Goal: Transaction & Acquisition: Obtain resource

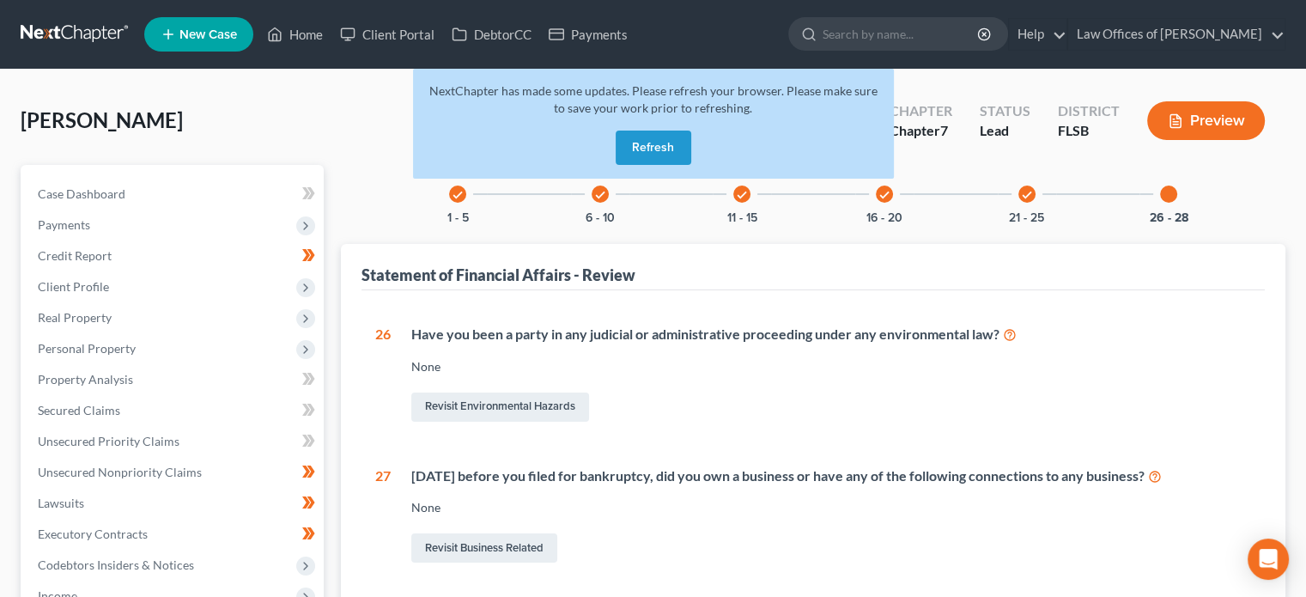
click at [72, 30] on link at bounding box center [76, 34] width 110 height 31
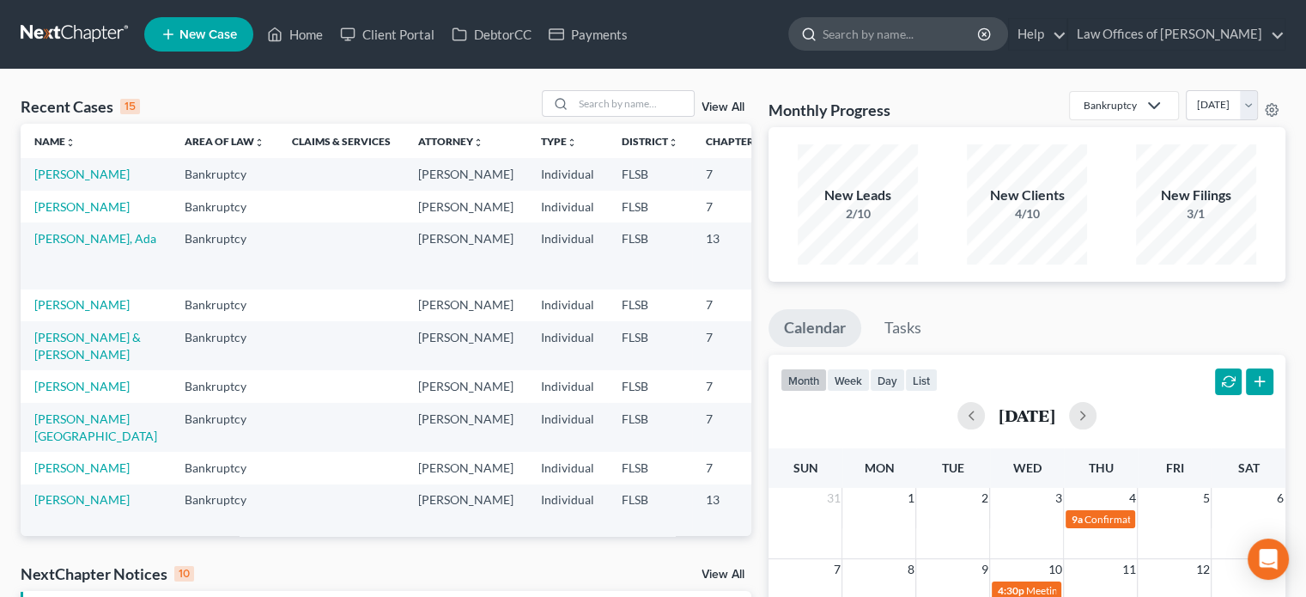
click at [934, 37] on input "search" at bounding box center [900, 34] width 157 height 32
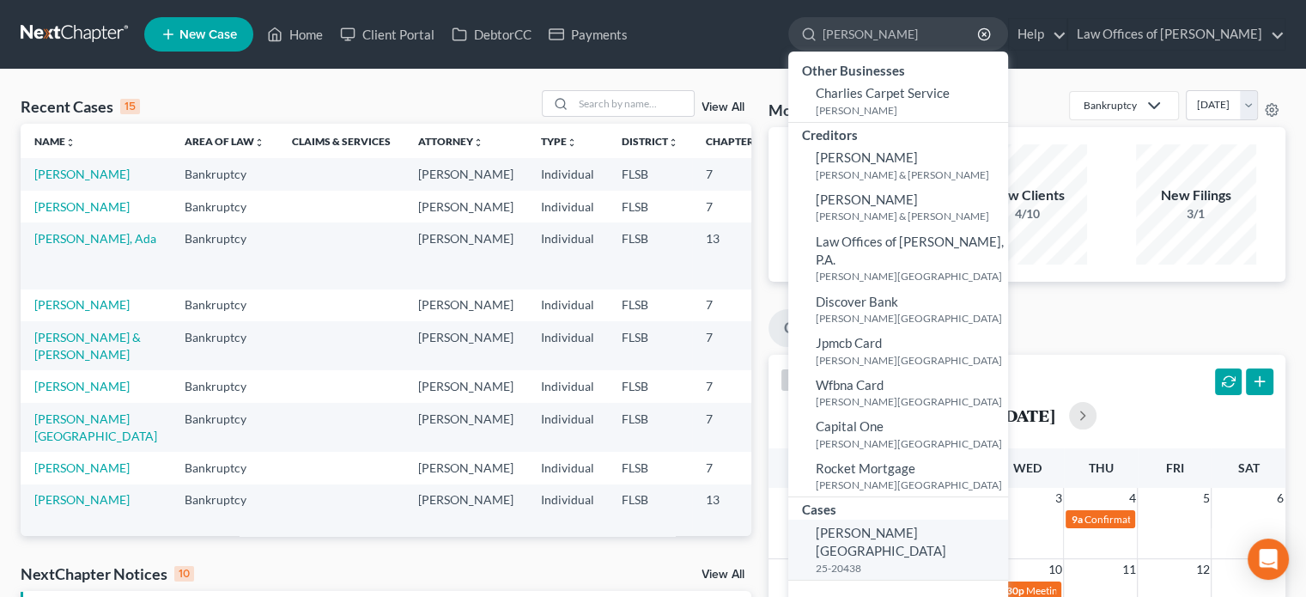
type input "[PERSON_NAME]"
click at [907, 525] on span "[PERSON_NAME][GEOGRAPHIC_DATA]" at bounding box center [881, 541] width 130 height 33
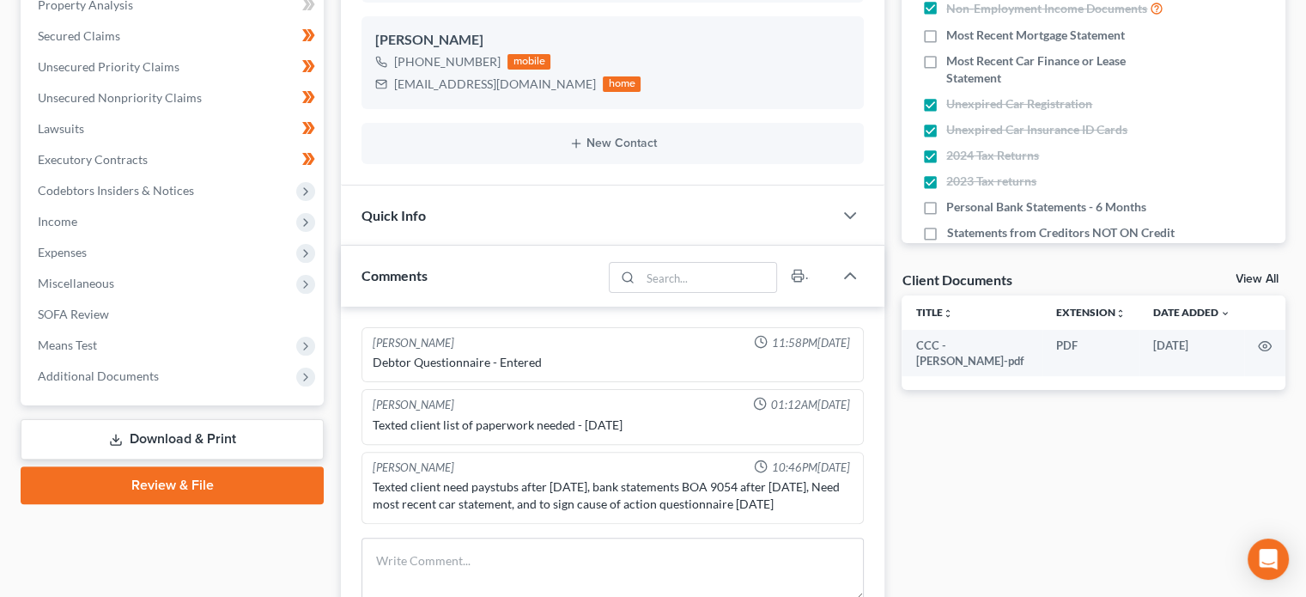
scroll to position [375, 0]
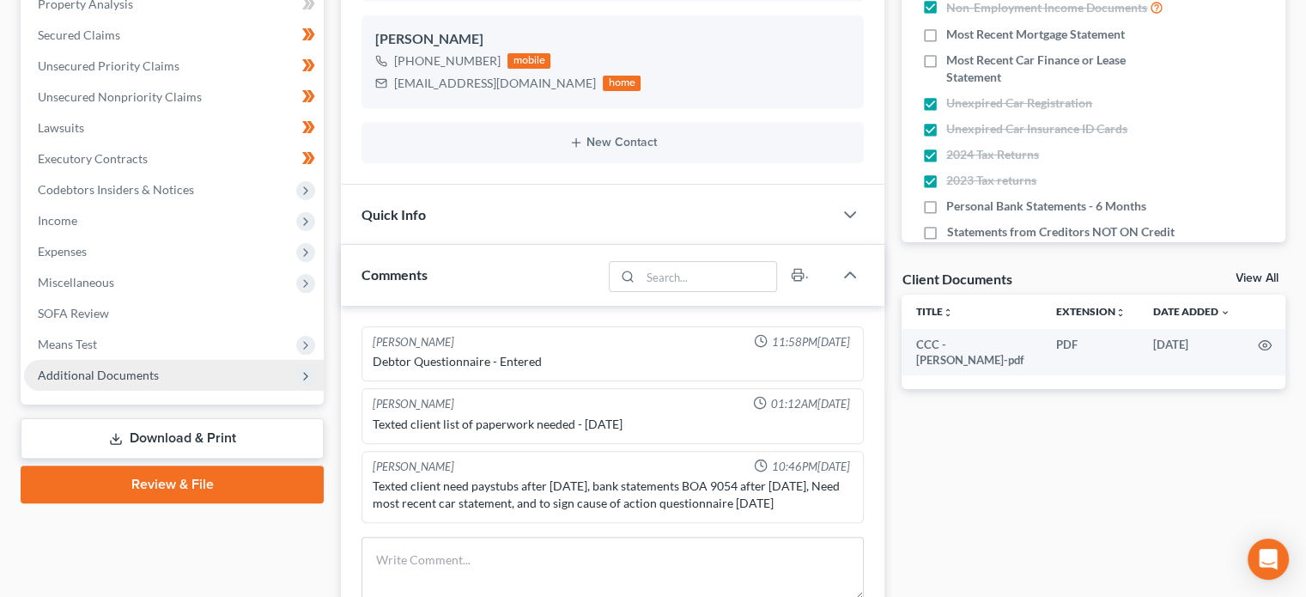
click at [209, 379] on span "Additional Documents" at bounding box center [174, 375] width 300 height 31
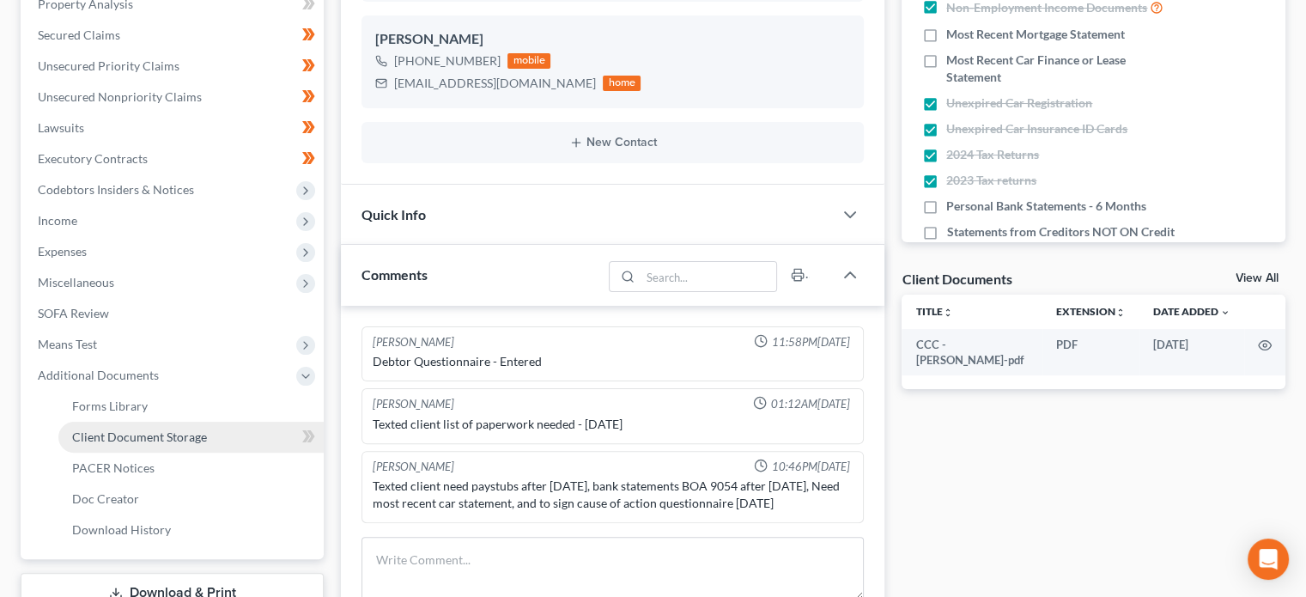
click at [213, 442] on link "Client Document Storage" at bounding box center [190, 437] width 265 height 31
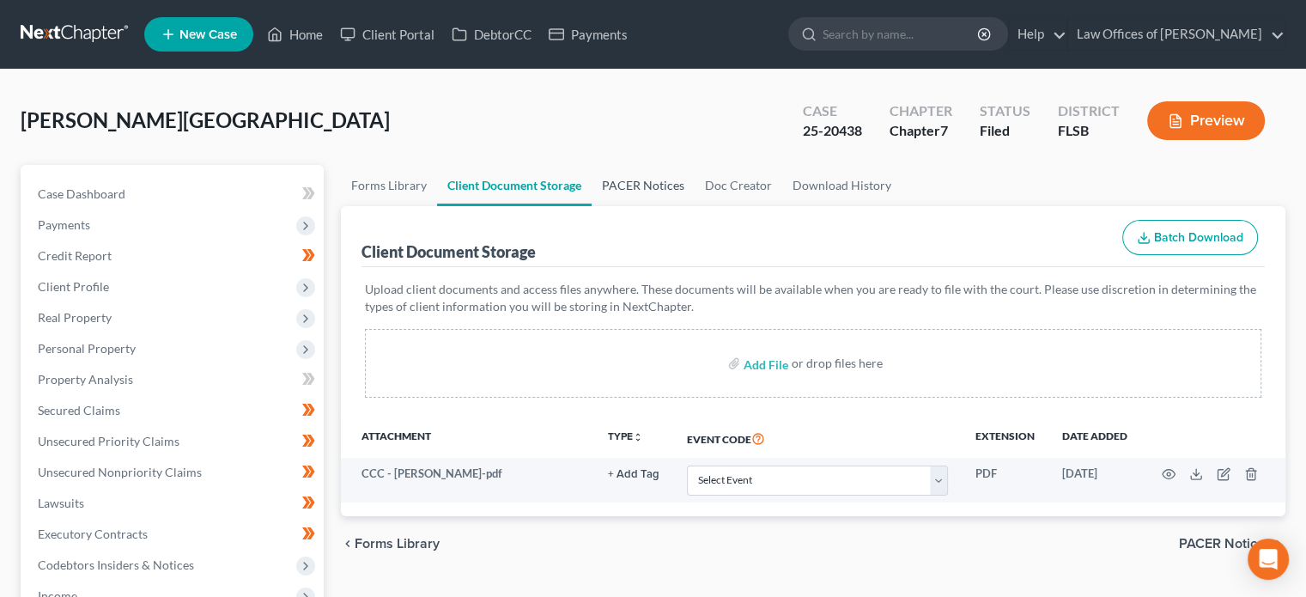
click at [637, 184] on link "PACER Notices" at bounding box center [643, 185] width 103 height 41
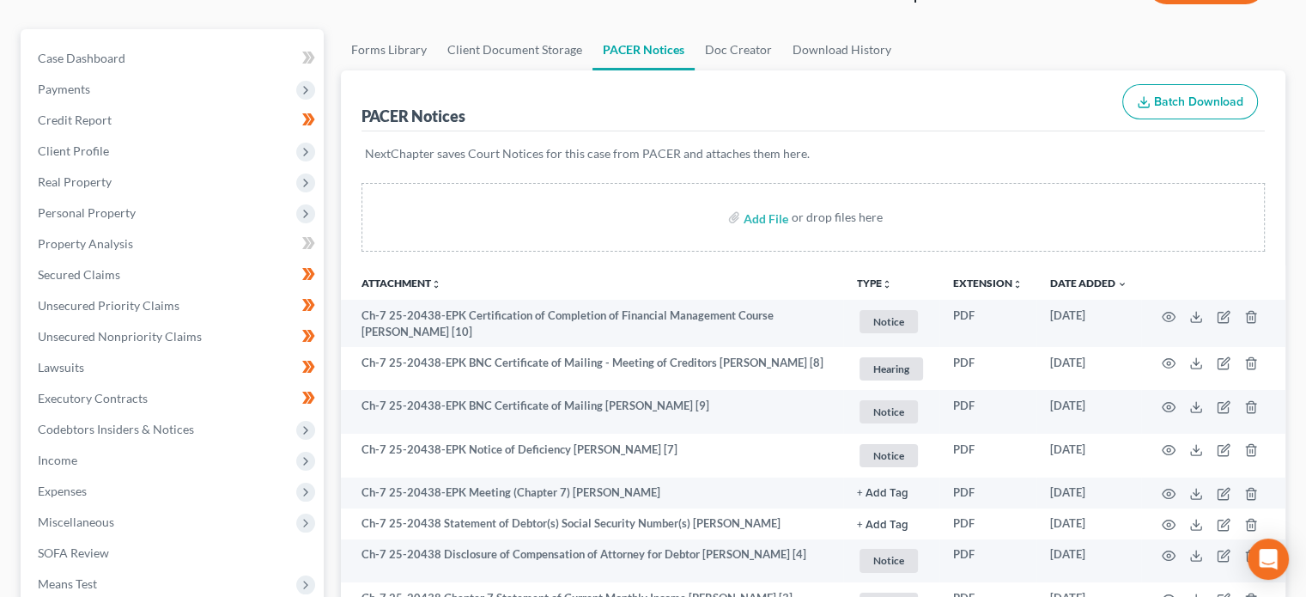
scroll to position [137, 0]
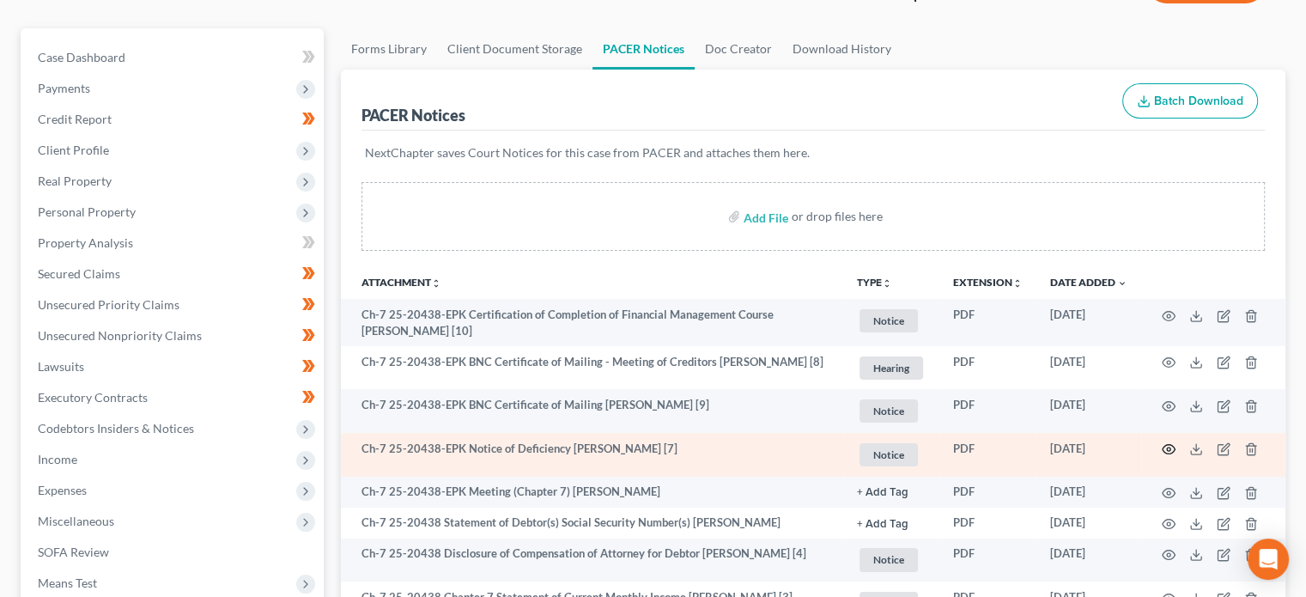
click at [1168, 448] on icon "button" at bounding box center [1169, 449] width 14 height 14
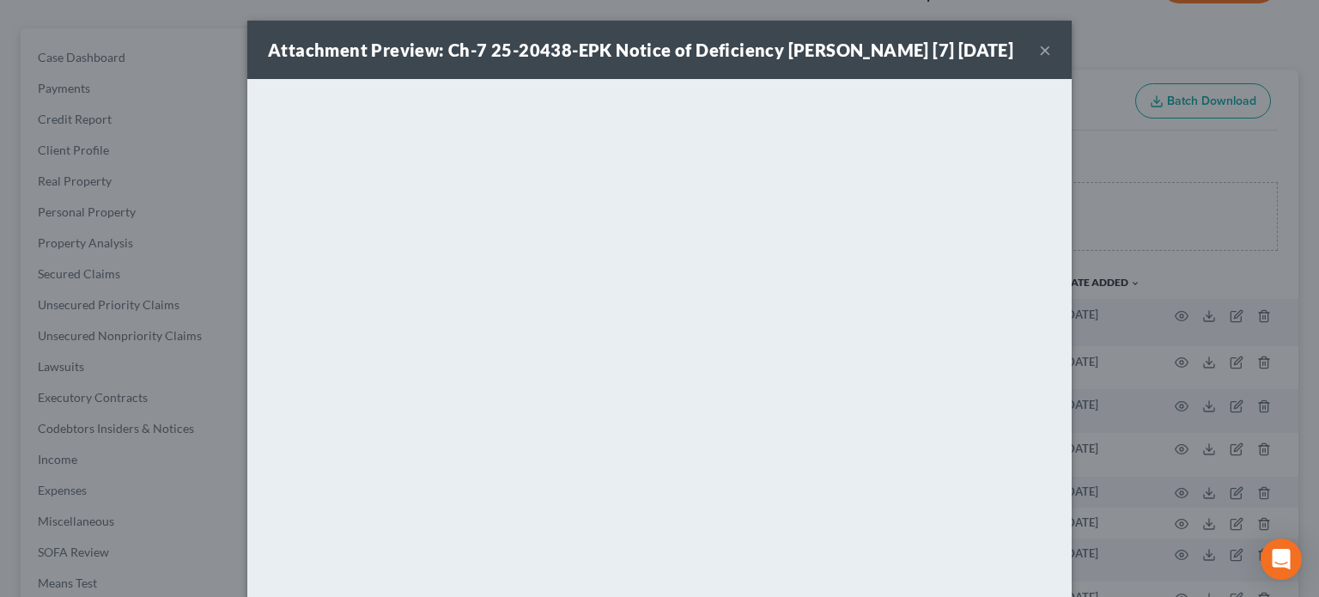
click at [1041, 60] on button "×" at bounding box center [1045, 49] width 12 height 21
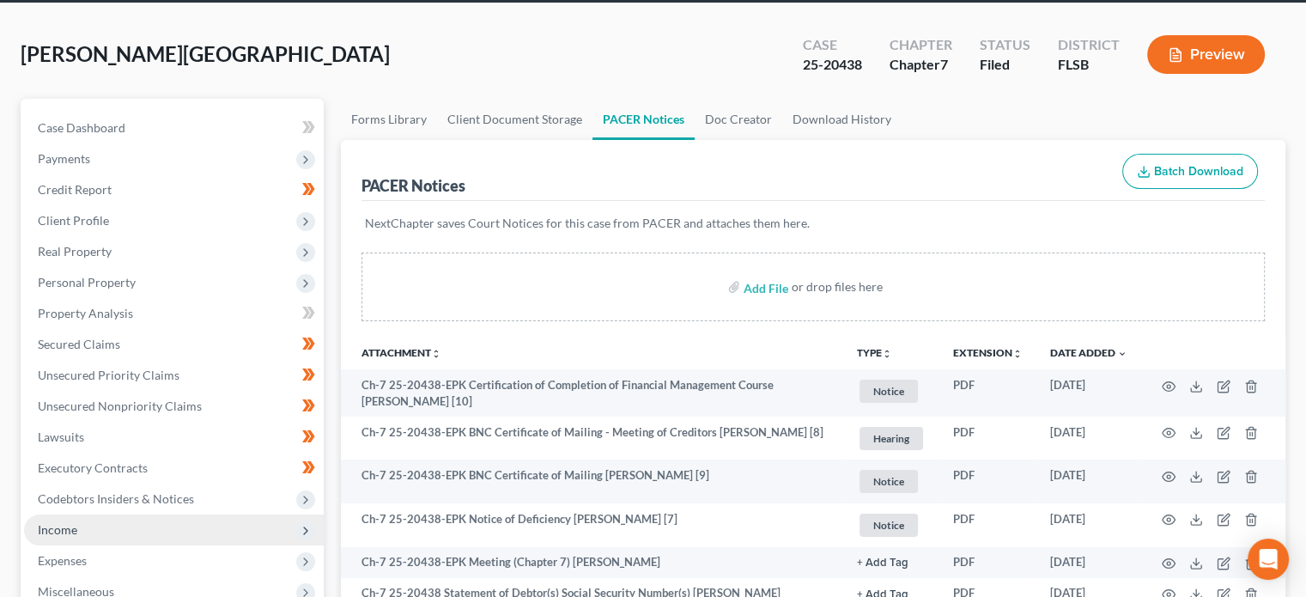
scroll to position [0, 0]
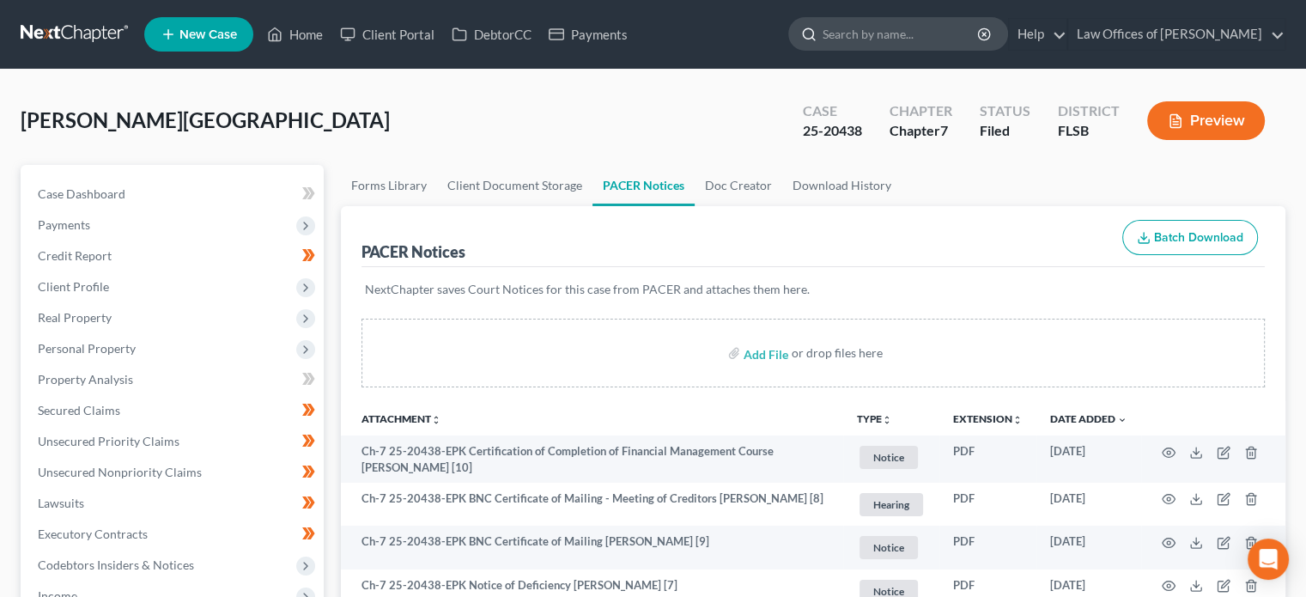
click at [915, 32] on input "search" at bounding box center [900, 34] width 157 height 32
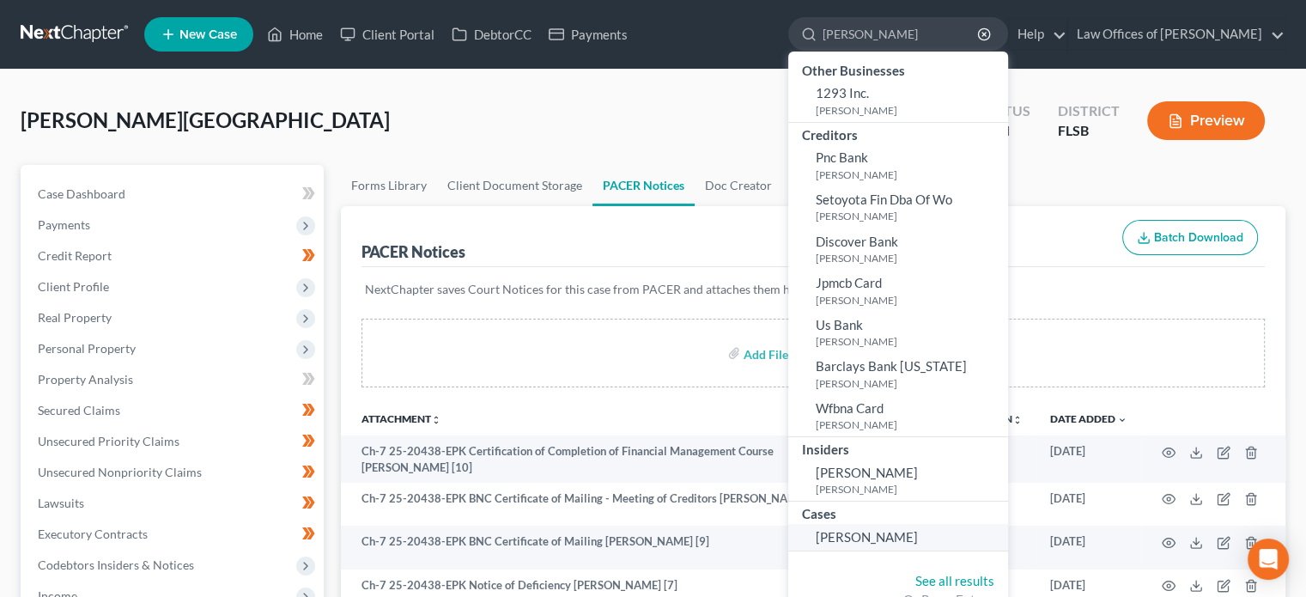
type input "[PERSON_NAME]"
click at [865, 538] on span "[PERSON_NAME]" at bounding box center [867, 536] width 102 height 15
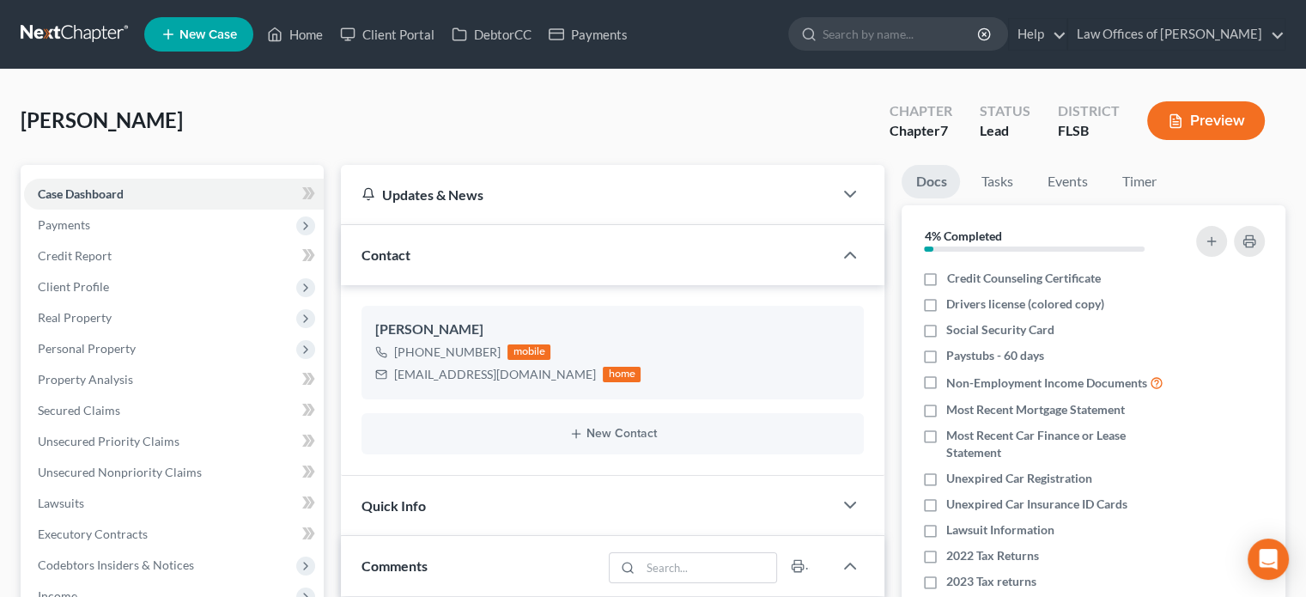
scroll to position [34, 0]
click at [68, 224] on span "Payments" at bounding box center [64, 224] width 52 height 15
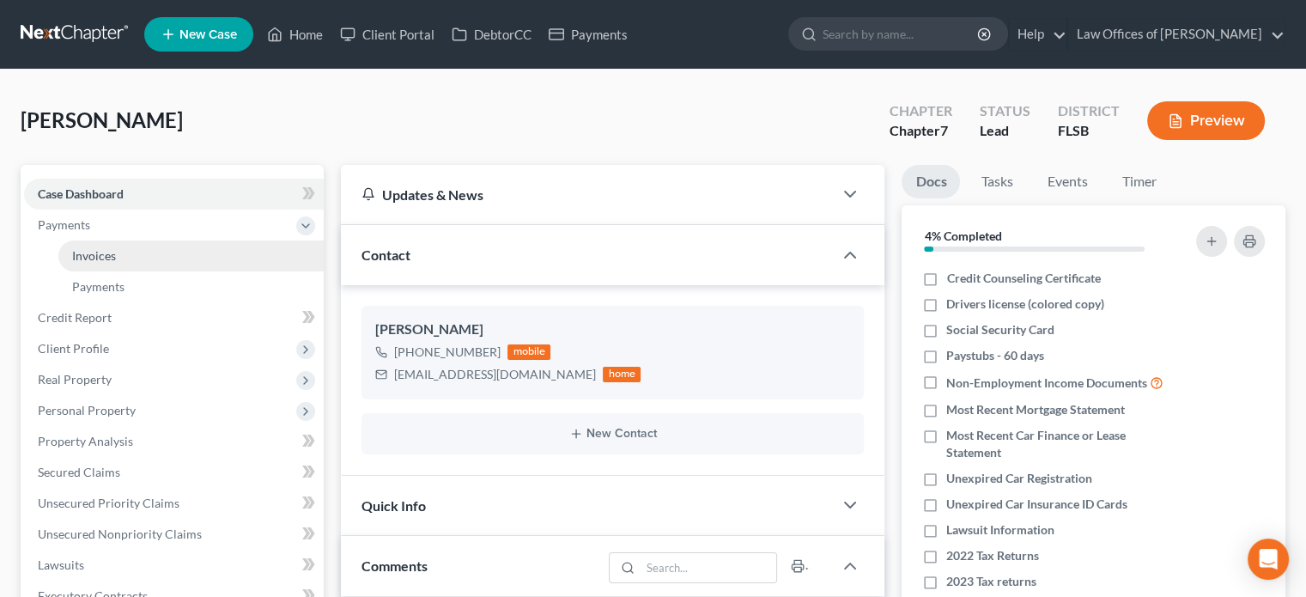
click at [137, 253] on link "Invoices" at bounding box center [190, 255] width 265 height 31
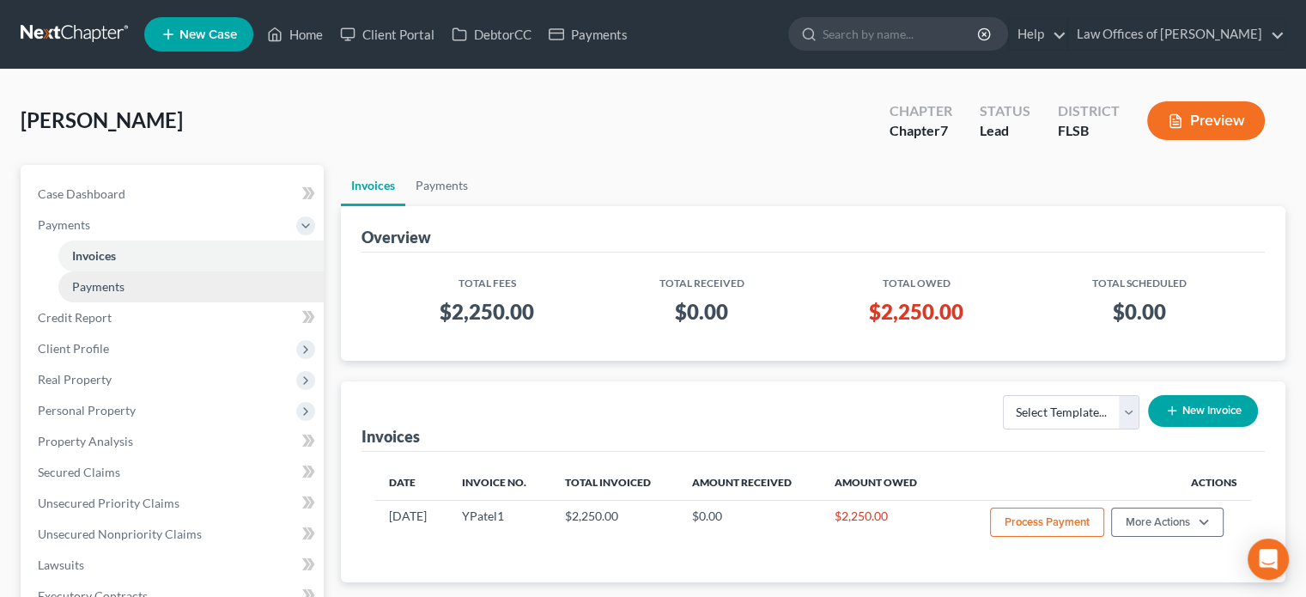
click at [118, 279] on span "Payments" at bounding box center [98, 286] width 52 height 15
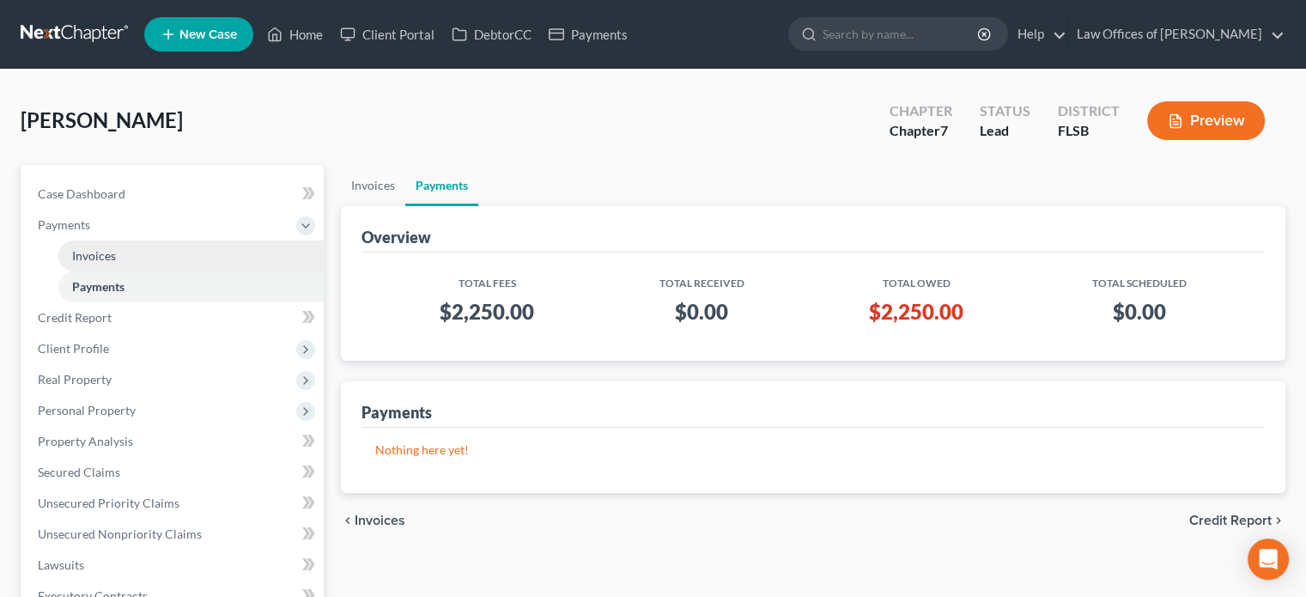
click at [123, 251] on link "Invoices" at bounding box center [190, 255] width 265 height 31
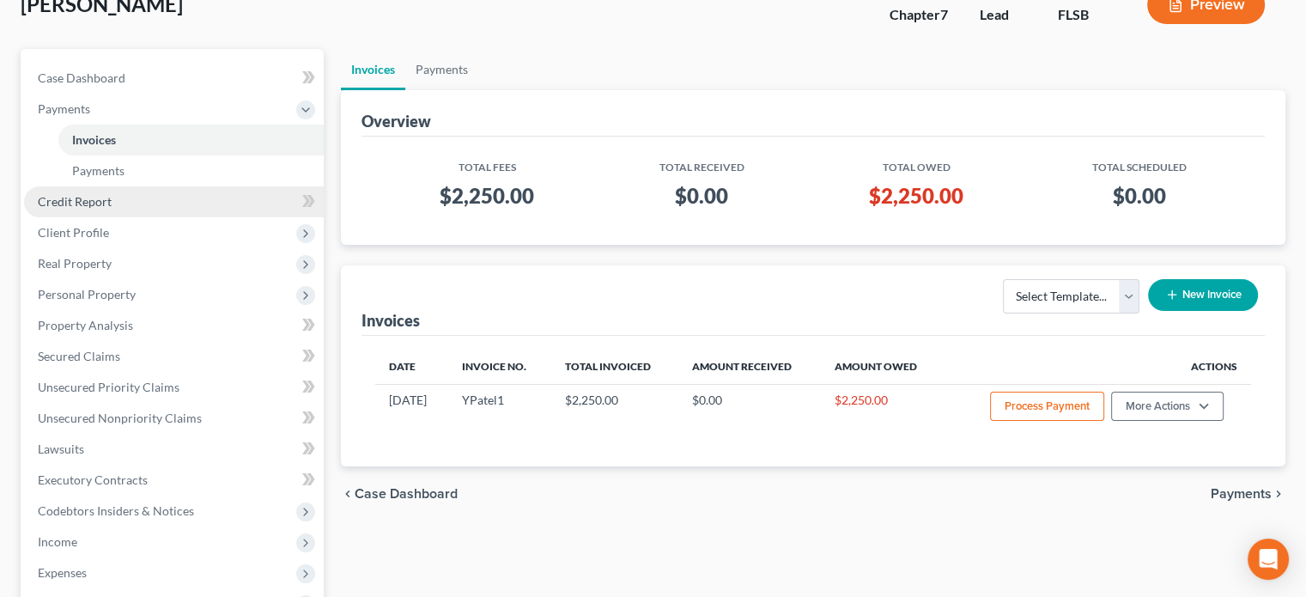
scroll to position [113, 0]
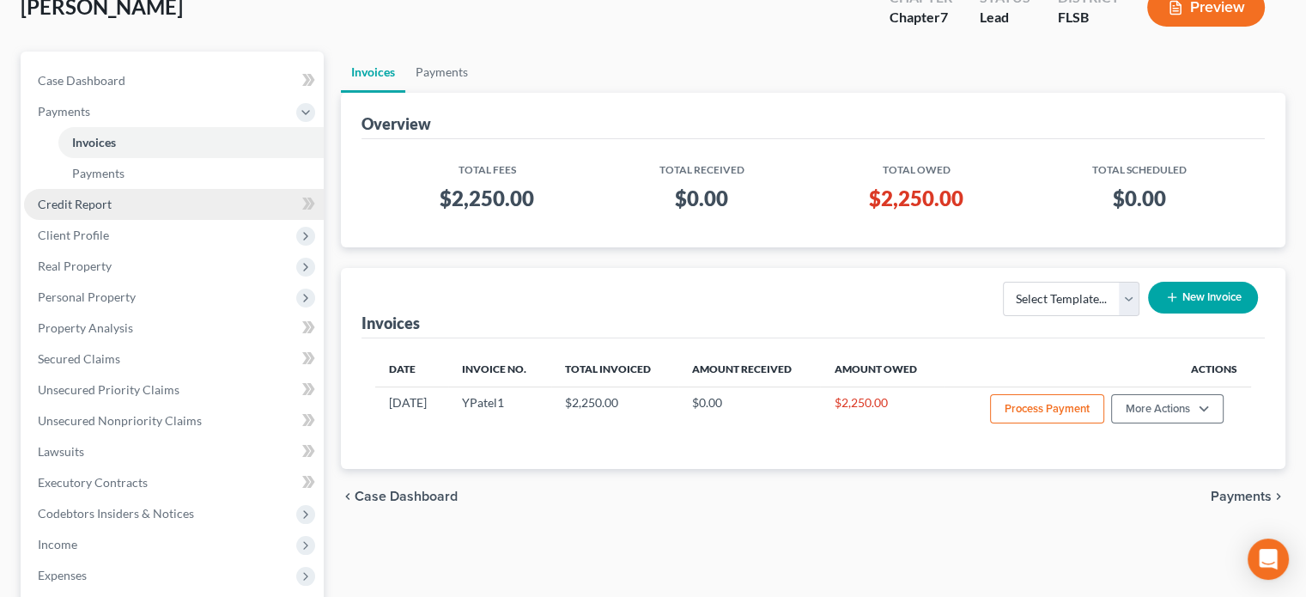
click at [97, 209] on span "Credit Report" at bounding box center [75, 204] width 74 height 15
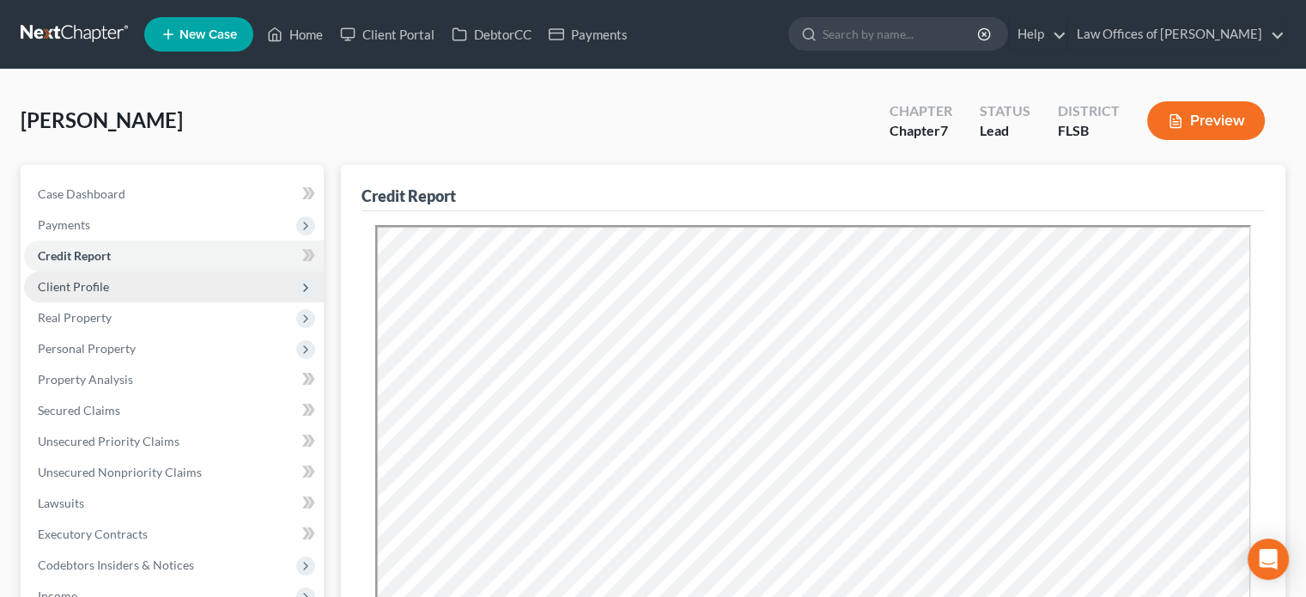
click at [79, 288] on span "Client Profile" at bounding box center [73, 286] width 71 height 15
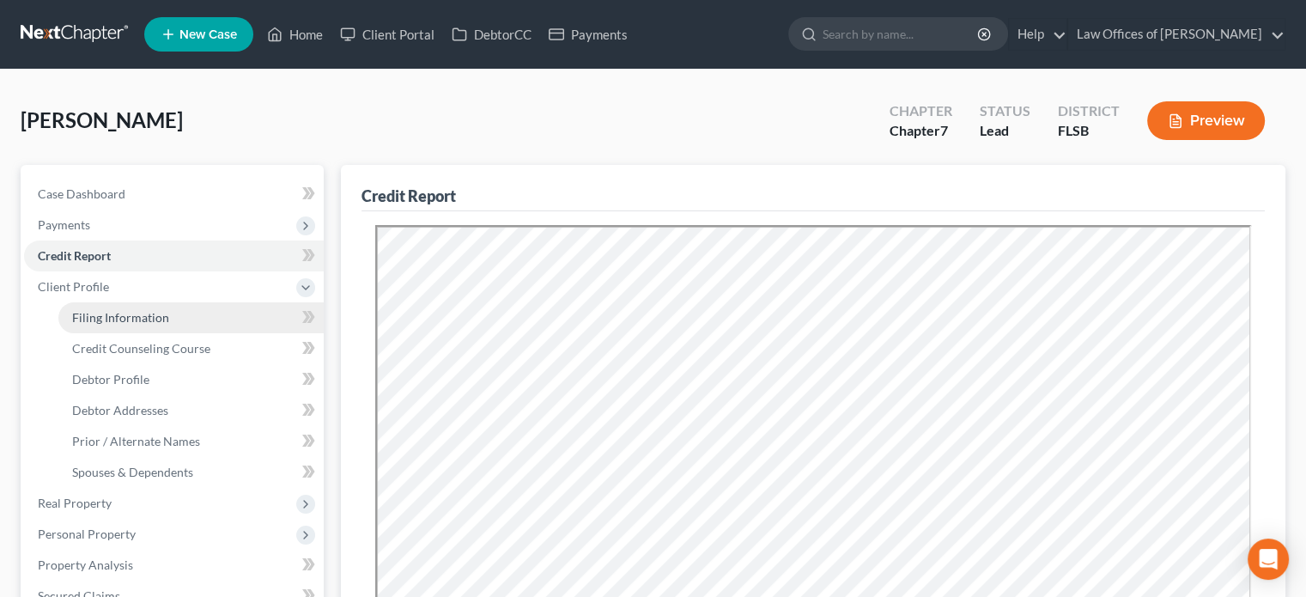
click at [116, 322] on span "Filing Information" at bounding box center [120, 317] width 97 height 15
select select "1"
select select "0"
select select "9"
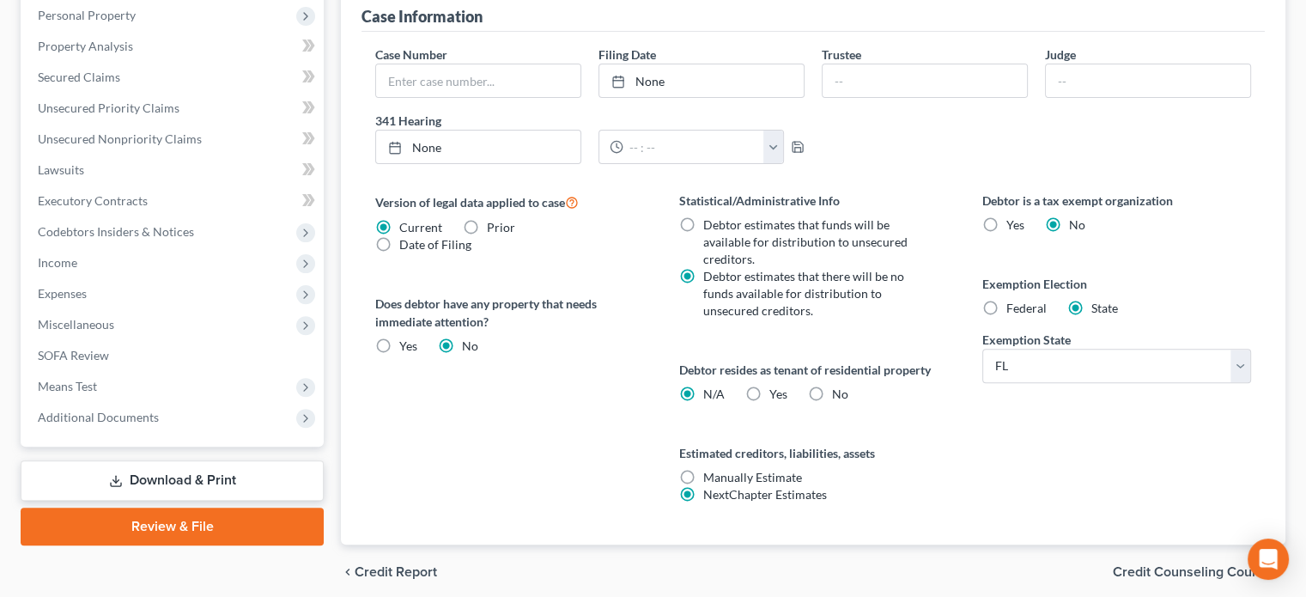
scroll to position [525, 0]
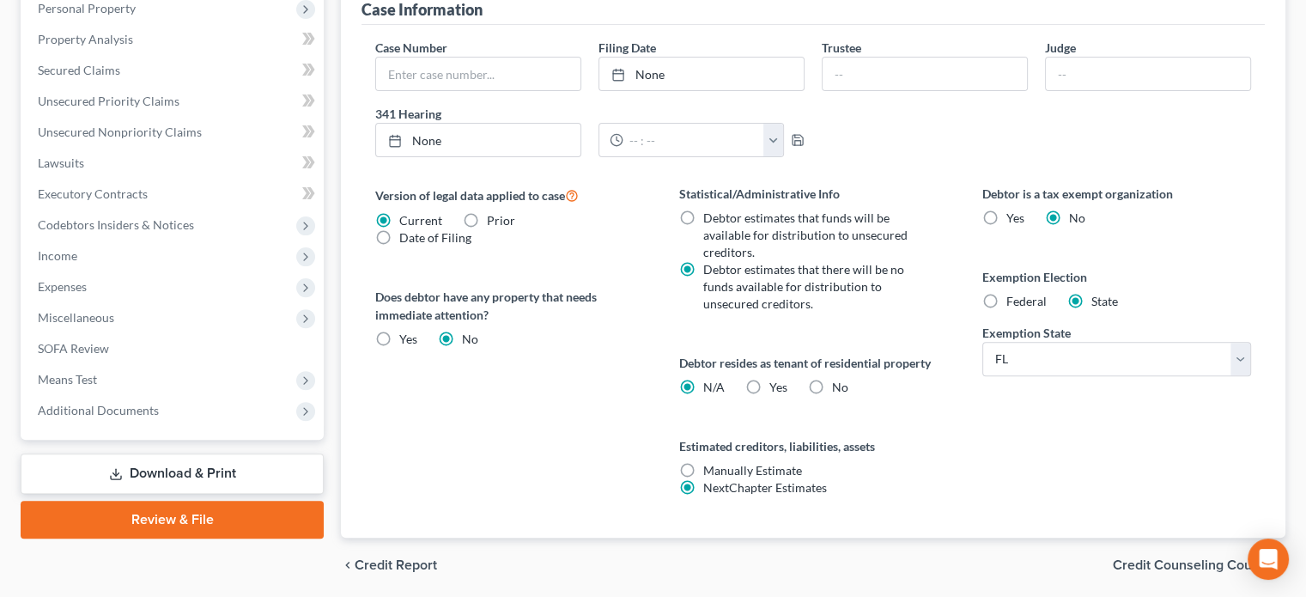
click at [832, 384] on label "No" at bounding box center [840, 387] width 16 height 17
click at [839, 384] on input "No" at bounding box center [844, 384] width 11 height 11
radio input "true"
radio input "false"
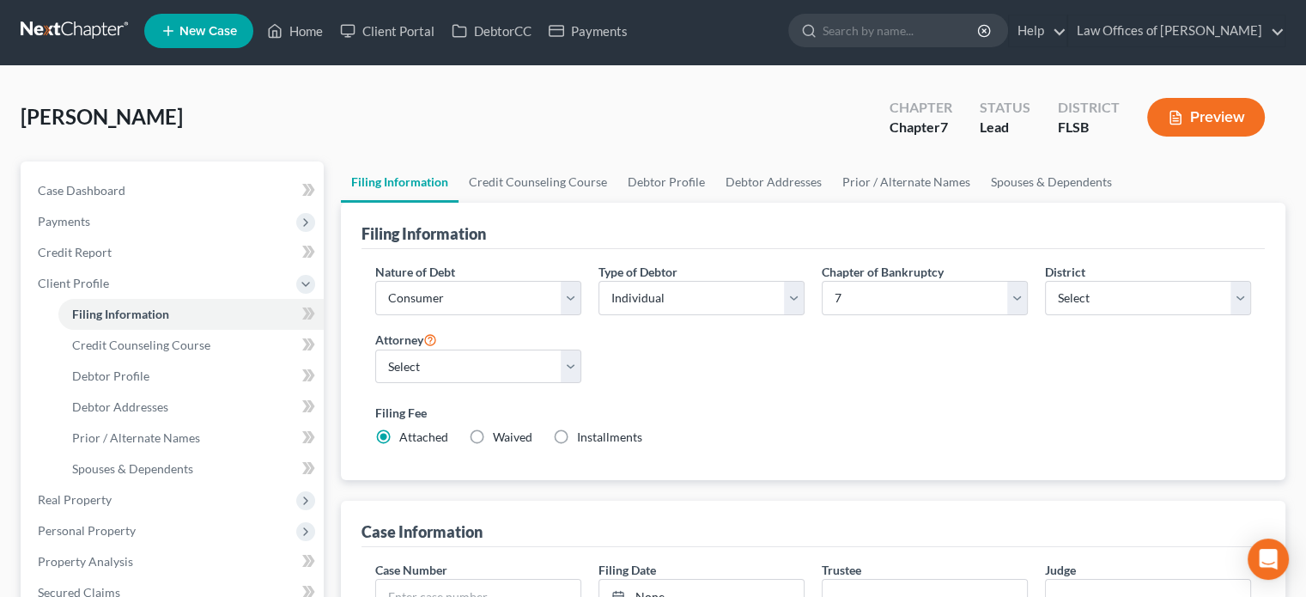
scroll to position [0, 0]
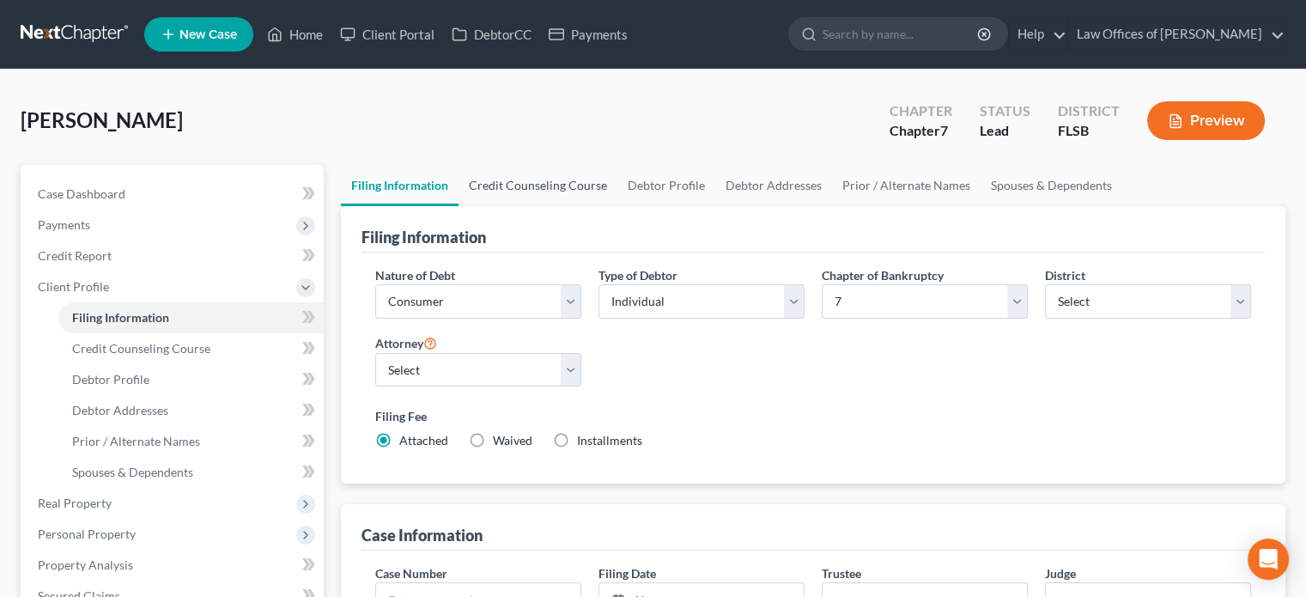
click at [531, 185] on link "Credit Counseling Course" at bounding box center [537, 185] width 159 height 41
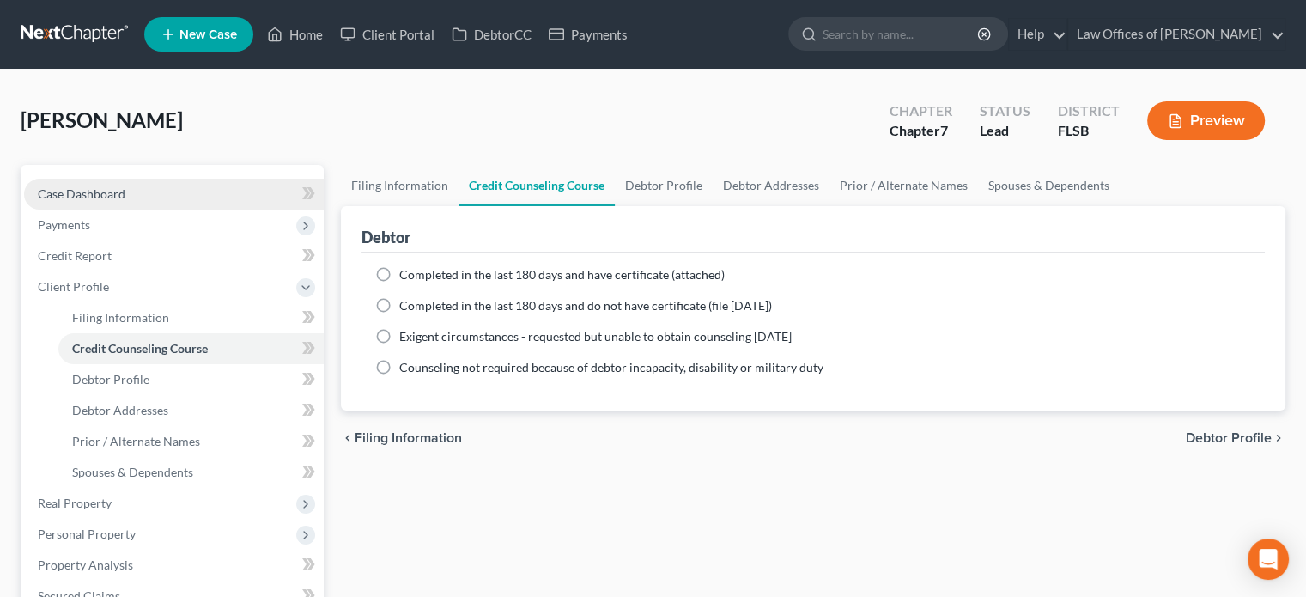
click at [167, 194] on link "Case Dashboard" at bounding box center [174, 194] width 300 height 31
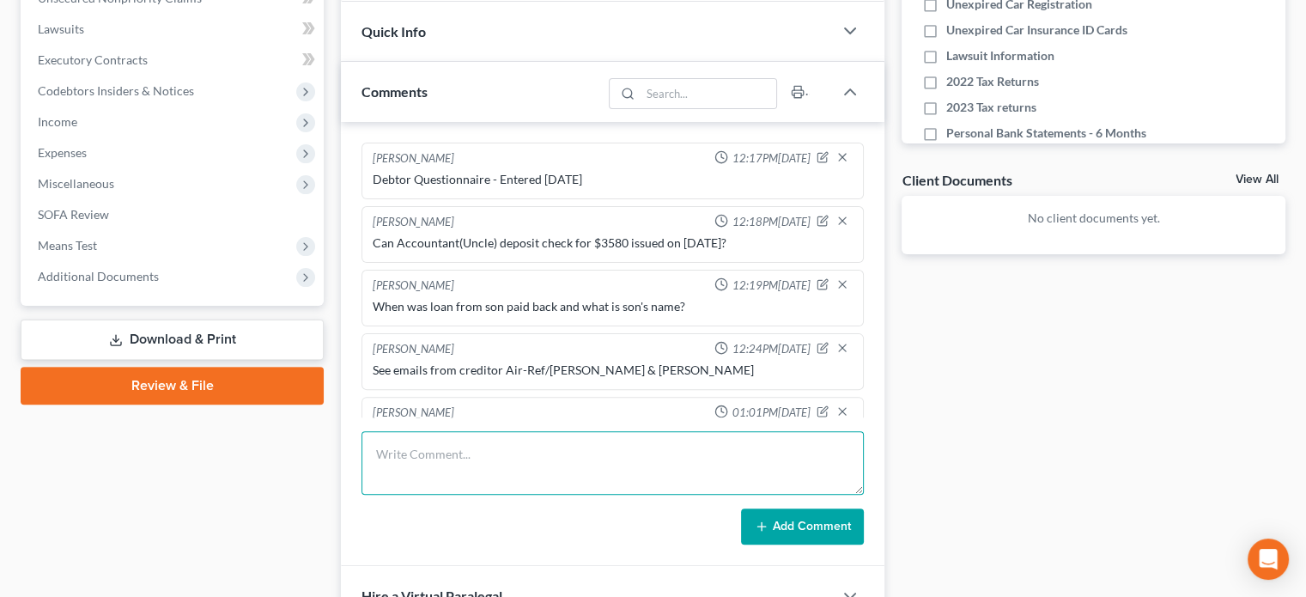
click at [453, 451] on textarea at bounding box center [612, 463] width 502 height 64
type textarea "Need new CCC. Old one expired. Old one was [DATE]"
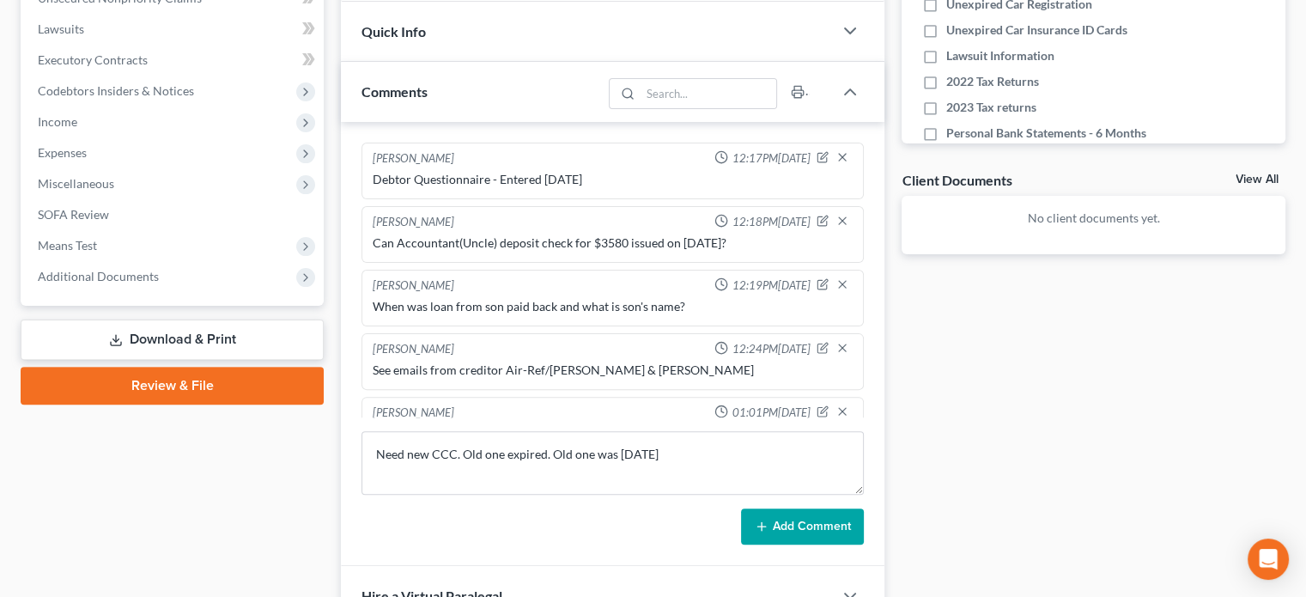
click at [820, 526] on button "Add Comment" at bounding box center [802, 526] width 123 height 36
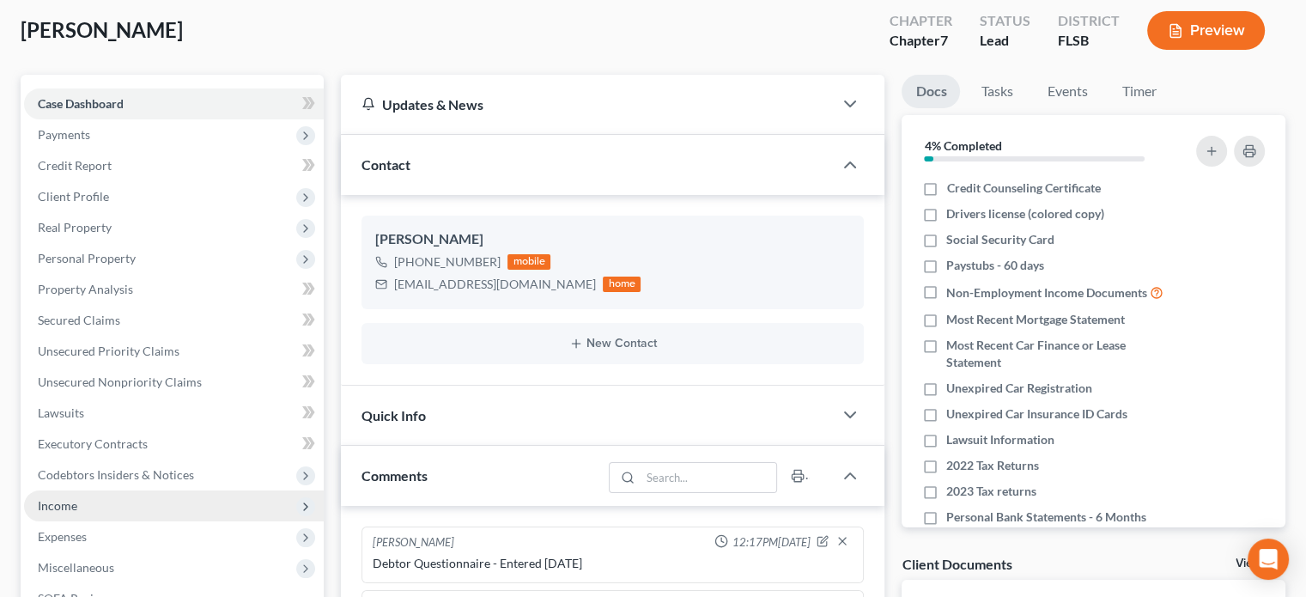
scroll to position [94, 0]
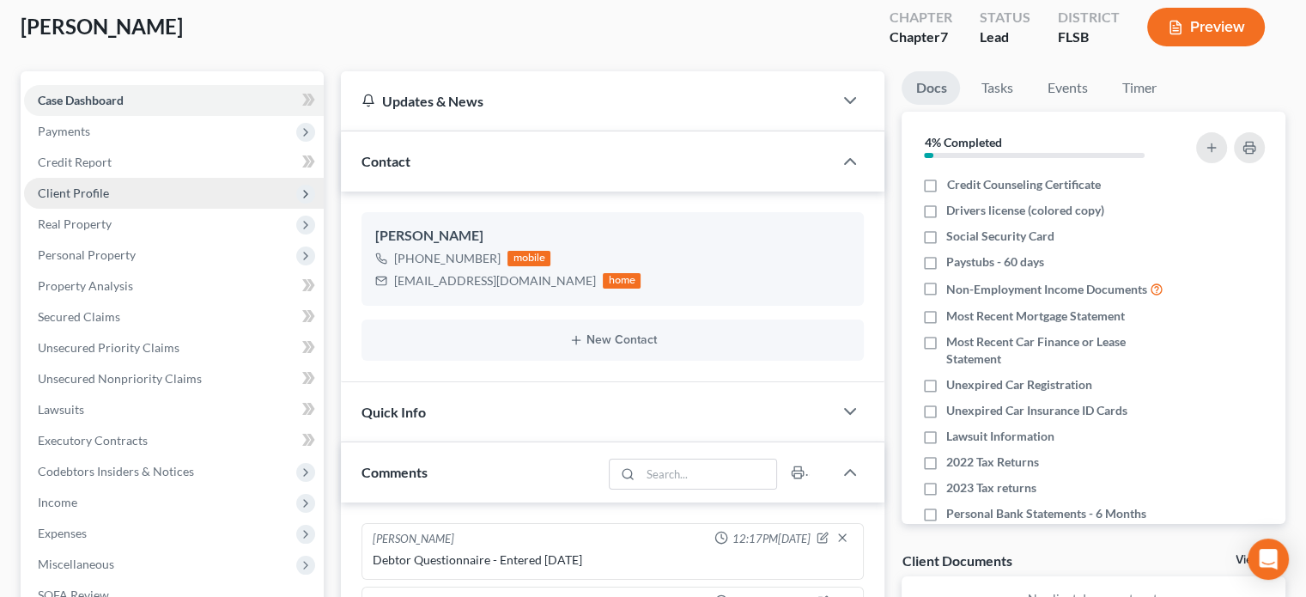
click at [249, 192] on span "Client Profile" at bounding box center [174, 193] width 300 height 31
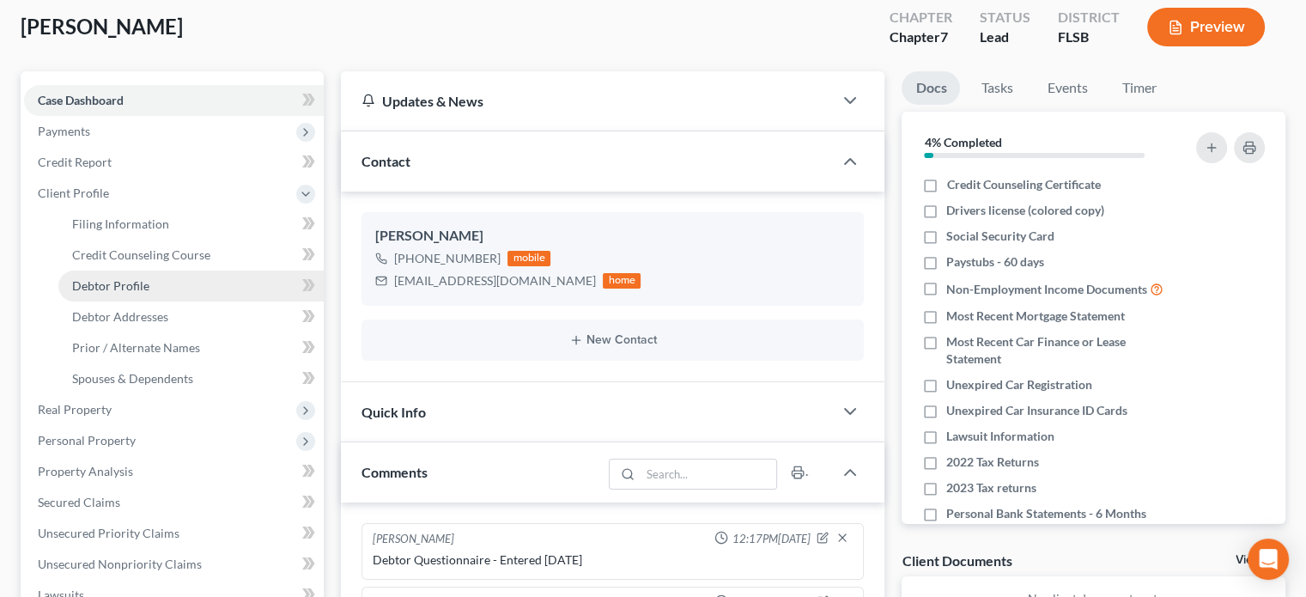
click at [221, 288] on link "Debtor Profile" at bounding box center [190, 285] width 265 height 31
select select "1"
select select "2"
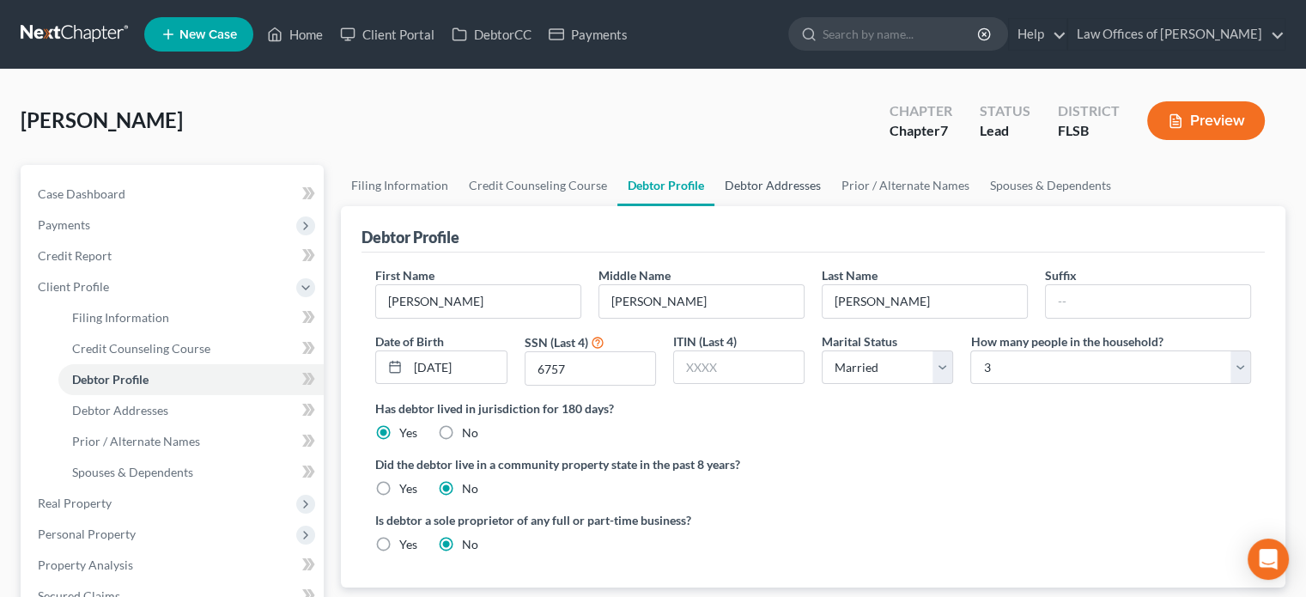
click at [762, 178] on link "Debtor Addresses" at bounding box center [772, 185] width 117 height 41
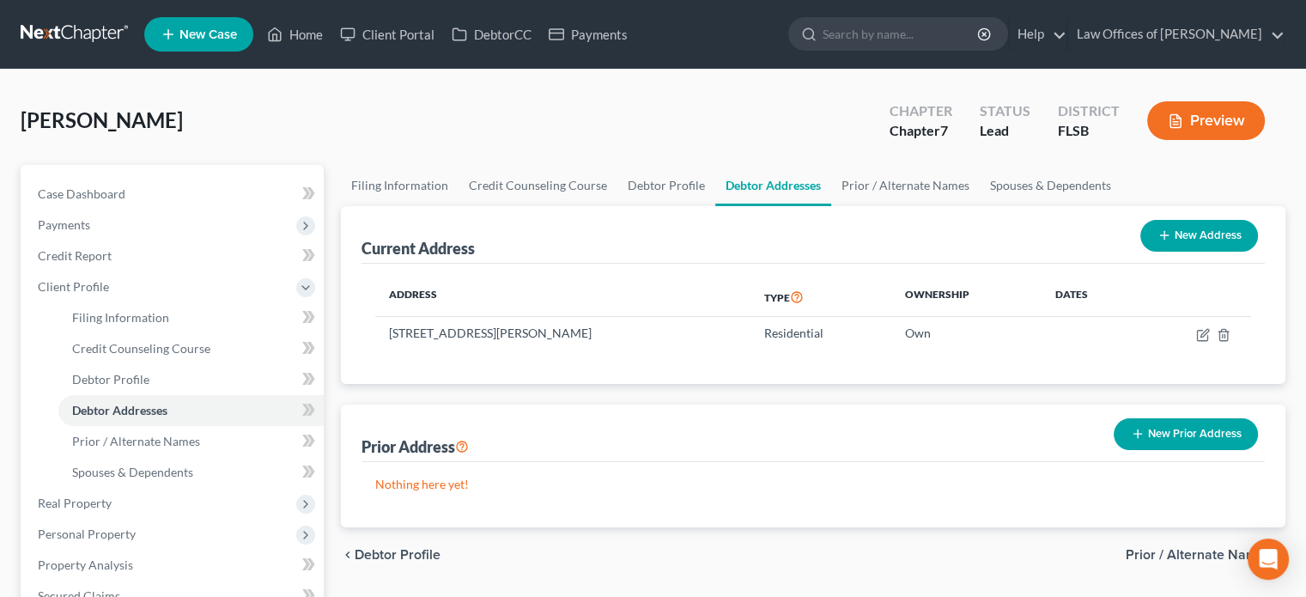
click at [762, 178] on link "Debtor Addresses" at bounding box center [773, 185] width 116 height 41
click at [896, 191] on link "Prior / Alternate Names" at bounding box center [905, 185] width 149 height 41
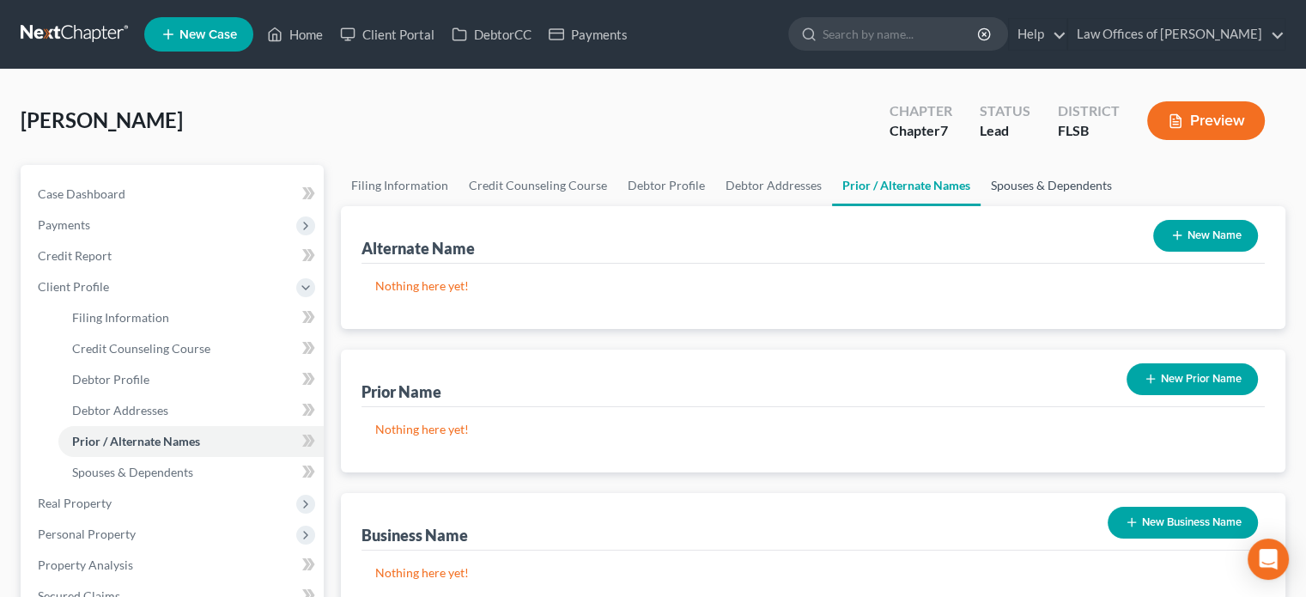
click at [1045, 185] on link "Spouses & Dependents" at bounding box center [1051, 185] width 142 height 41
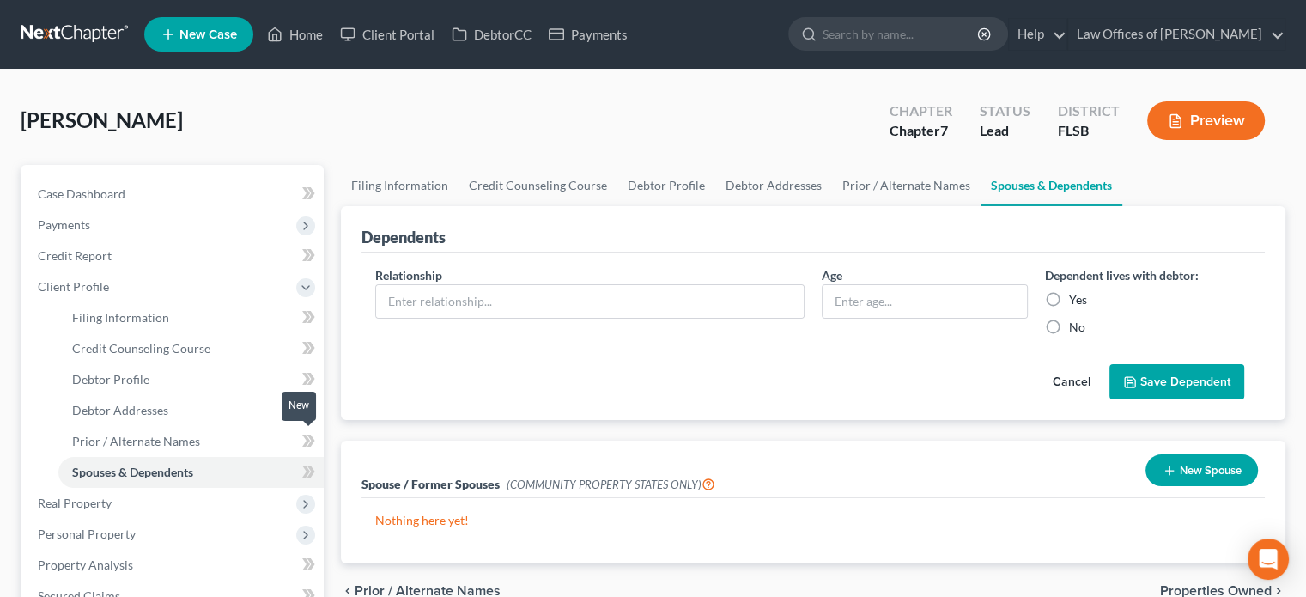
click at [308, 439] on icon at bounding box center [306, 440] width 8 height 12
click at [306, 413] on icon at bounding box center [308, 409] width 13 height 21
click at [304, 469] on icon at bounding box center [308, 471] width 13 height 21
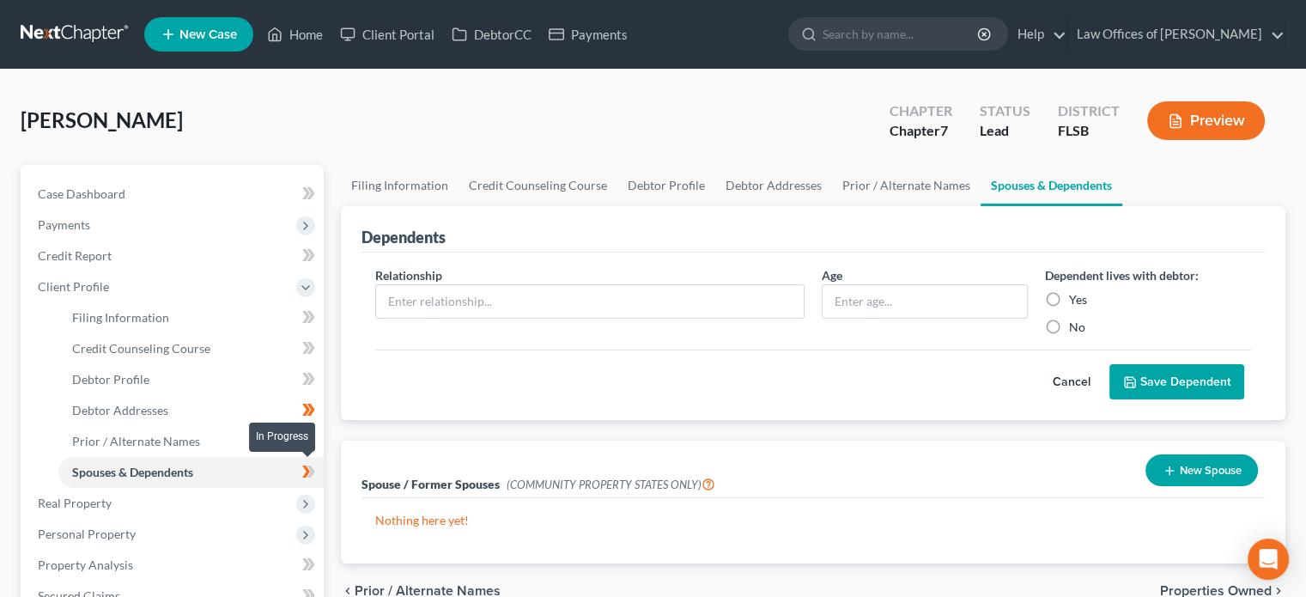
click at [304, 469] on icon at bounding box center [308, 471] width 13 height 21
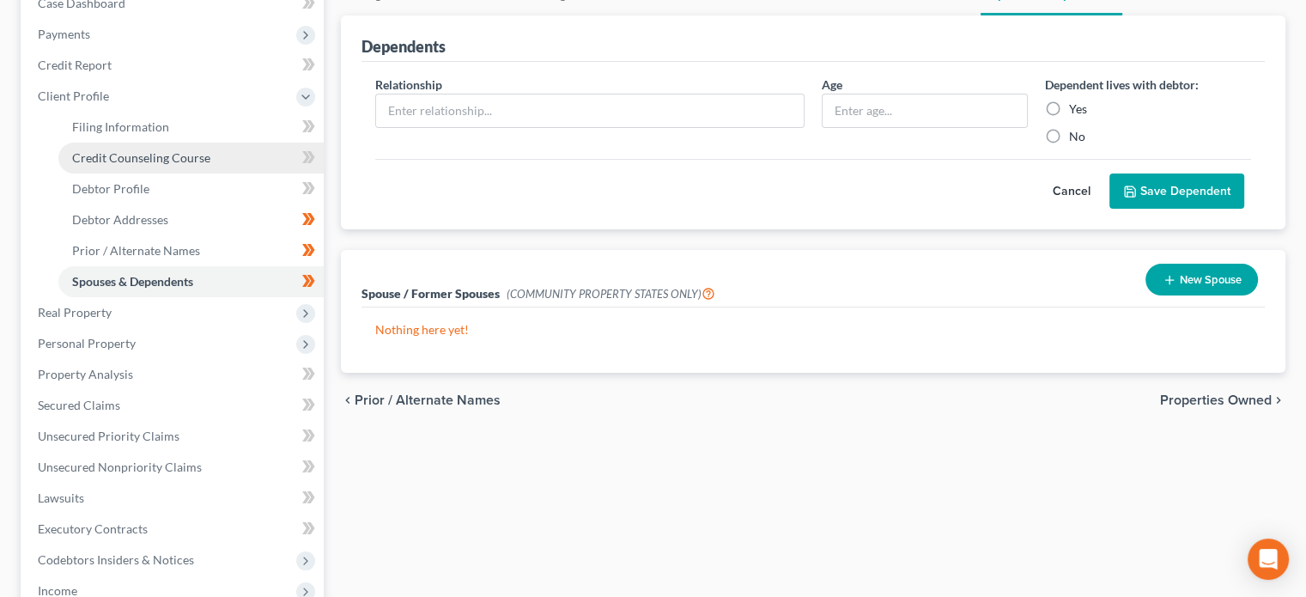
scroll to position [201, 0]
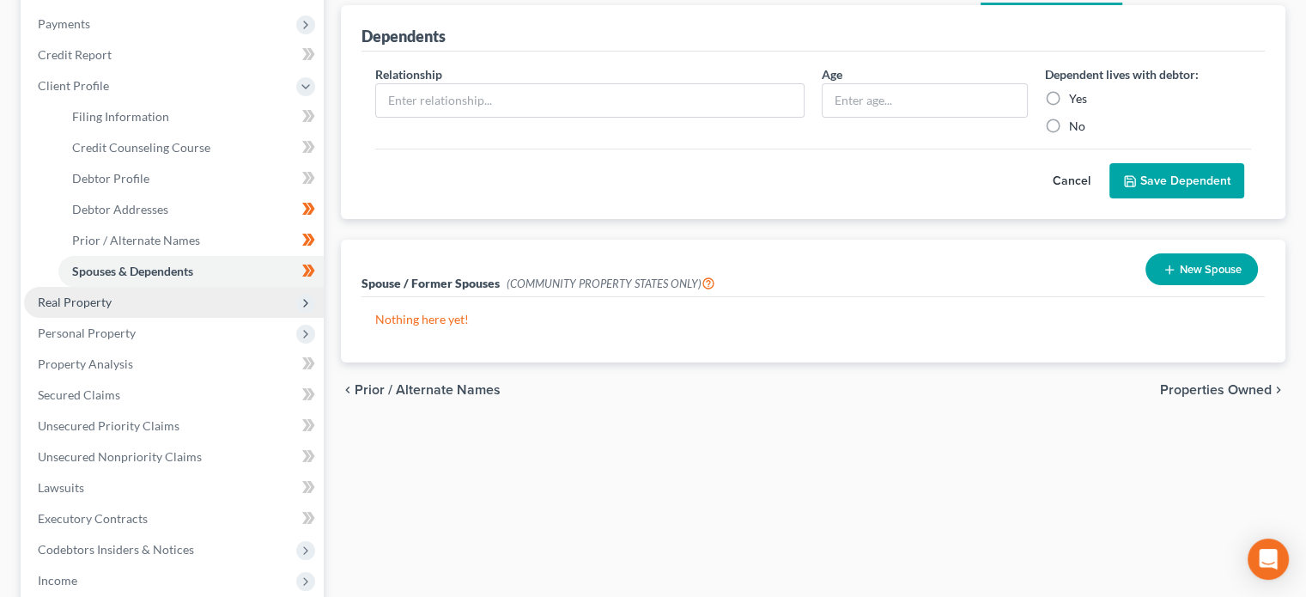
click at [213, 308] on span "Real Property" at bounding box center [174, 302] width 300 height 31
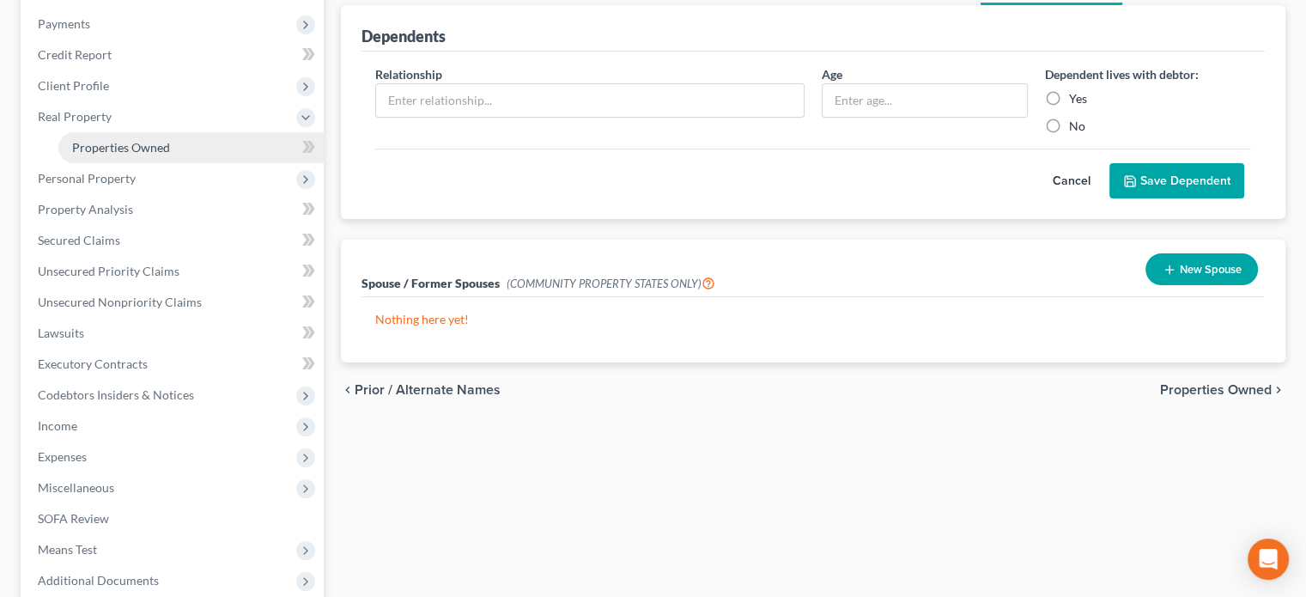
click at [179, 147] on link "Properties Owned" at bounding box center [190, 147] width 265 height 31
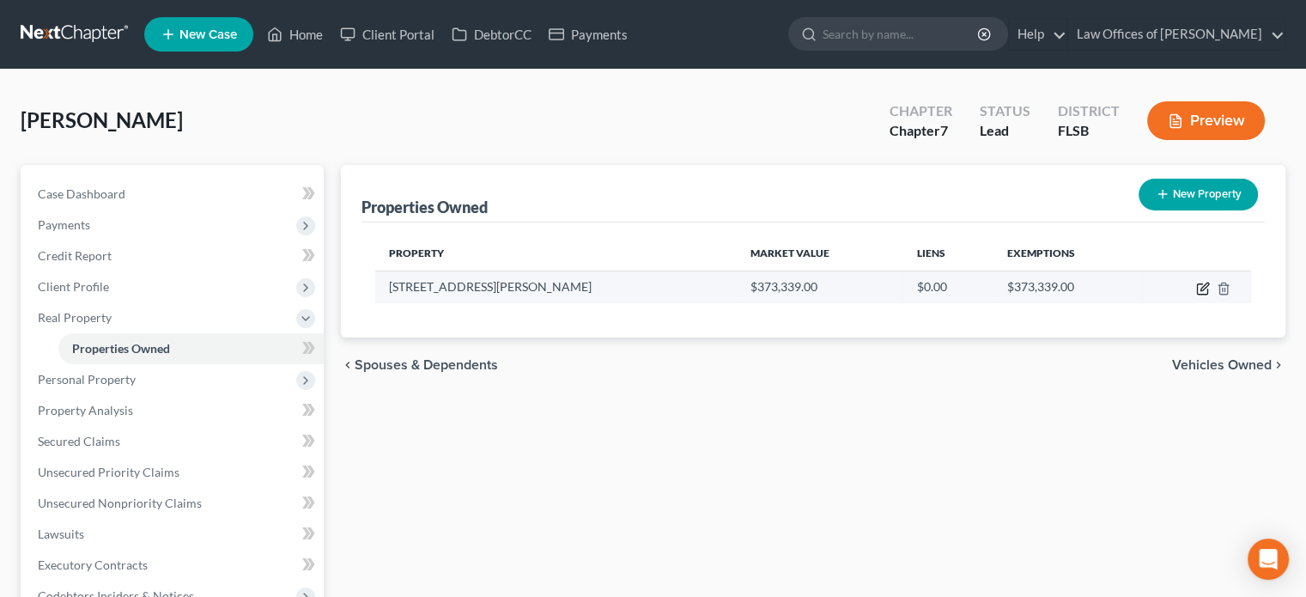
click at [1205, 284] on icon "button" at bounding box center [1203, 289] width 14 height 14
select select "9"
select select "3"
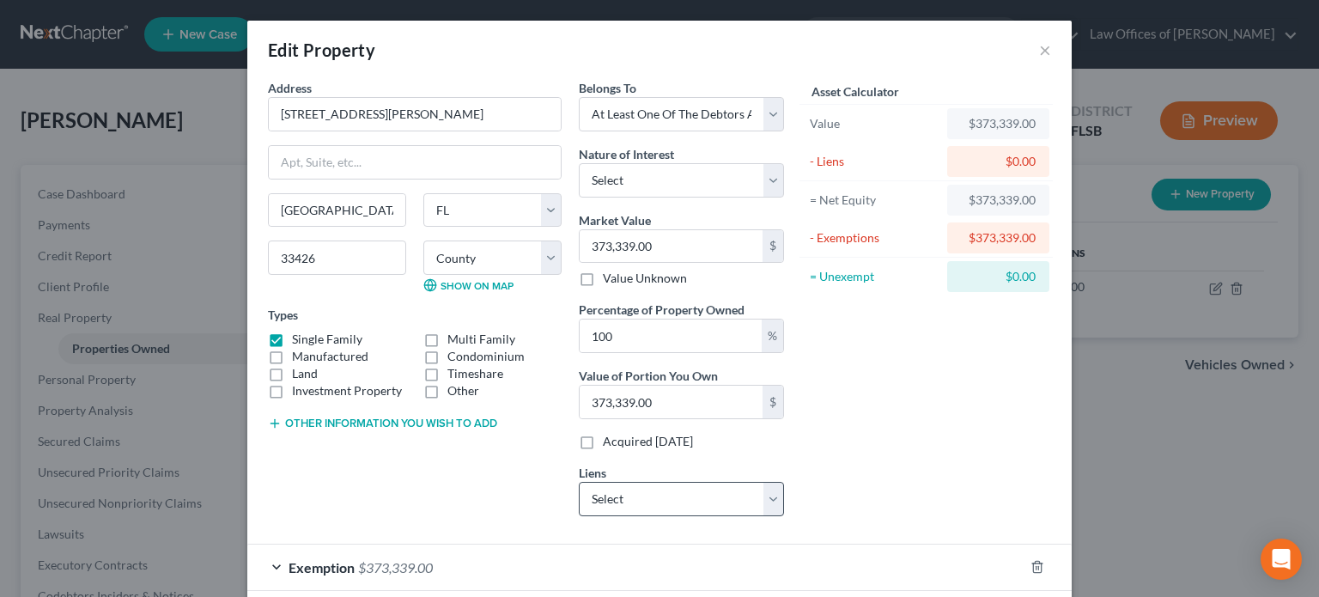
scroll to position [86, 0]
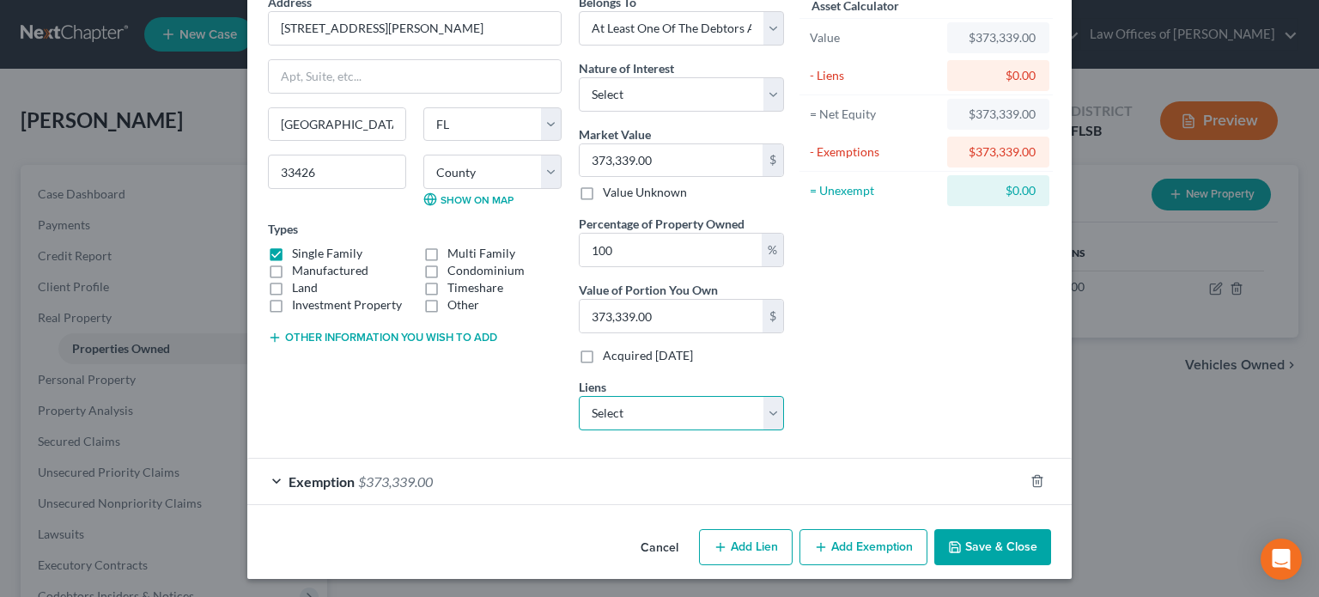
click at [767, 410] on select "Select Pnc Bank - $216,534.00 Setoyota Fin Dba Of Wo - $27,801.00" at bounding box center [681, 413] width 205 height 34
select select "0"
click at [579, 396] on select "Select Pnc Bank - $216,534.00 Setoyota Fin Dba Of Wo - $27,801.00" at bounding box center [681, 413] width 205 height 34
select select
select select "36"
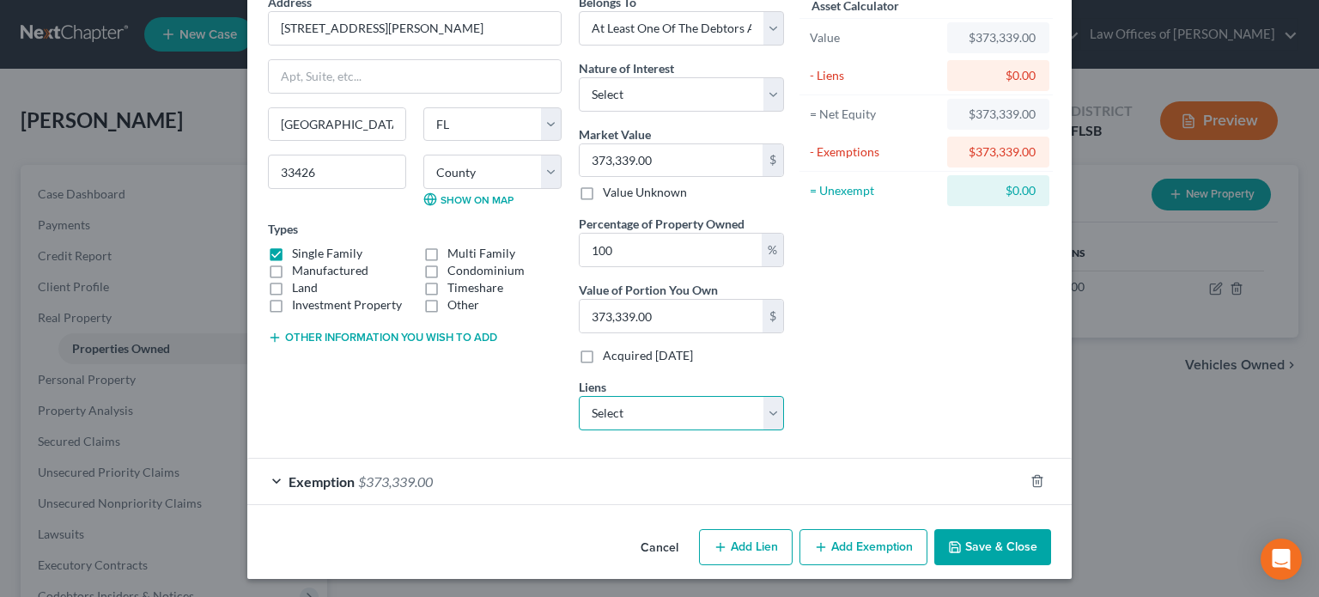
select select "0"
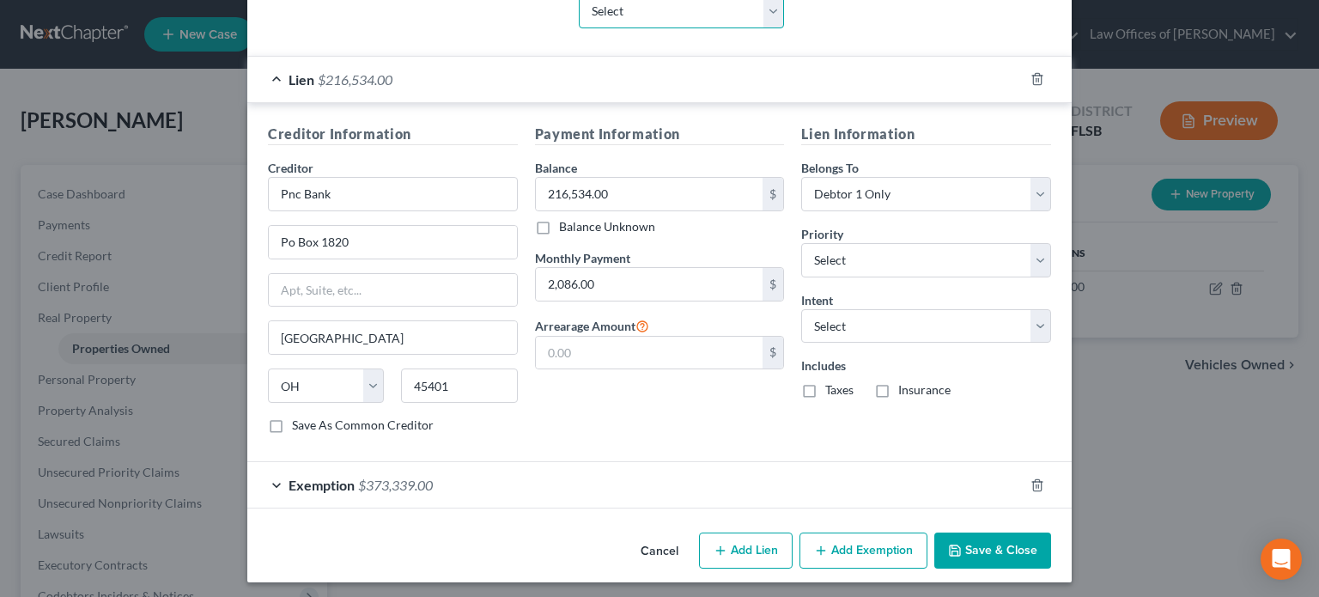
scroll to position [489, 0]
click at [297, 476] on span "Exemption" at bounding box center [321, 484] width 66 height 16
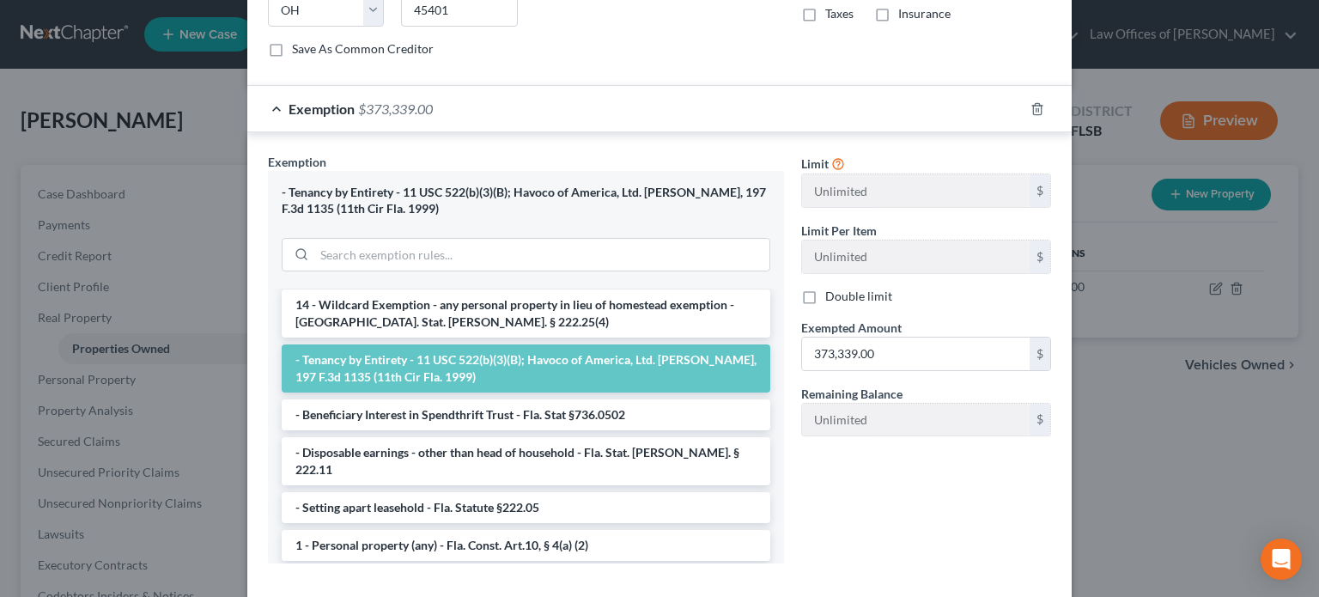
scroll to position [130, 0]
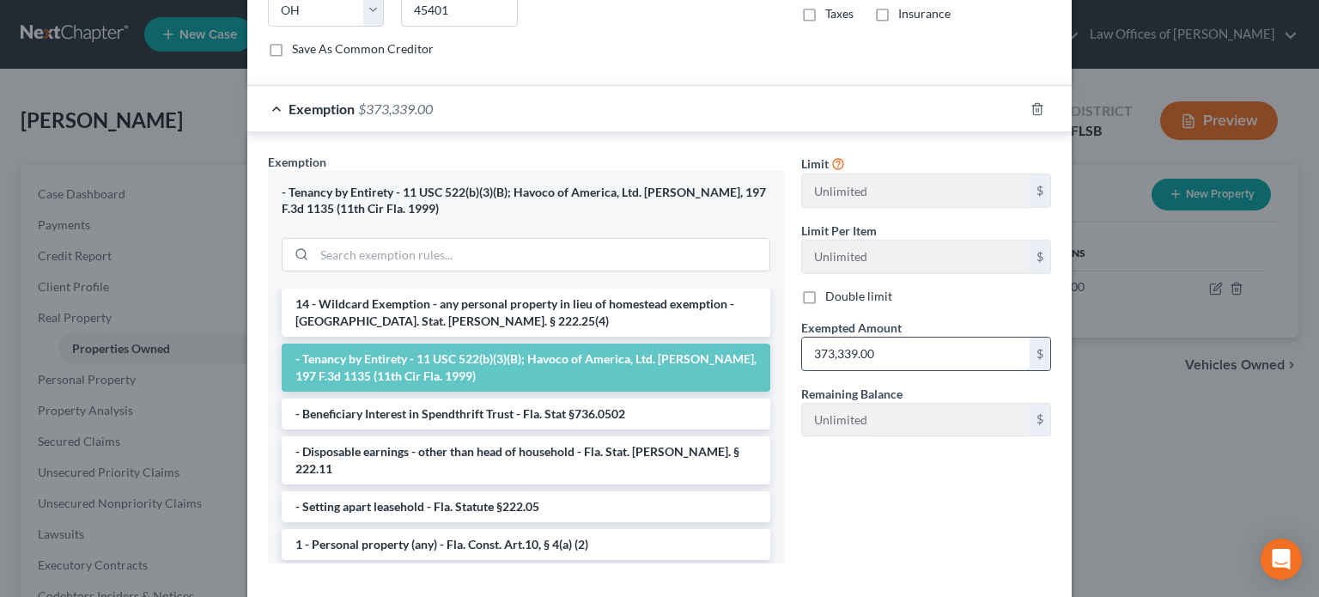
click at [887, 353] on input "373,339.00" at bounding box center [916, 353] width 228 height 33
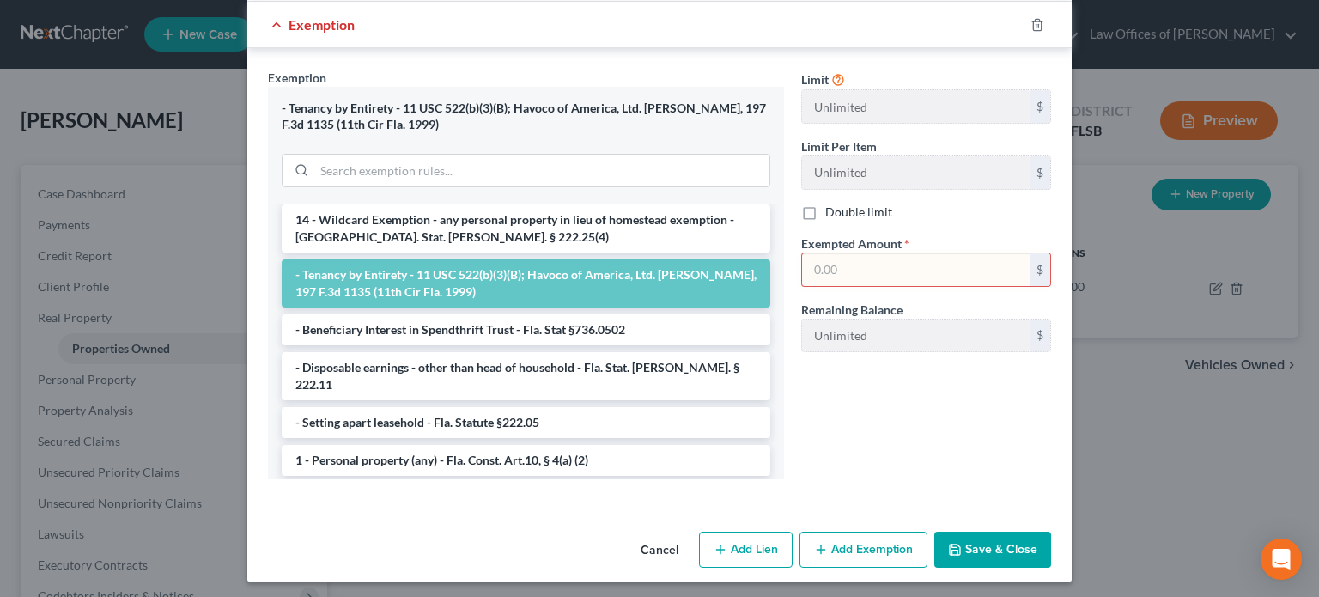
scroll to position [0, 0]
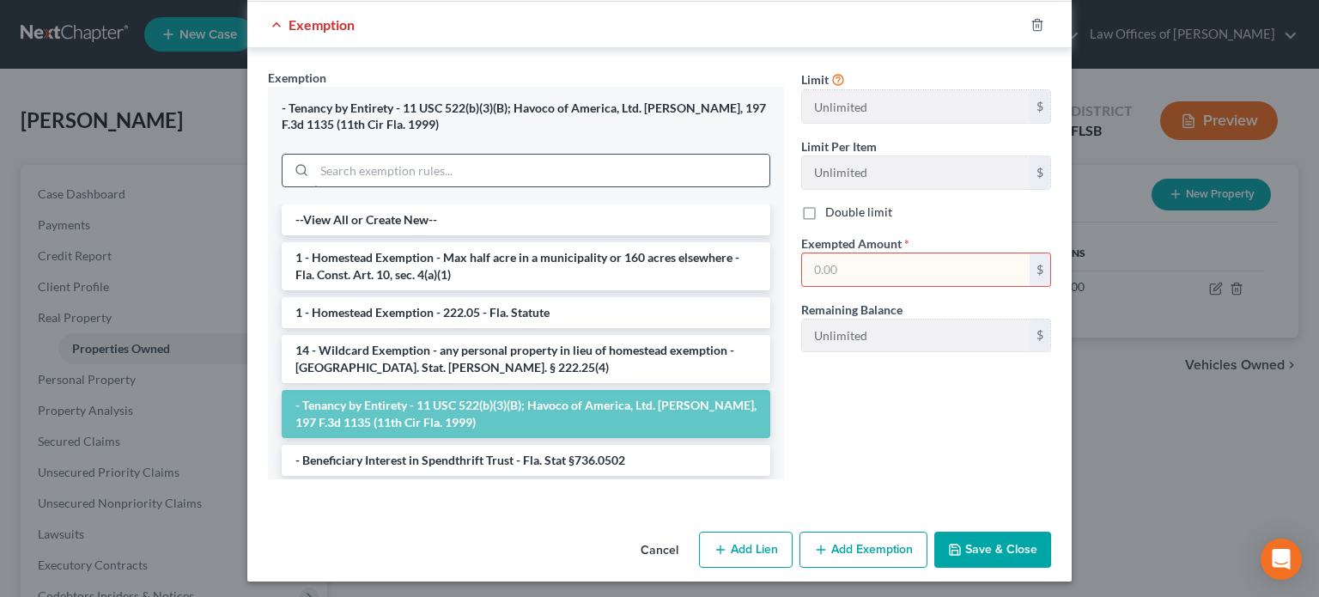
click at [560, 162] on input "search" at bounding box center [541, 171] width 455 height 33
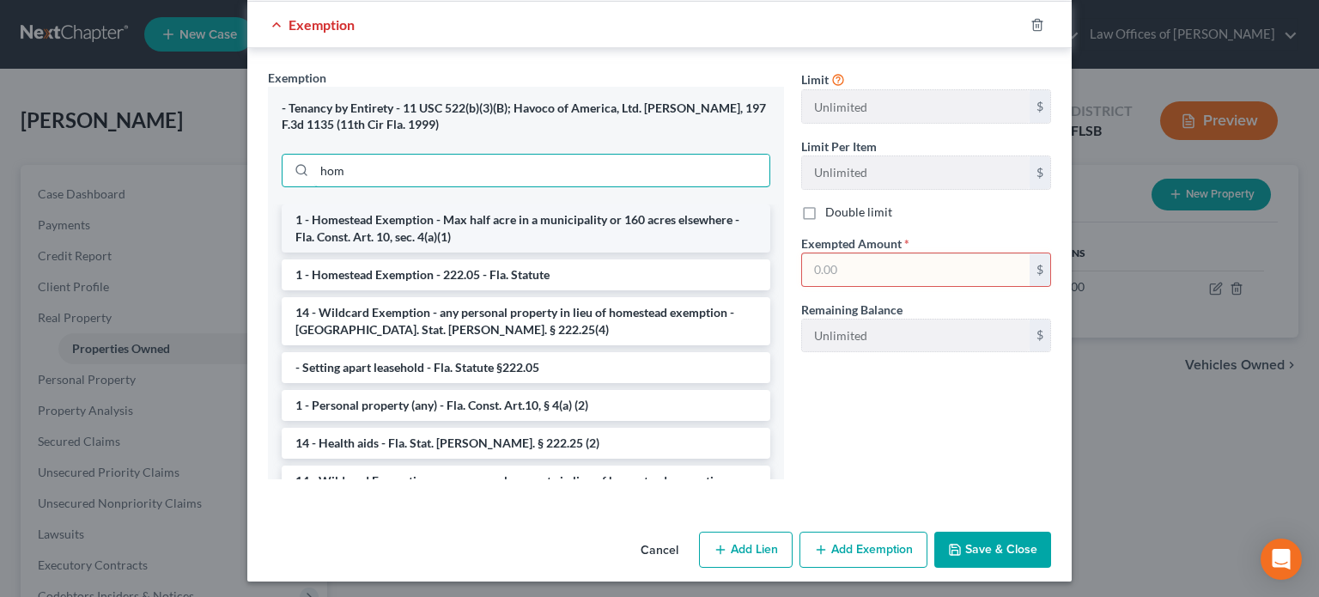
type input "hom"
click at [433, 222] on li "1 - Homestead Exemption - Max half acre in a municipality or 160 acres elsewher…" at bounding box center [526, 228] width 489 height 48
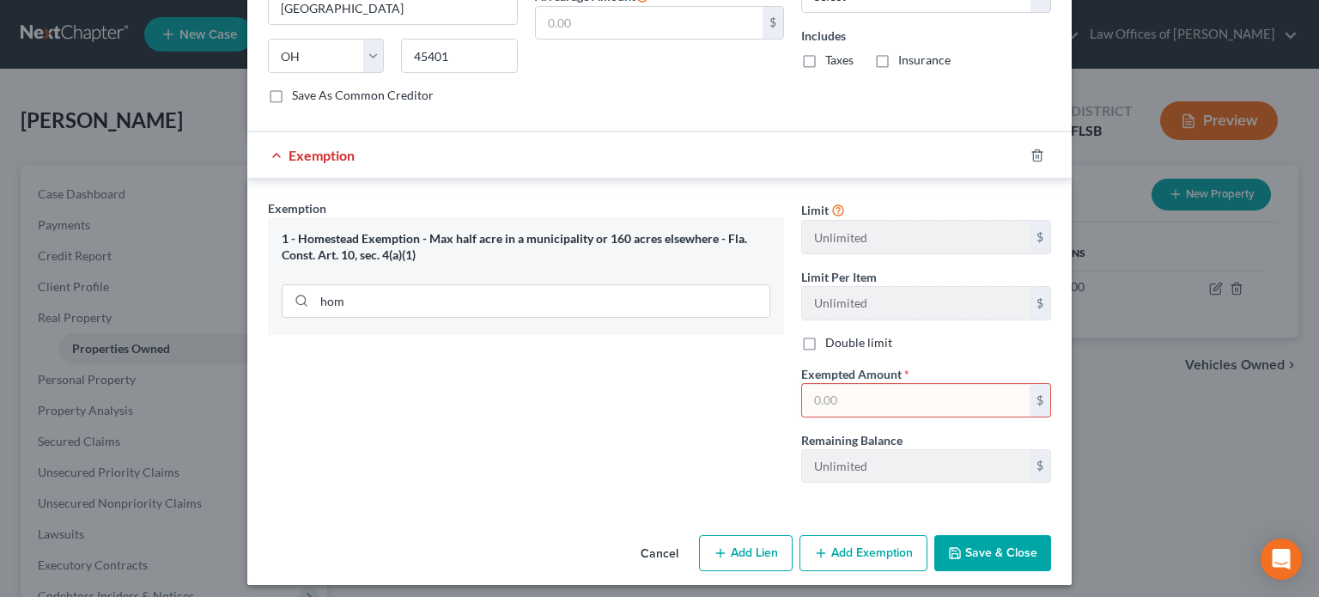
scroll to position [820, 0]
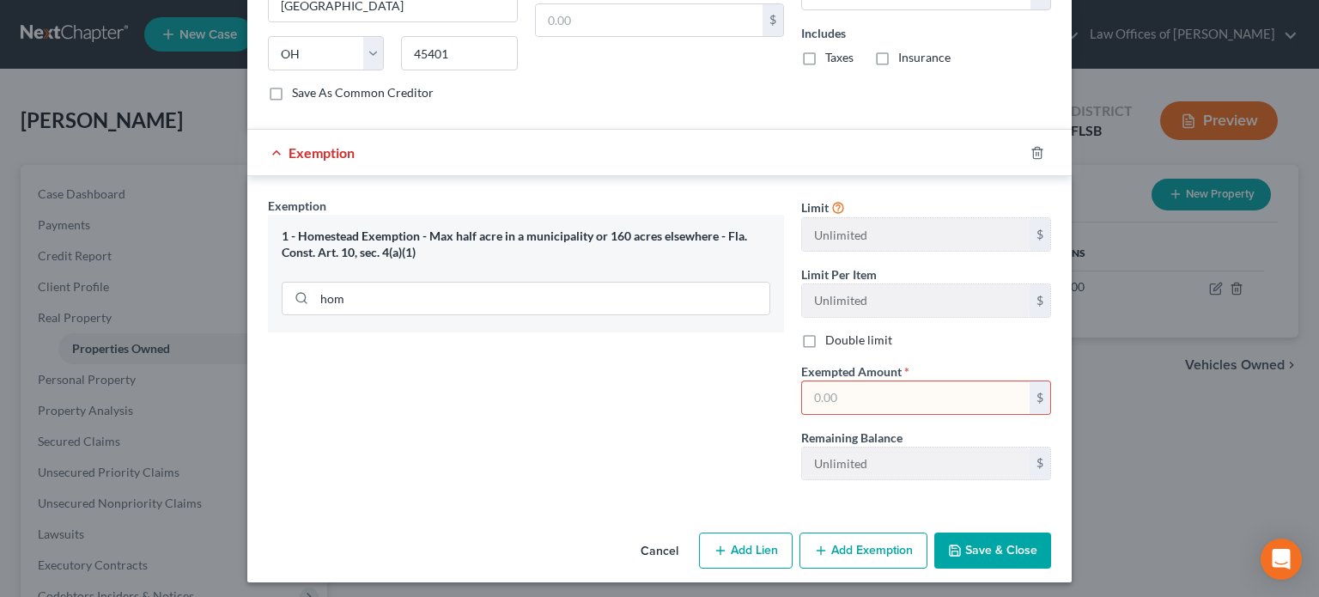
click at [859, 387] on input "text" at bounding box center [916, 397] width 228 height 33
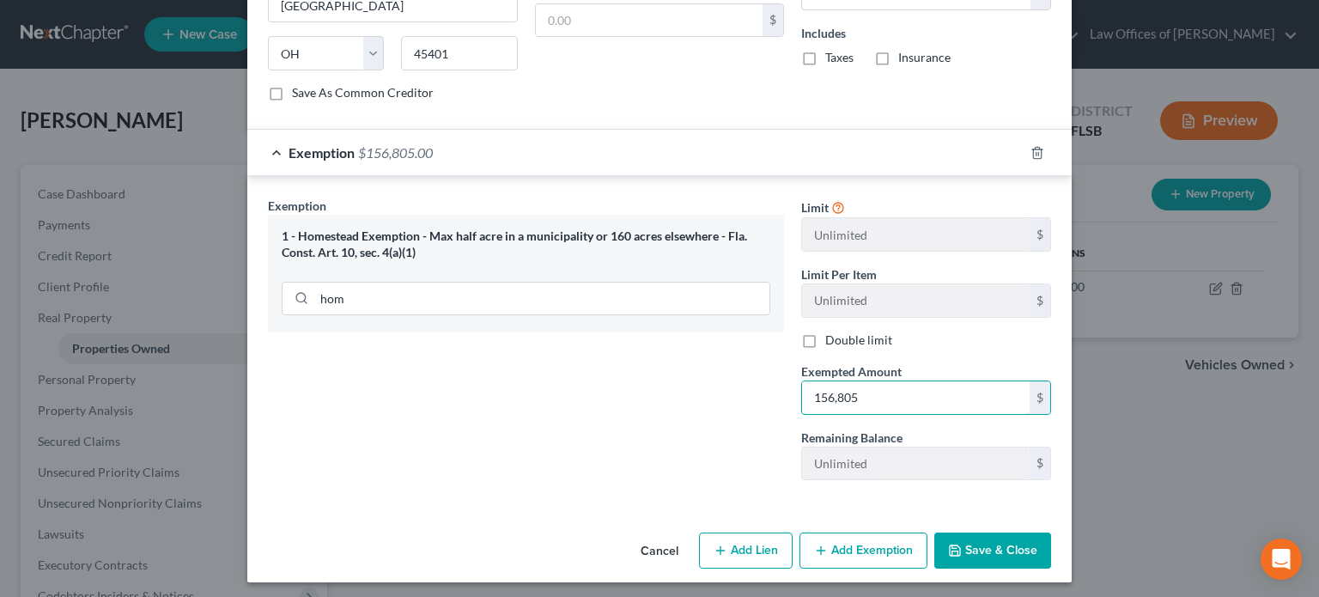
type input "156,805"
click at [984, 543] on button "Save & Close" at bounding box center [992, 550] width 117 height 36
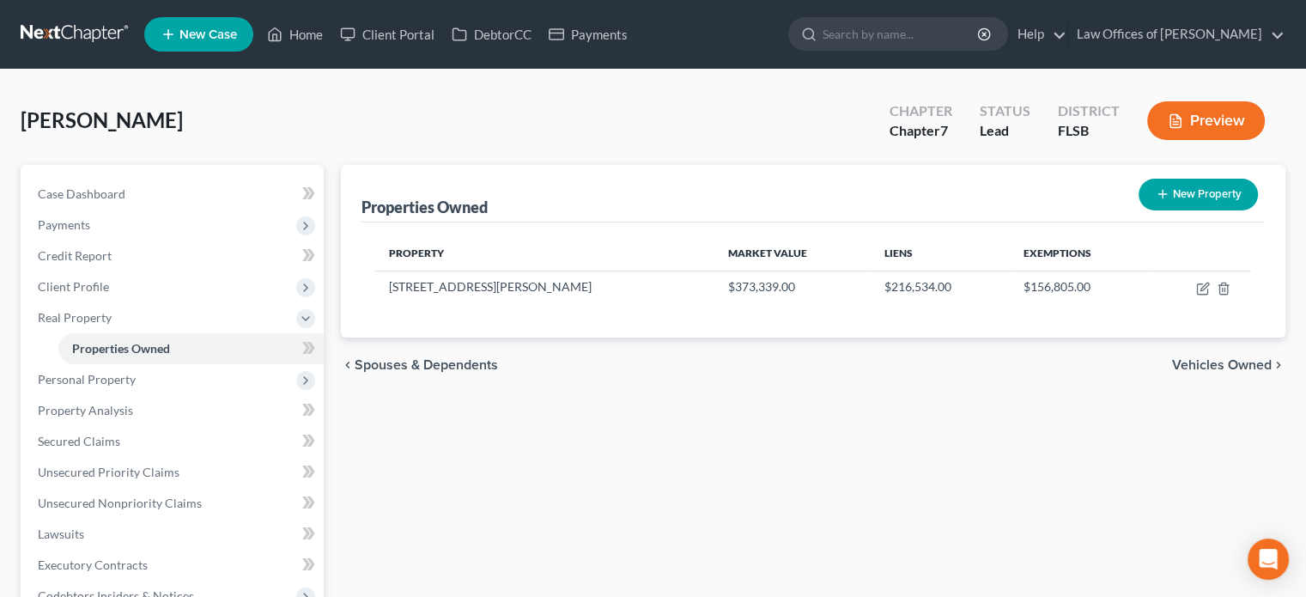
click at [682, 422] on div "Properties Owned New Property Property Market Value Liens Exemptions [STREET_AD…" at bounding box center [813, 537] width 962 height 744
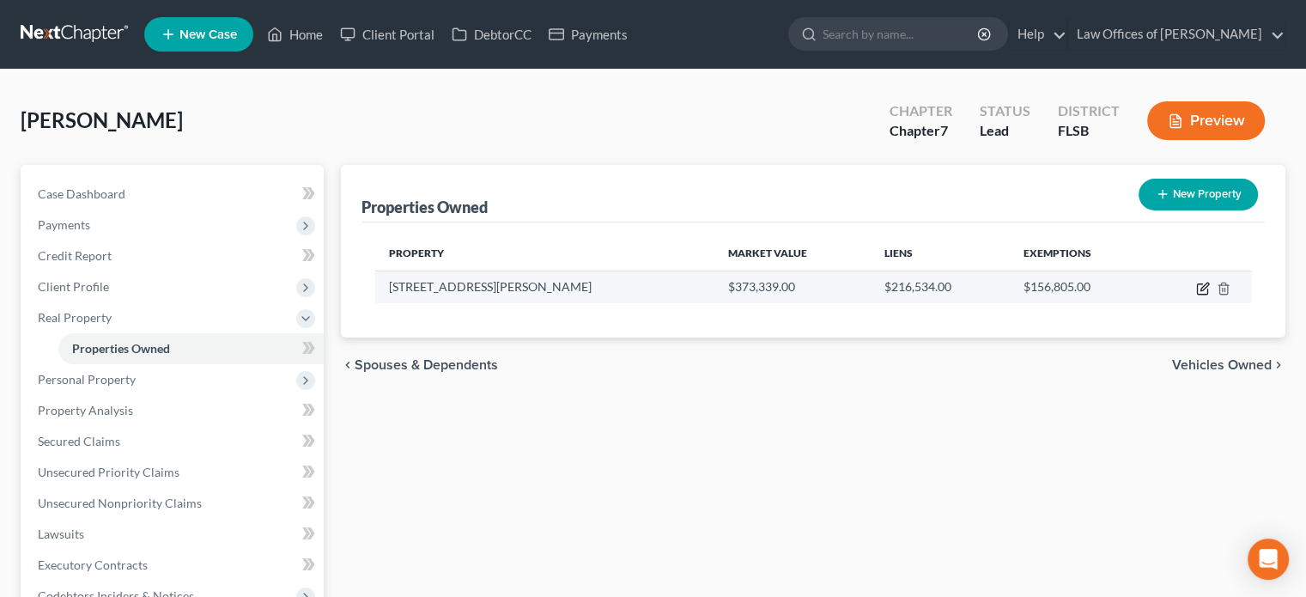
click at [1199, 288] on icon "button" at bounding box center [1203, 289] width 14 height 14
select select "9"
select select "49"
select select "3"
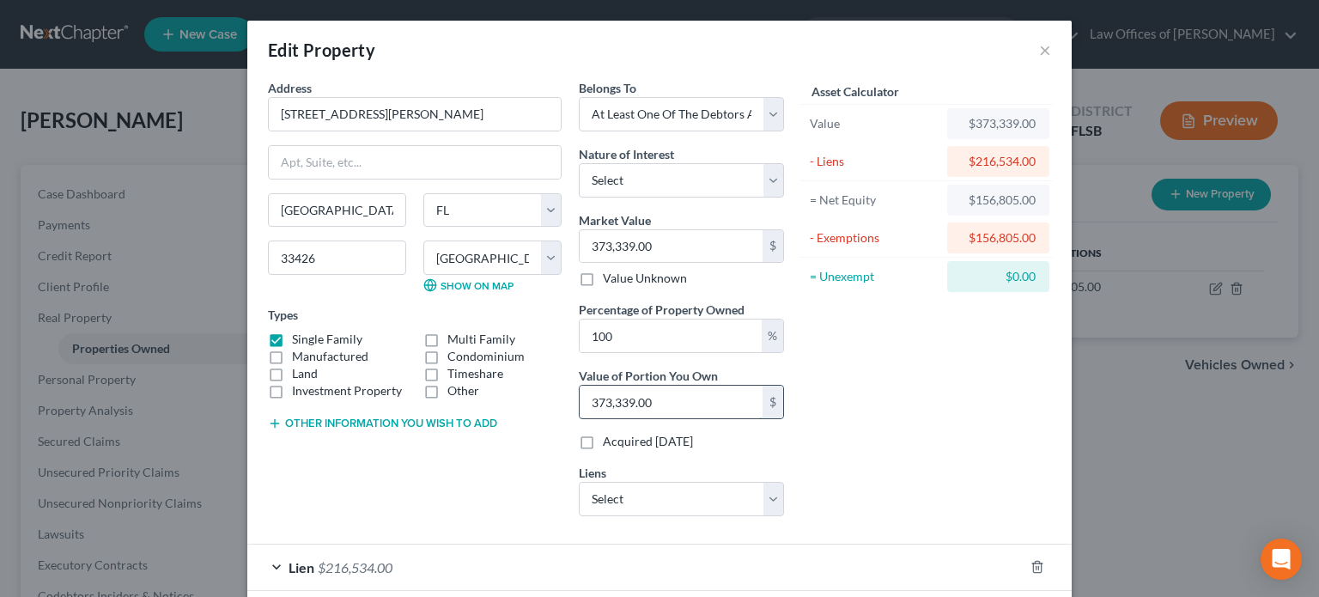
click at [636, 403] on input "373,339.00" at bounding box center [671, 401] width 183 height 33
type input "0.00"
type input "4"
type input "0.01"
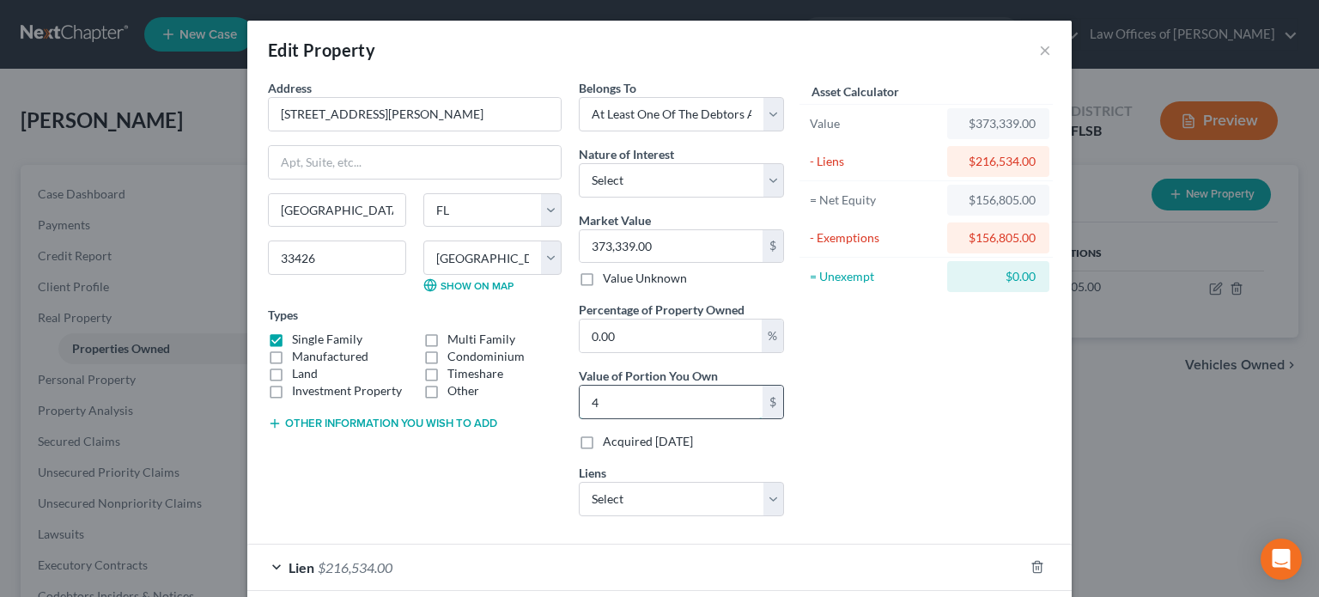
type input "44"
type input "0.12"
type input "448"
type input "1.20"
type input "4,488"
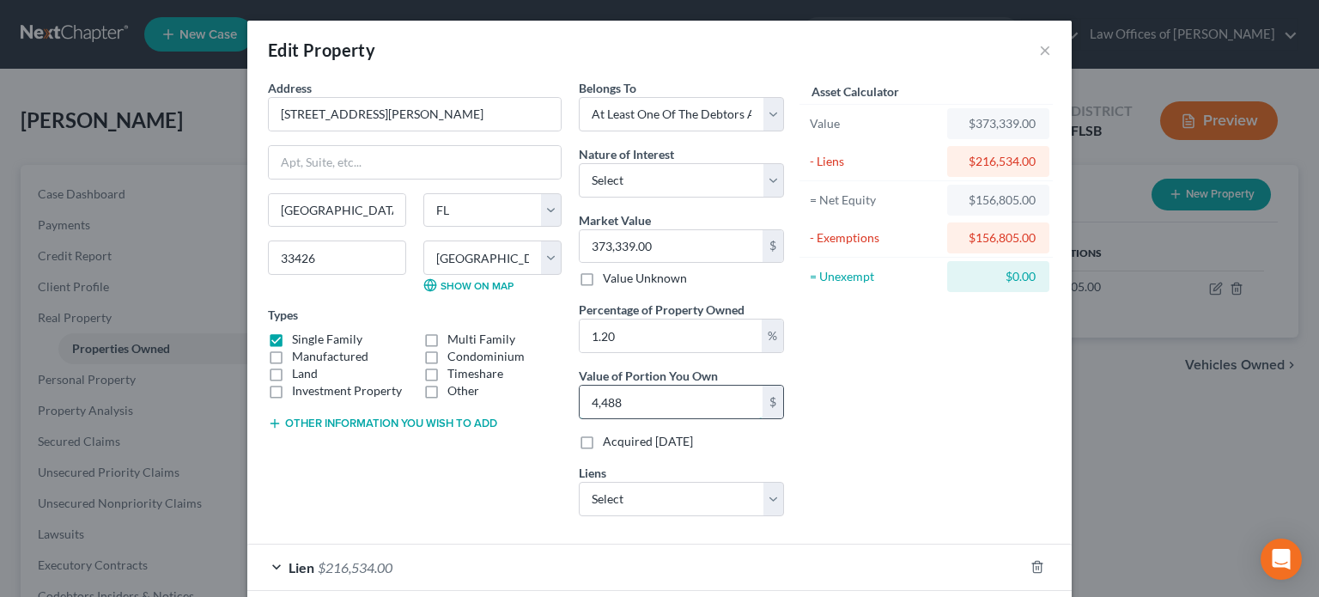
type input "12.02"
type input "44,880"
type input "120.21"
type input "448,800.00"
click at [970, 375] on div "Asset Calculator Value $373,339.00 - Liens $216,534.00 = Net Equity $156,805.00…" at bounding box center [925, 304] width 267 height 451
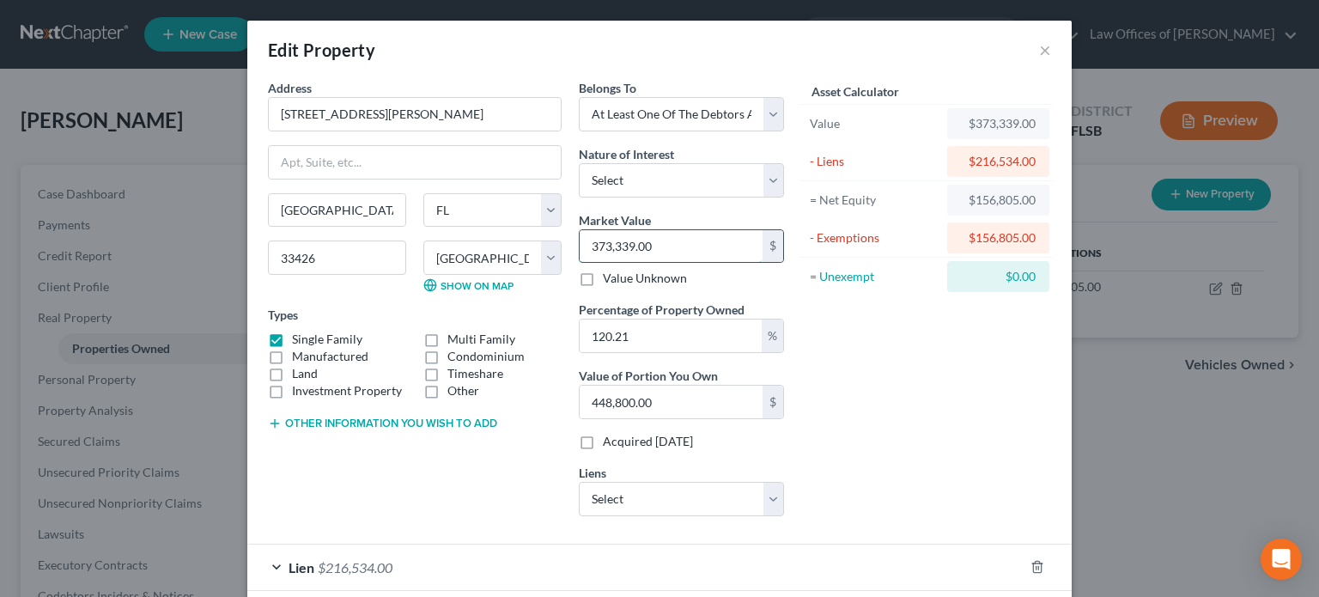
click at [673, 242] on input "373,339.00" at bounding box center [671, 246] width 183 height 33
click at [433, 172] on input "text" at bounding box center [415, 162] width 292 height 33
click at [669, 248] on input "373,339.00" at bounding box center [671, 246] width 183 height 33
type input "4"
type input "4.80"
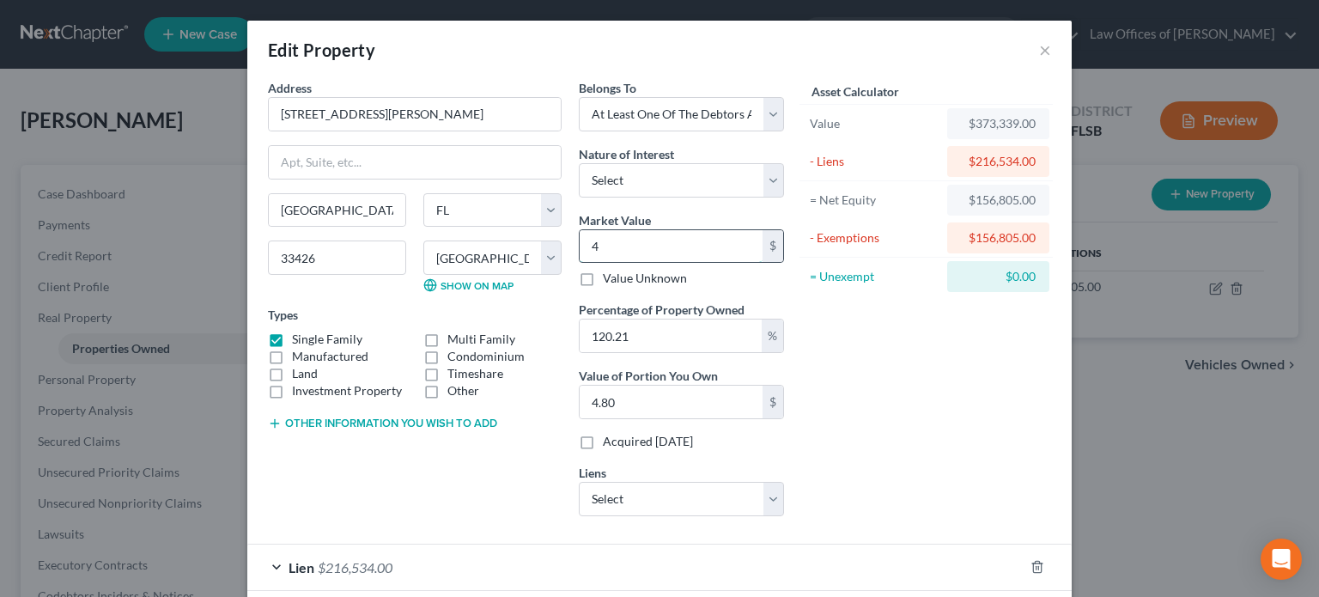
type input "44"
type input "52.89"
type input "448"
type input "538.54"
type input "4488"
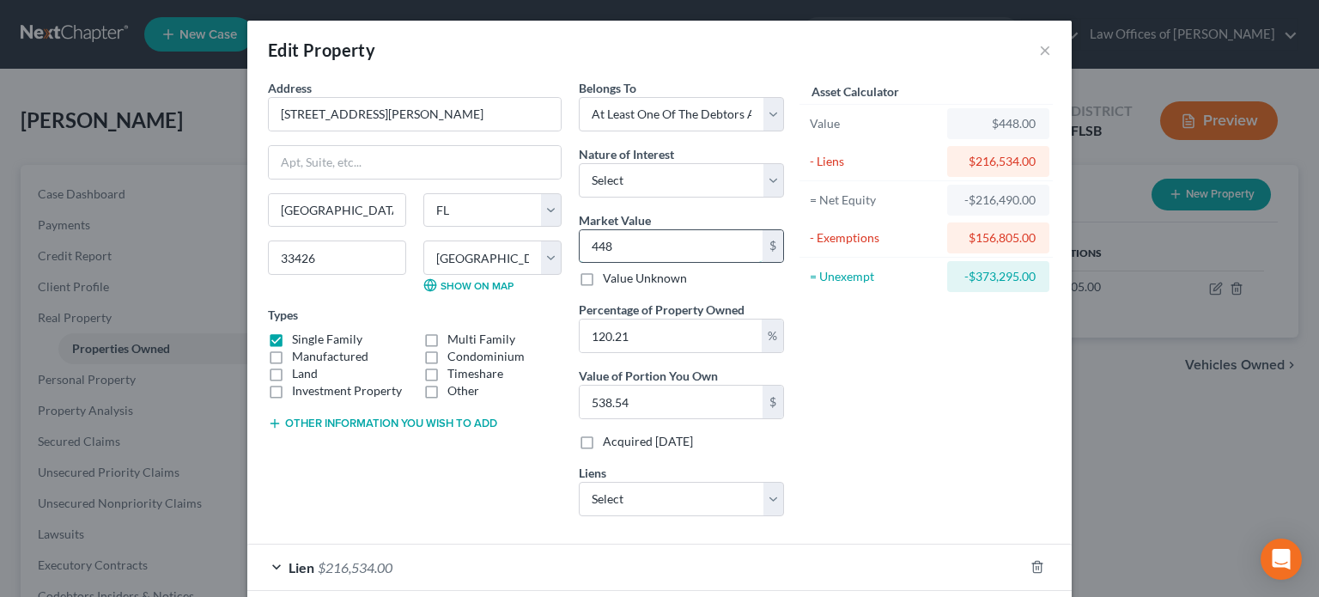
type input "5,395.02"
type input "4,4880"
type input "53,950.24"
type input "44,8800"
type input "539,502.48"
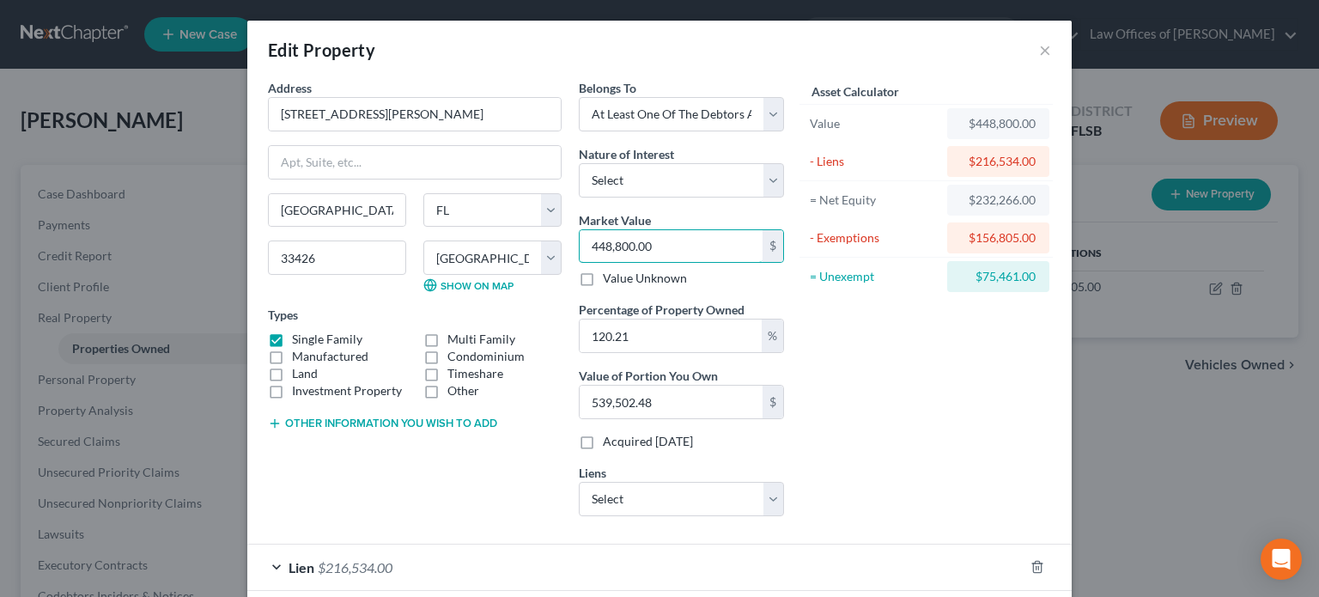
type input "448,800.00"
click at [881, 366] on div "Asset Calculator Value $448,800.00 - Liens $216,534.00 = Net Equity $232,266.00…" at bounding box center [925, 304] width 267 height 451
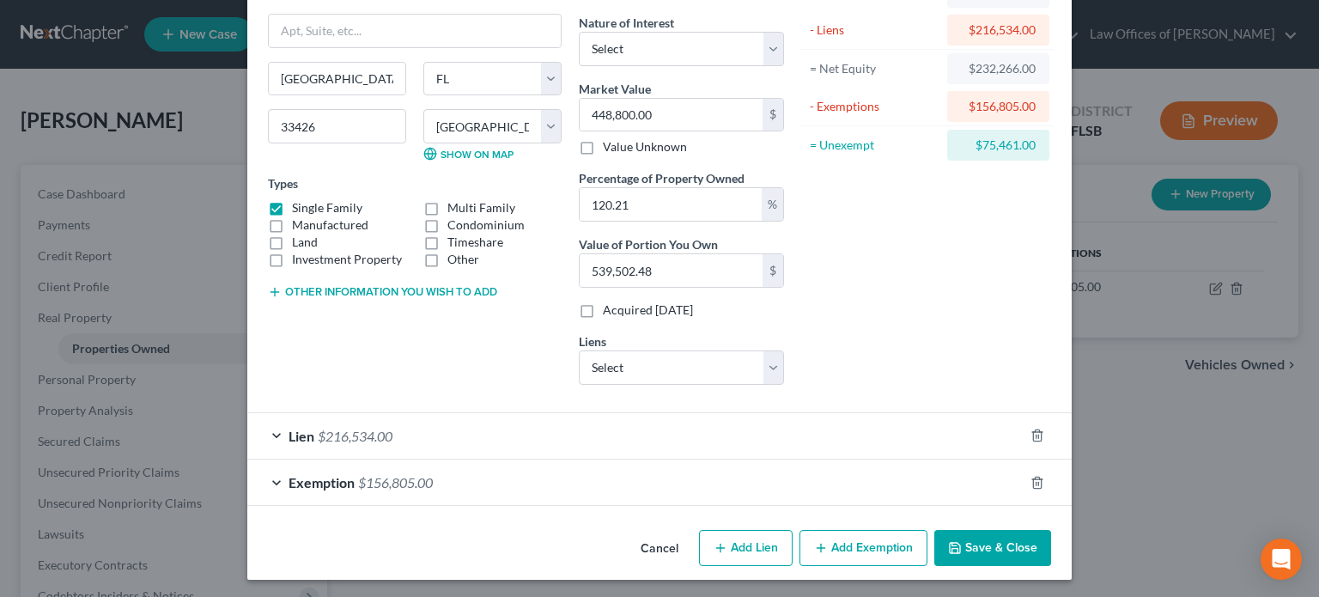
click at [624, 476] on div "Exemption $156,805.00" at bounding box center [635, 482] width 776 height 46
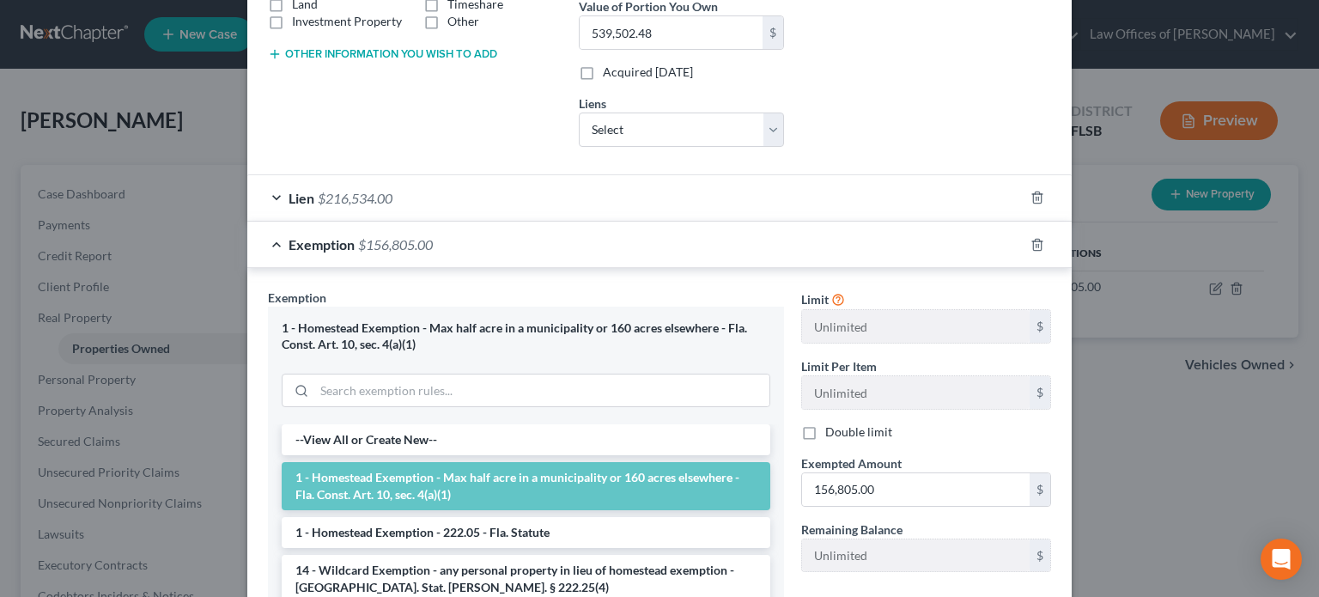
scroll to position [371, 0]
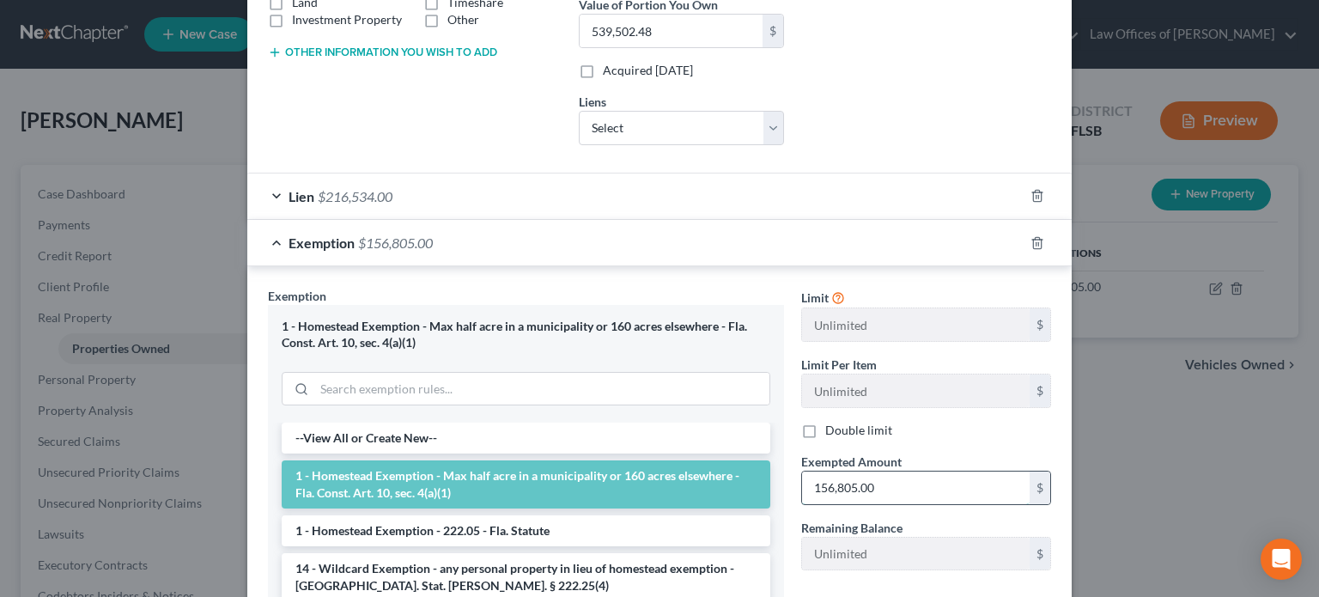
click at [891, 483] on input "156,805.00" at bounding box center [916, 487] width 228 height 33
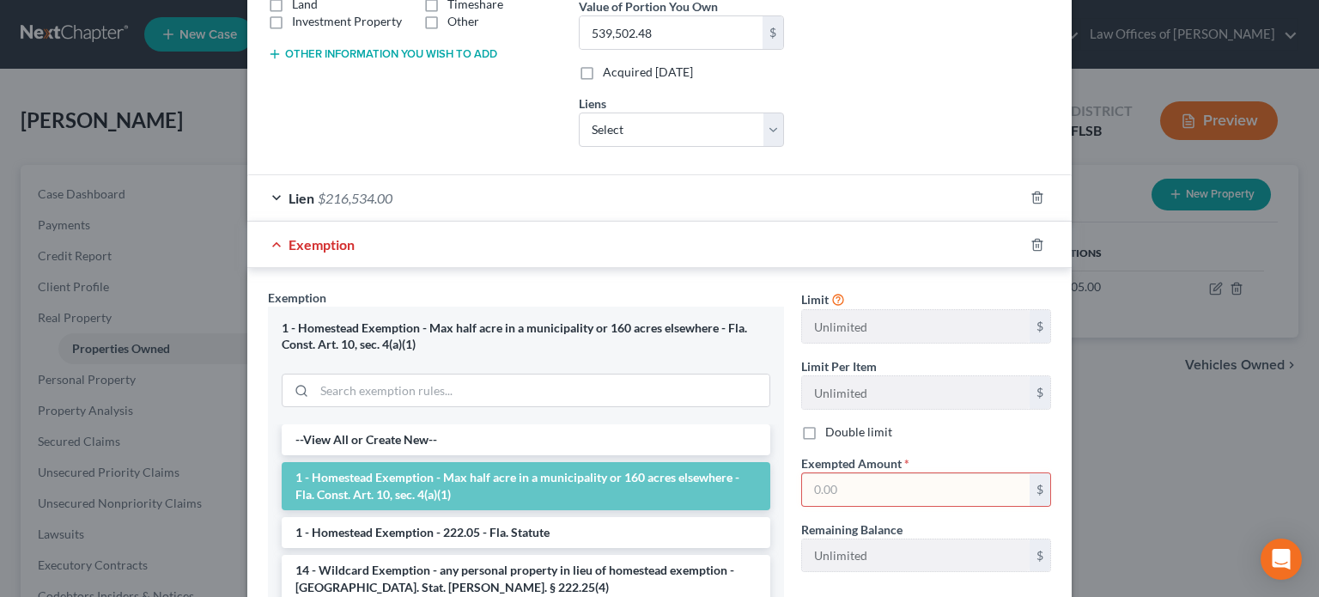
scroll to position [373, 0]
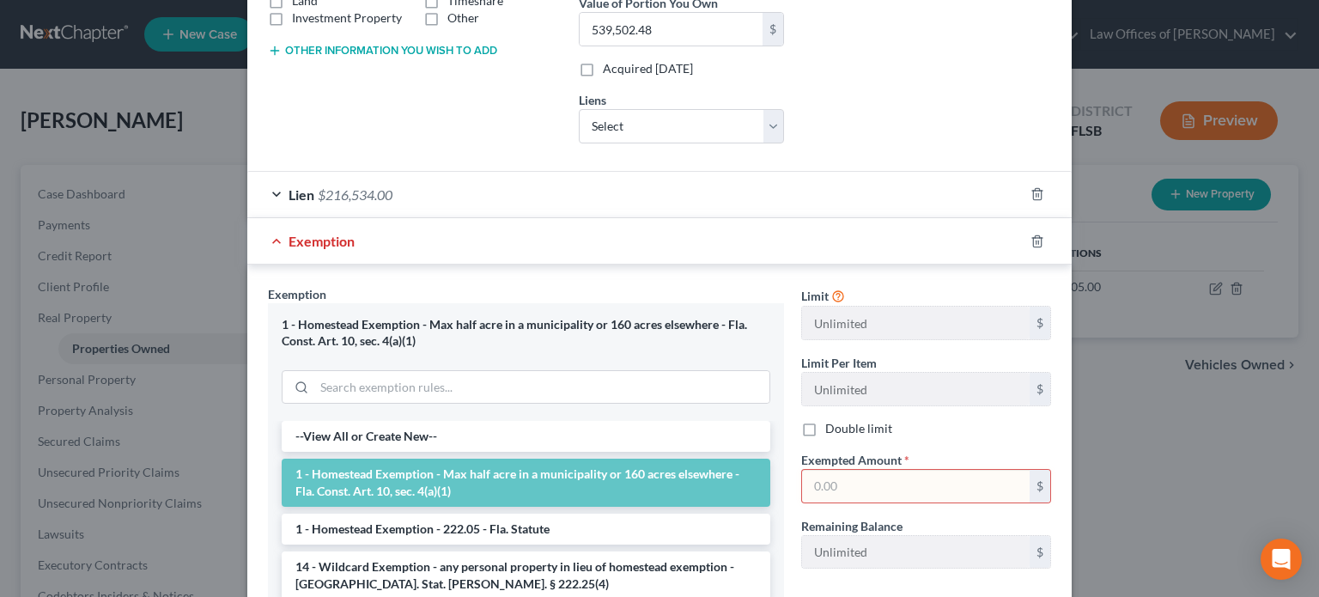
click at [838, 484] on input "text" at bounding box center [916, 486] width 228 height 33
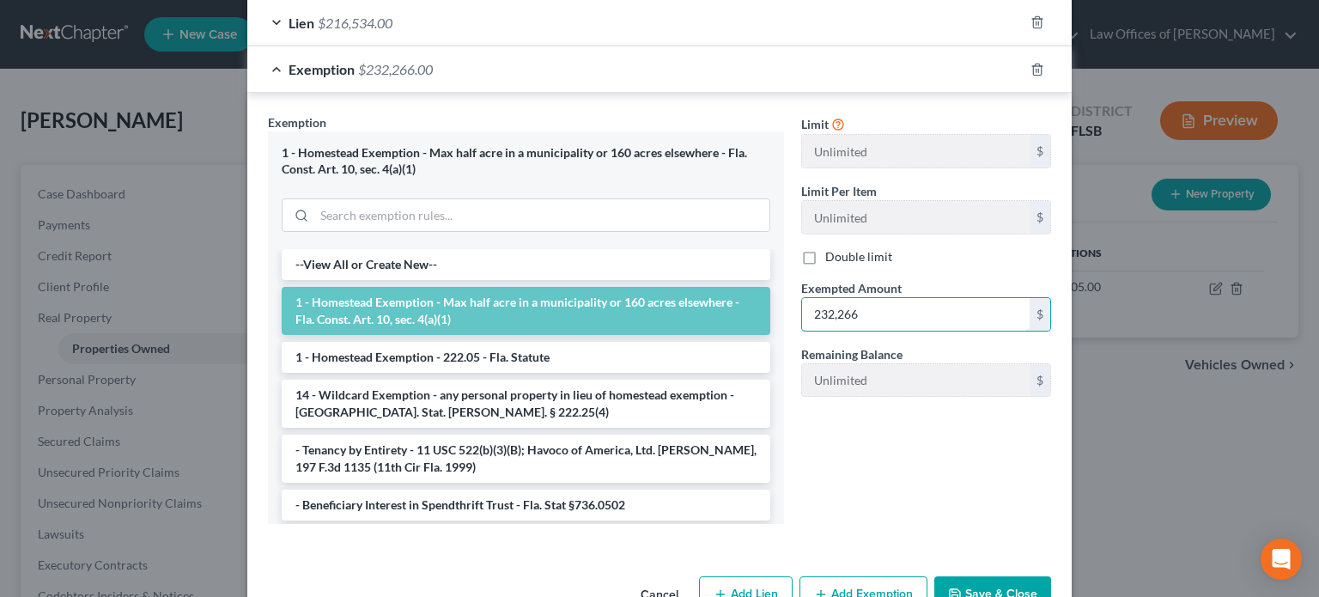
scroll to position [591, 0]
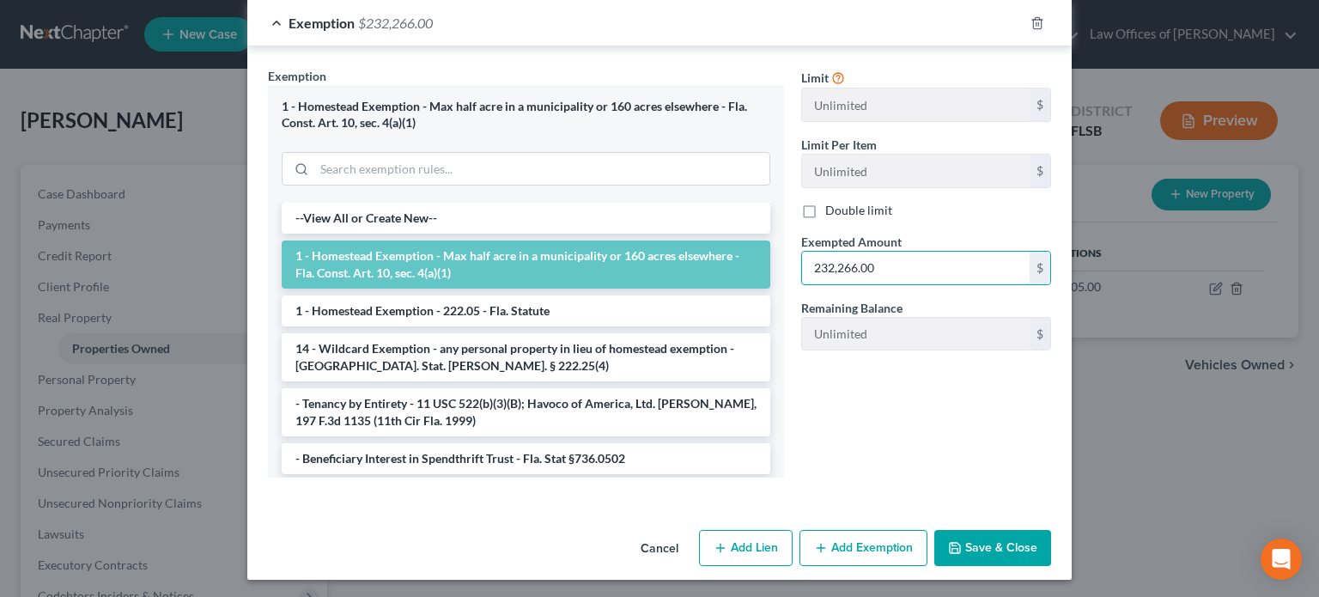
type input "232,266.00"
click at [977, 549] on button "Save & Close" at bounding box center [992, 548] width 117 height 36
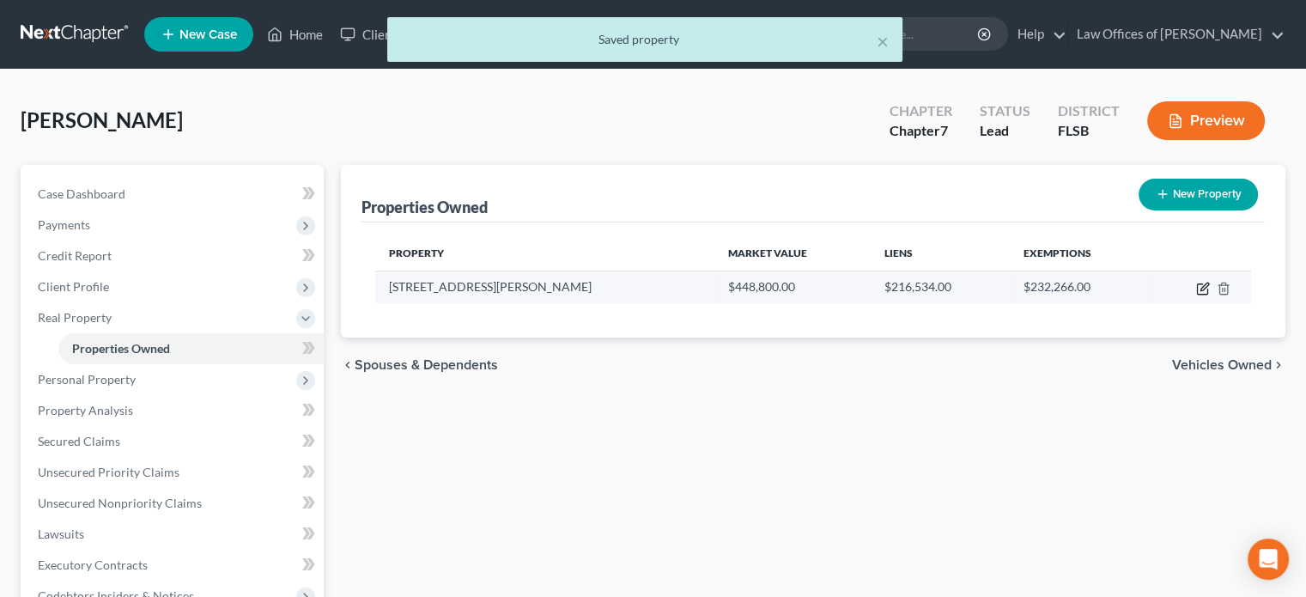
click at [1199, 290] on icon "button" at bounding box center [1203, 289] width 14 height 14
select select "9"
select select "49"
select select "3"
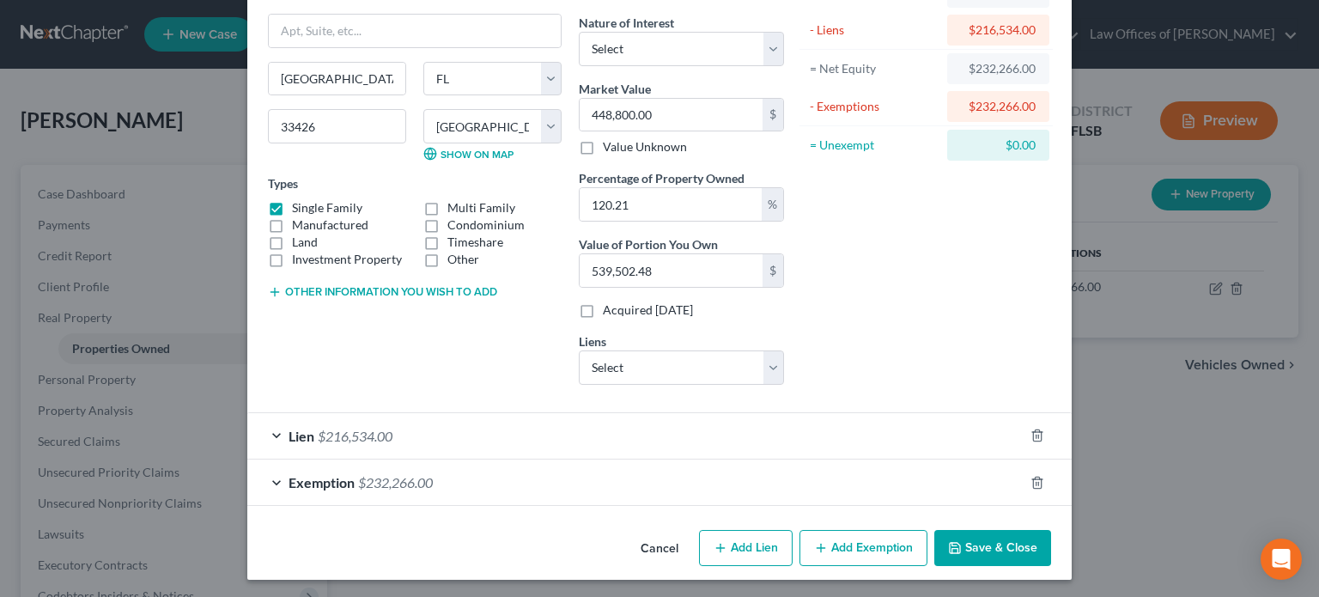
scroll to position [0, 0]
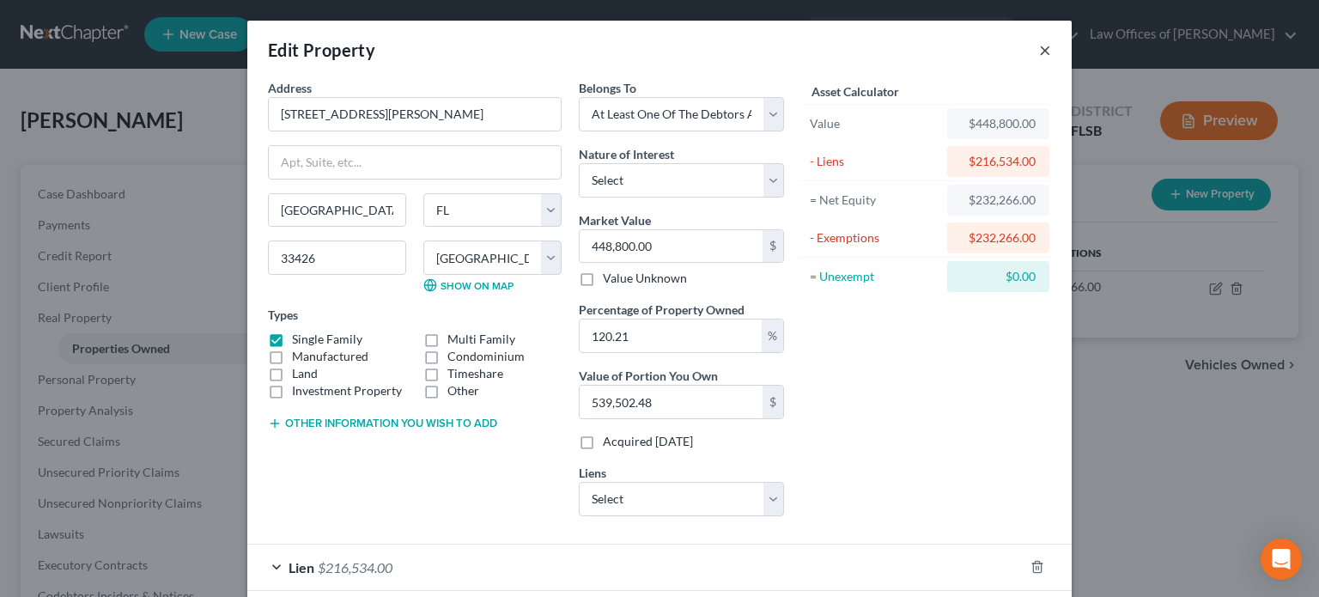
click at [1041, 53] on button "×" at bounding box center [1045, 49] width 12 height 21
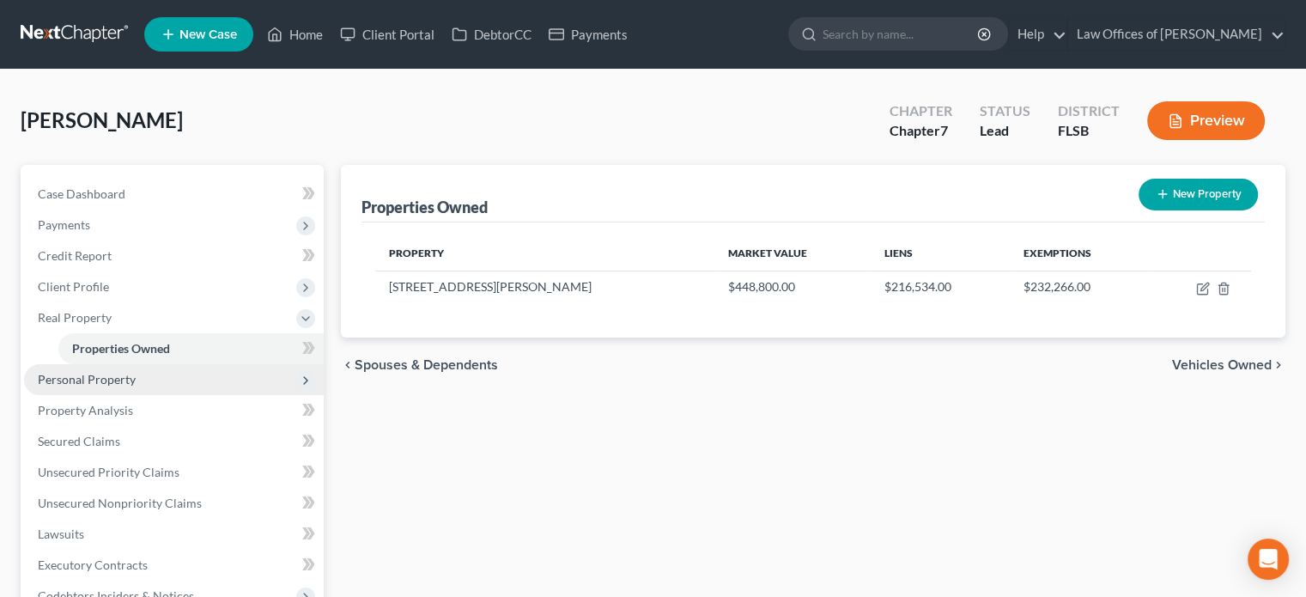
click at [253, 383] on span "Personal Property" at bounding box center [174, 379] width 300 height 31
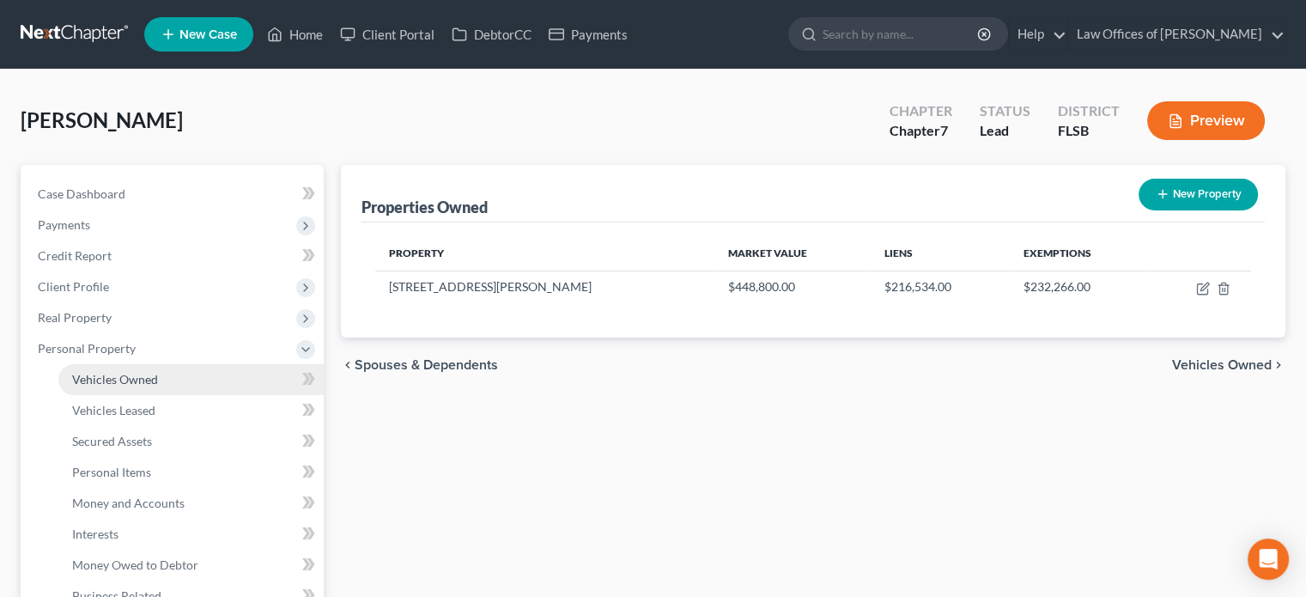
click at [229, 377] on link "Vehicles Owned" at bounding box center [190, 379] width 265 height 31
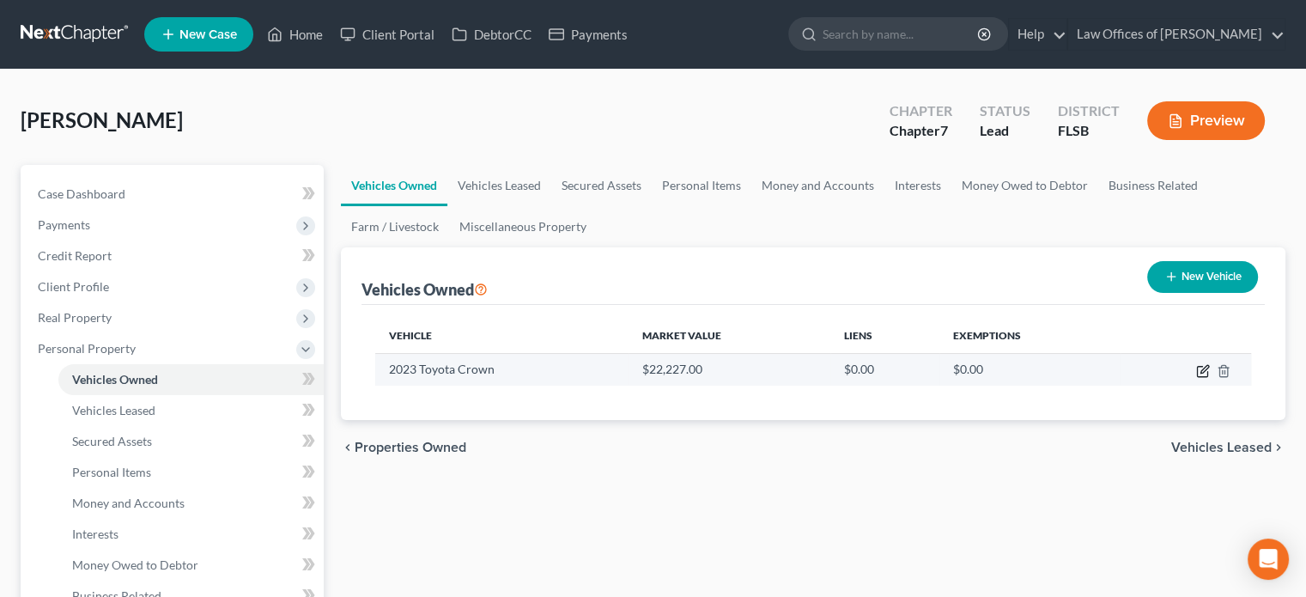
click at [1201, 370] on icon "button" at bounding box center [1204, 369] width 8 height 8
select select "0"
select select "3"
select select "0"
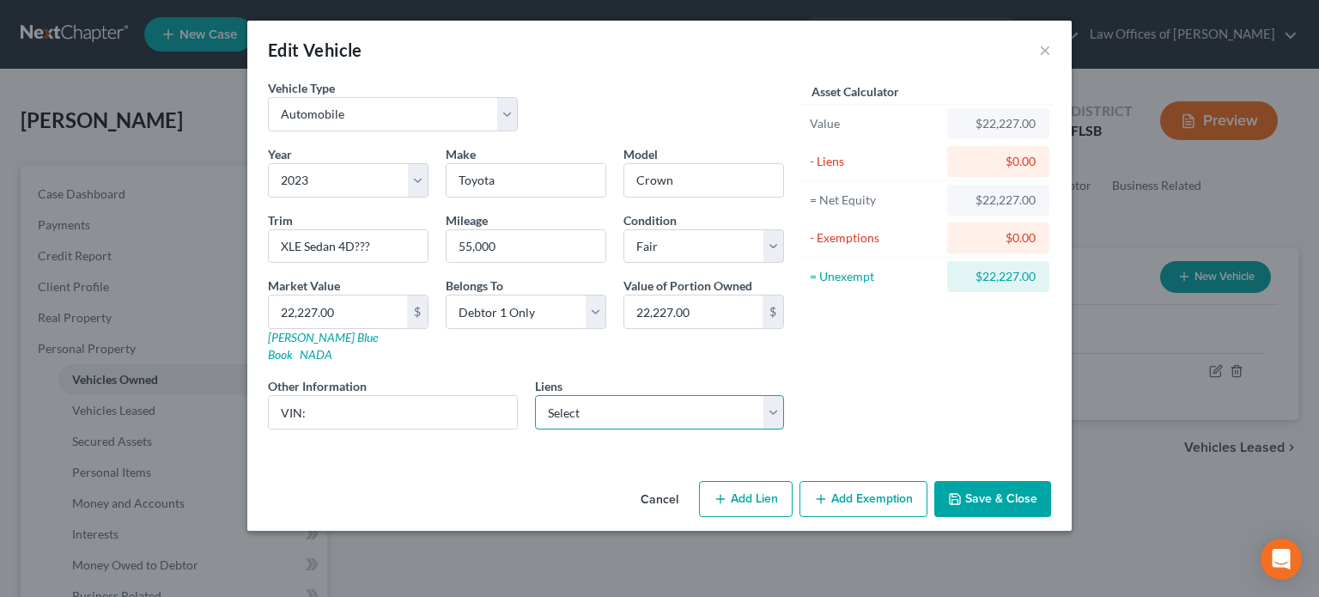
click at [627, 395] on select "Select Setoyota Fin Dba Of Wo - $27,801.00" at bounding box center [660, 412] width 250 height 34
select select "0"
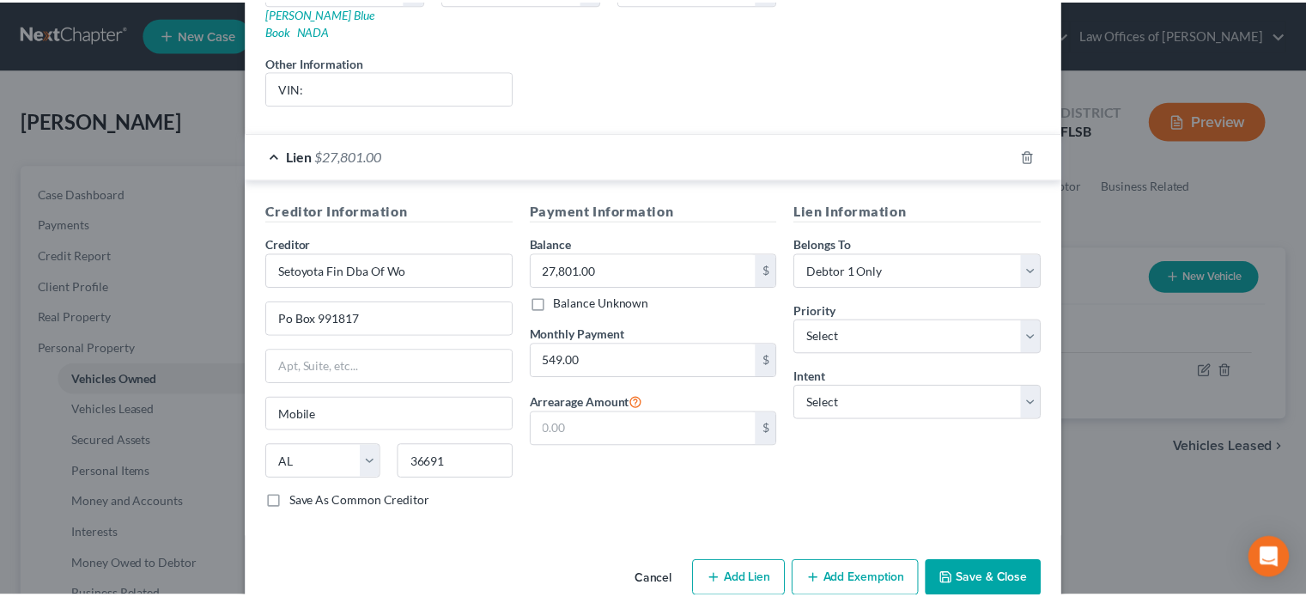
scroll to position [326, 0]
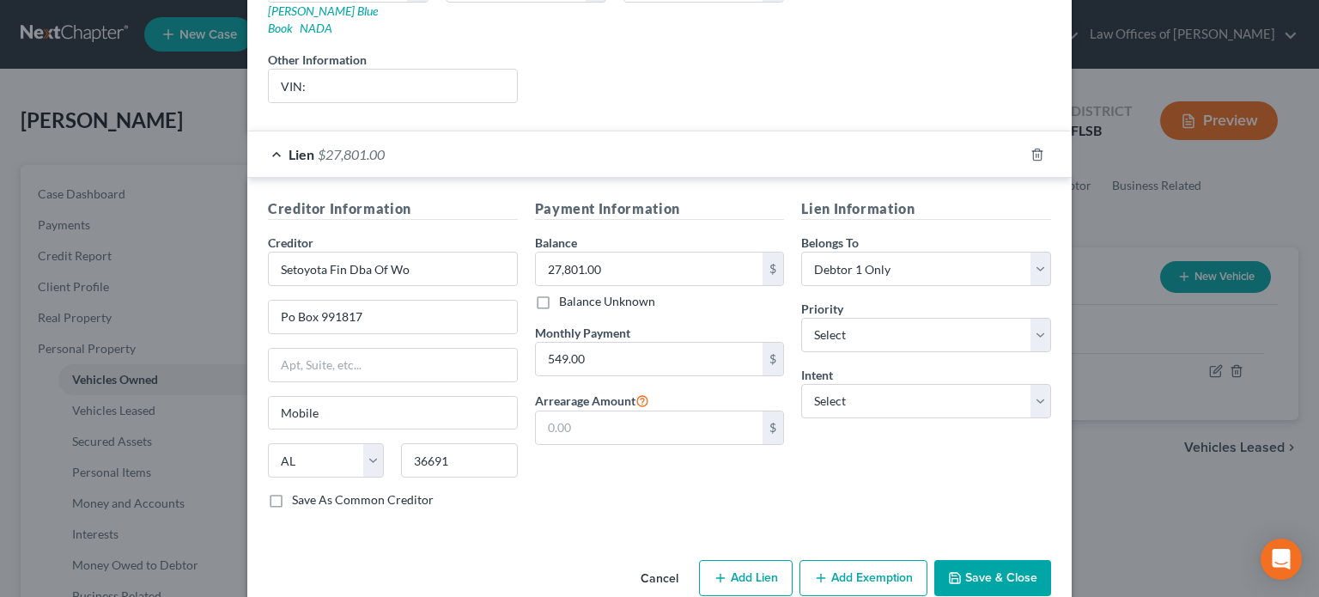
click at [986, 560] on button "Save & Close" at bounding box center [992, 578] width 117 height 36
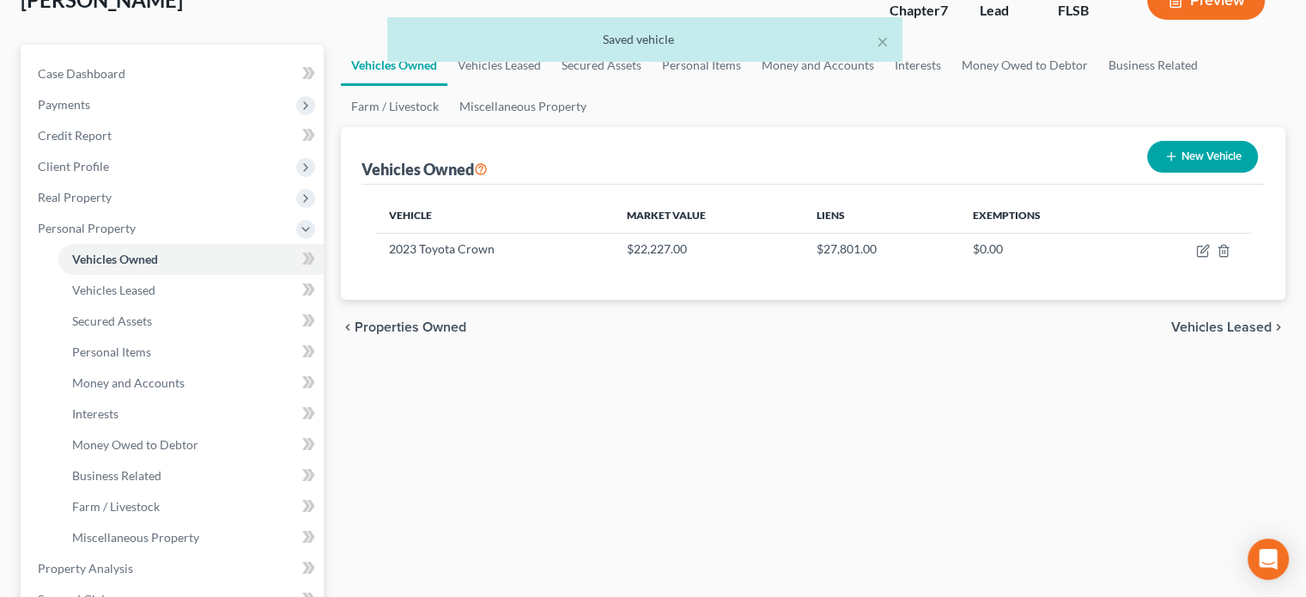
scroll to position [143, 0]
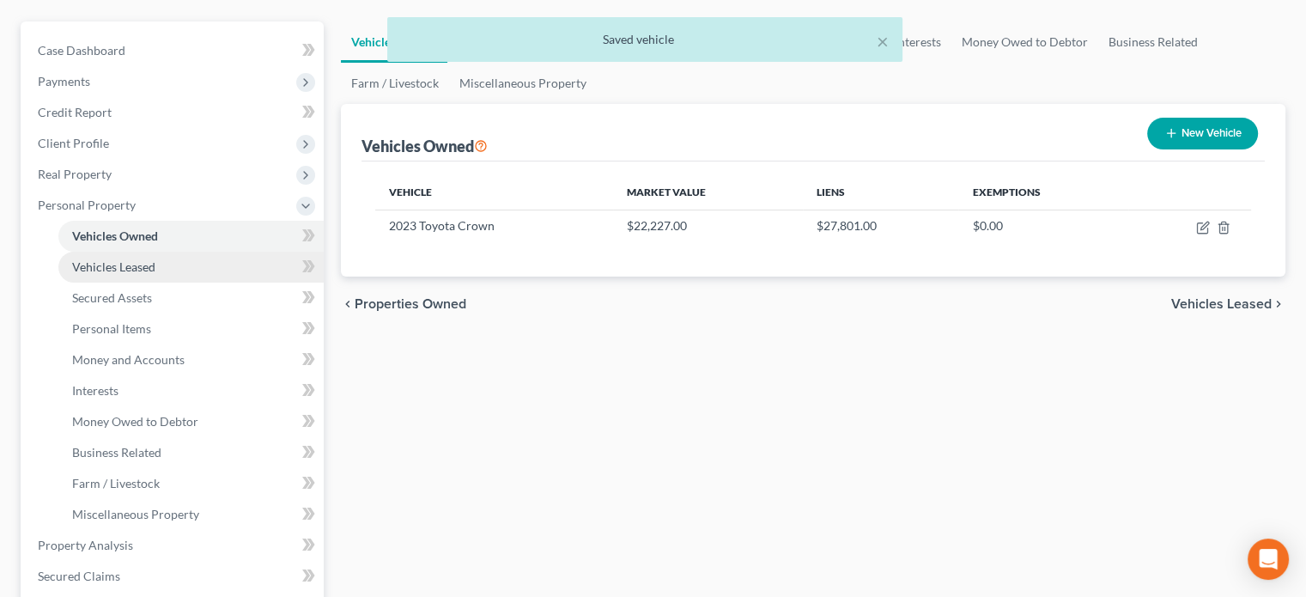
click at [192, 264] on link "Vehicles Leased" at bounding box center [190, 267] width 265 height 31
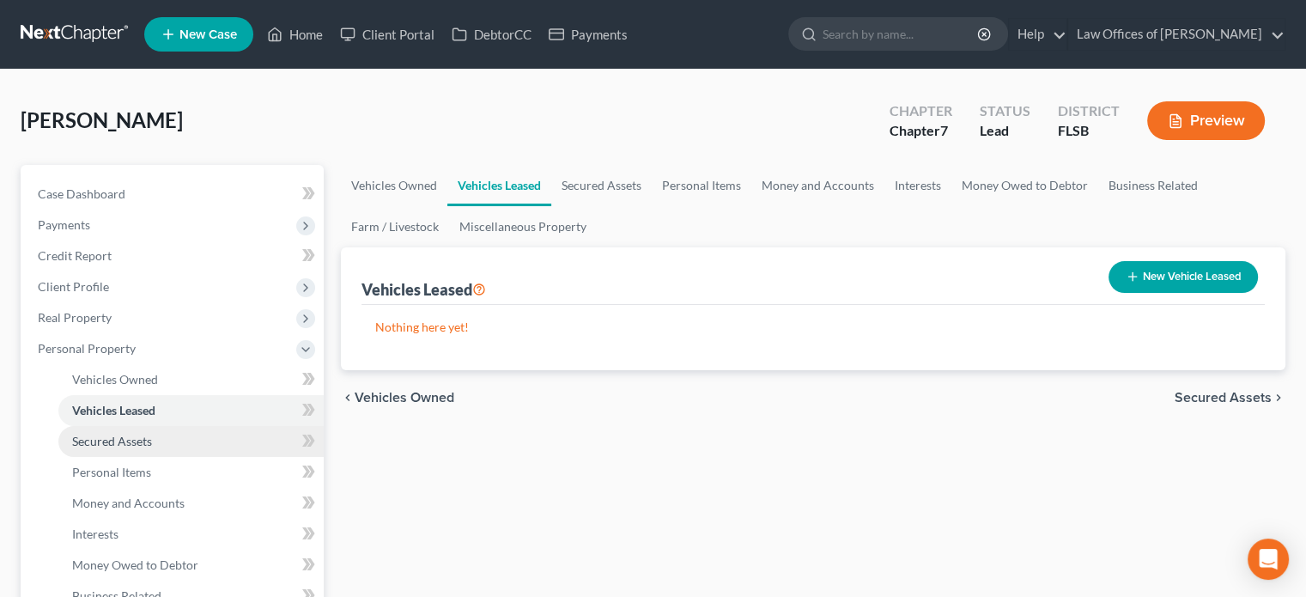
click at [139, 441] on span "Secured Assets" at bounding box center [112, 441] width 80 height 15
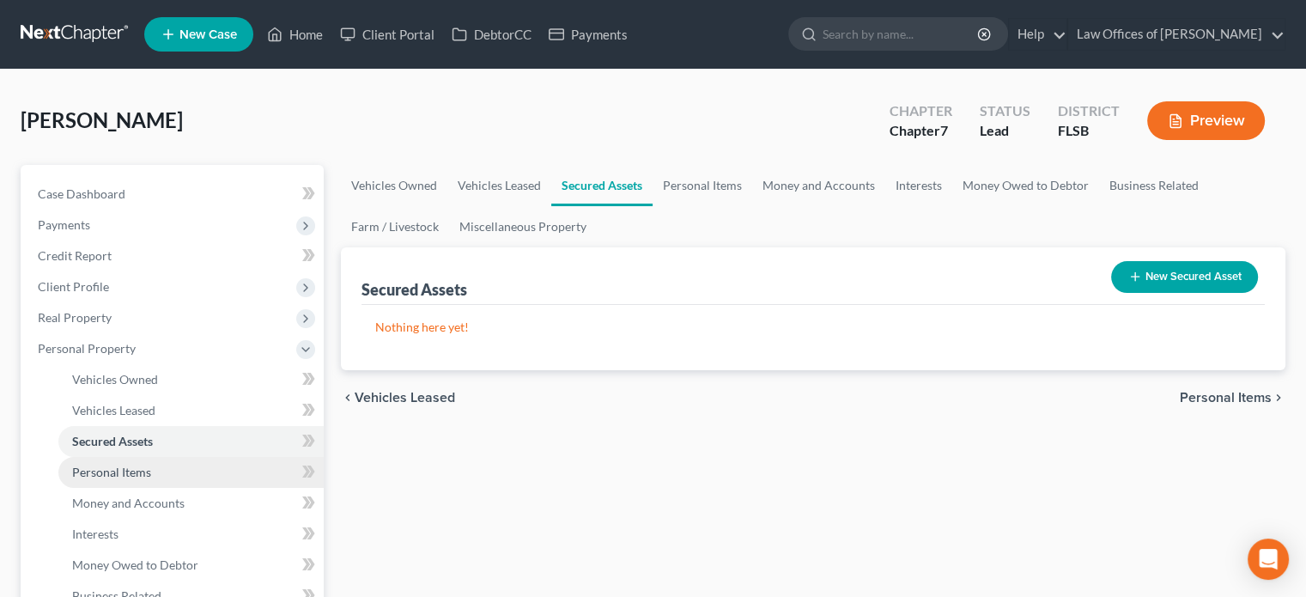
click at [136, 472] on span "Personal Items" at bounding box center [111, 471] width 79 height 15
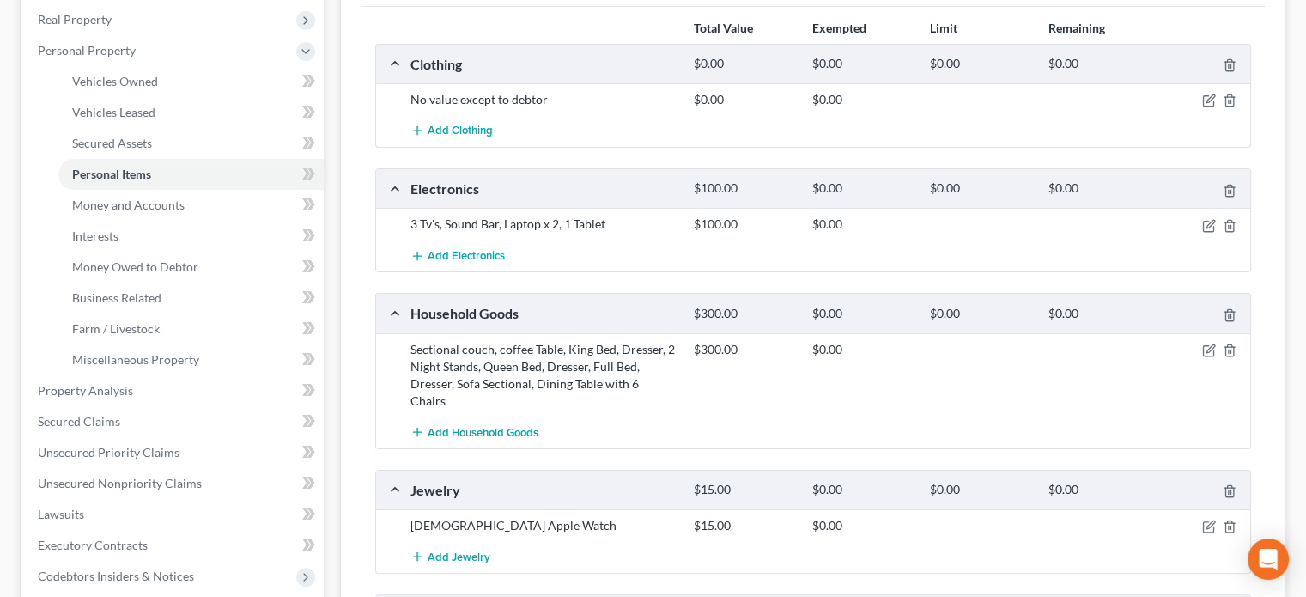
scroll to position [297, 0]
click at [218, 198] on link "Money and Accounts" at bounding box center [190, 206] width 265 height 31
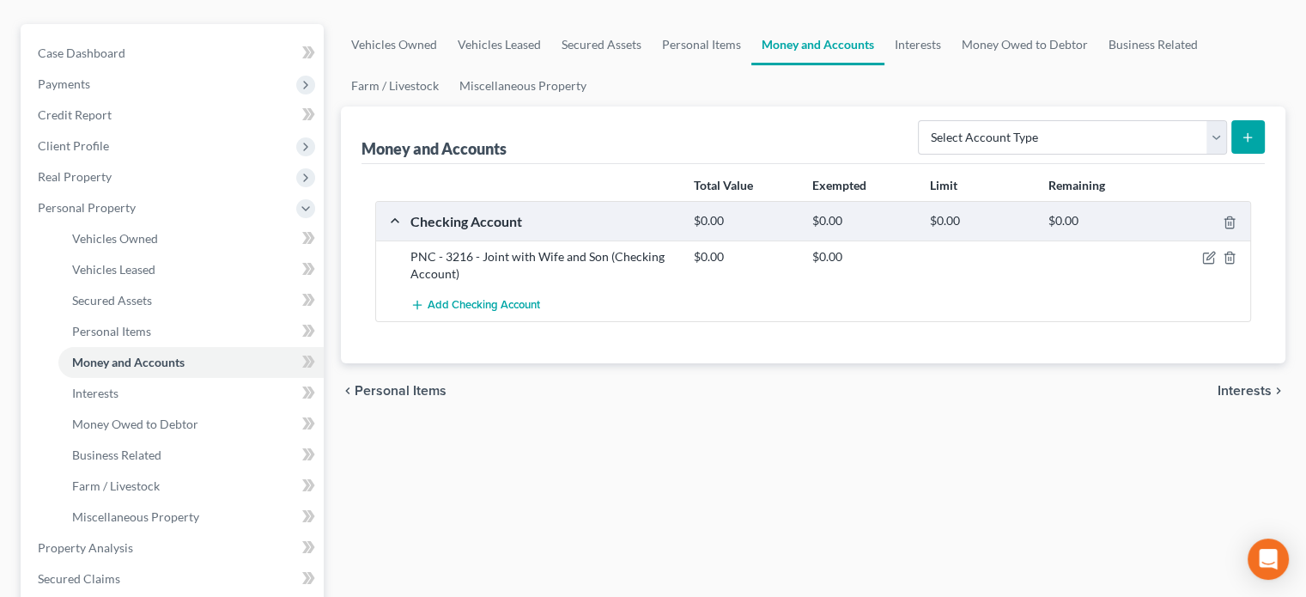
scroll to position [143, 0]
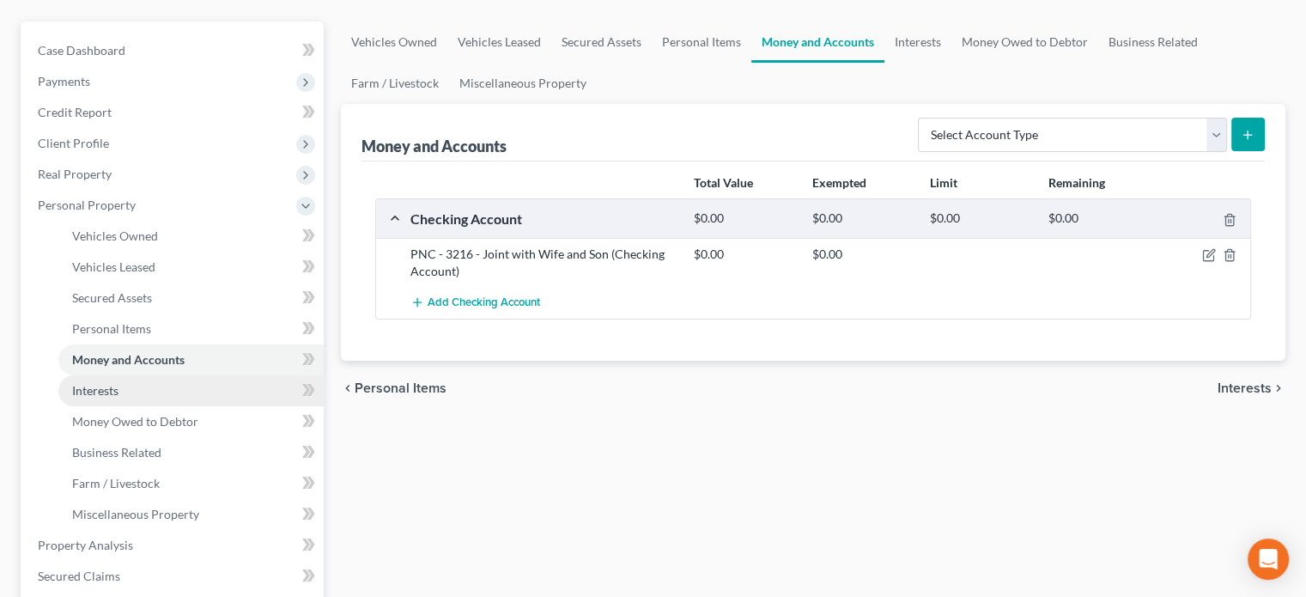
click at [251, 390] on link "Interests" at bounding box center [190, 390] width 265 height 31
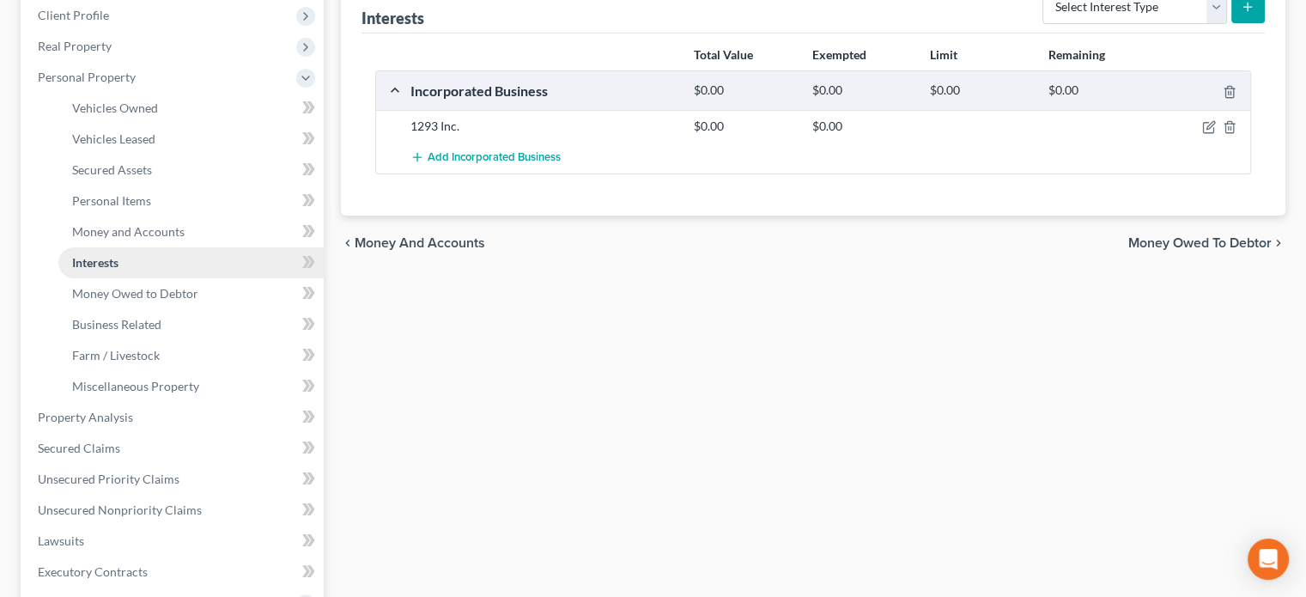
scroll to position [271, 0]
click at [212, 298] on link "Money Owed to Debtor" at bounding box center [190, 293] width 265 height 31
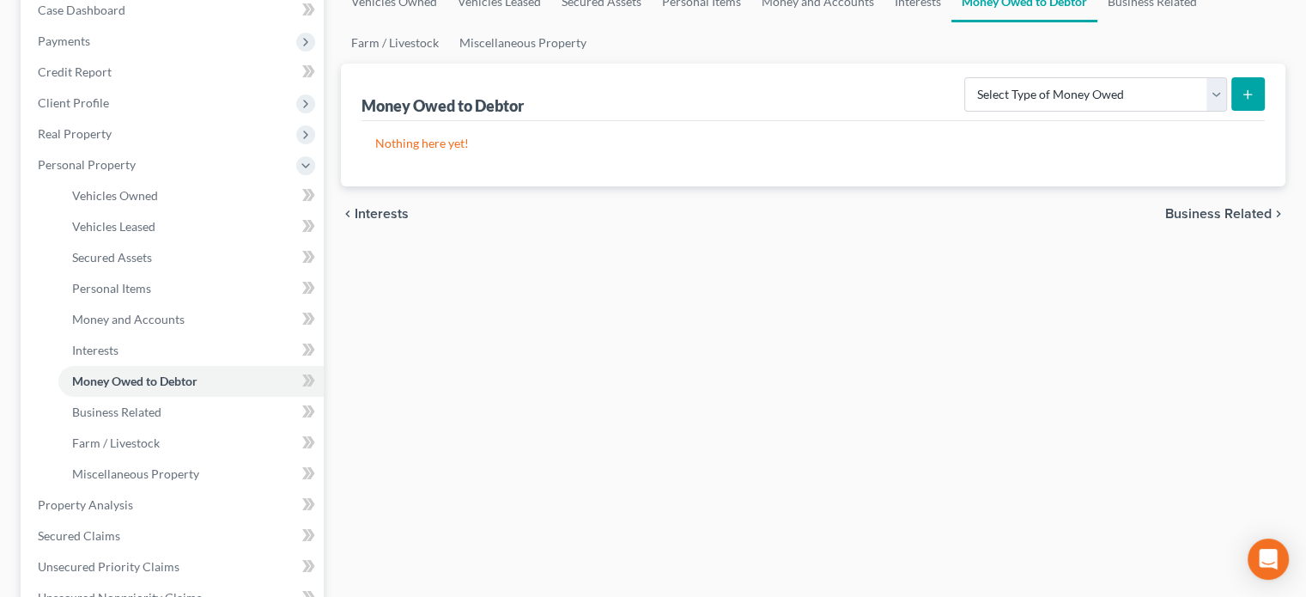
scroll to position [185, 0]
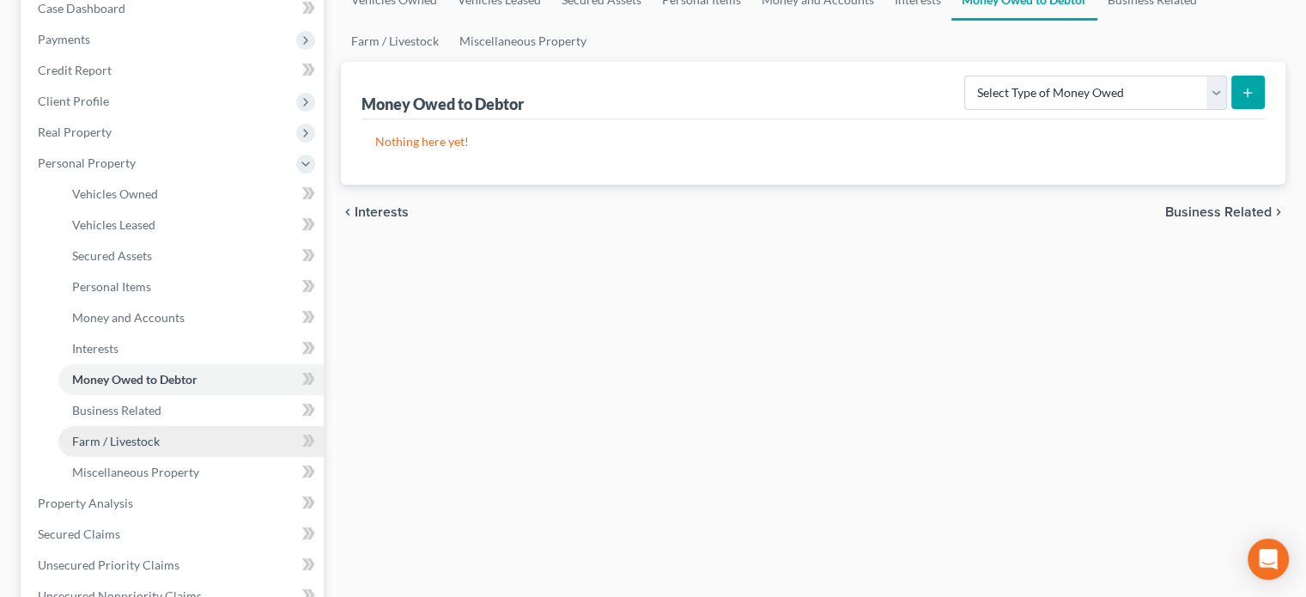
click at [190, 426] on link "Farm / Livestock" at bounding box center [190, 441] width 265 height 31
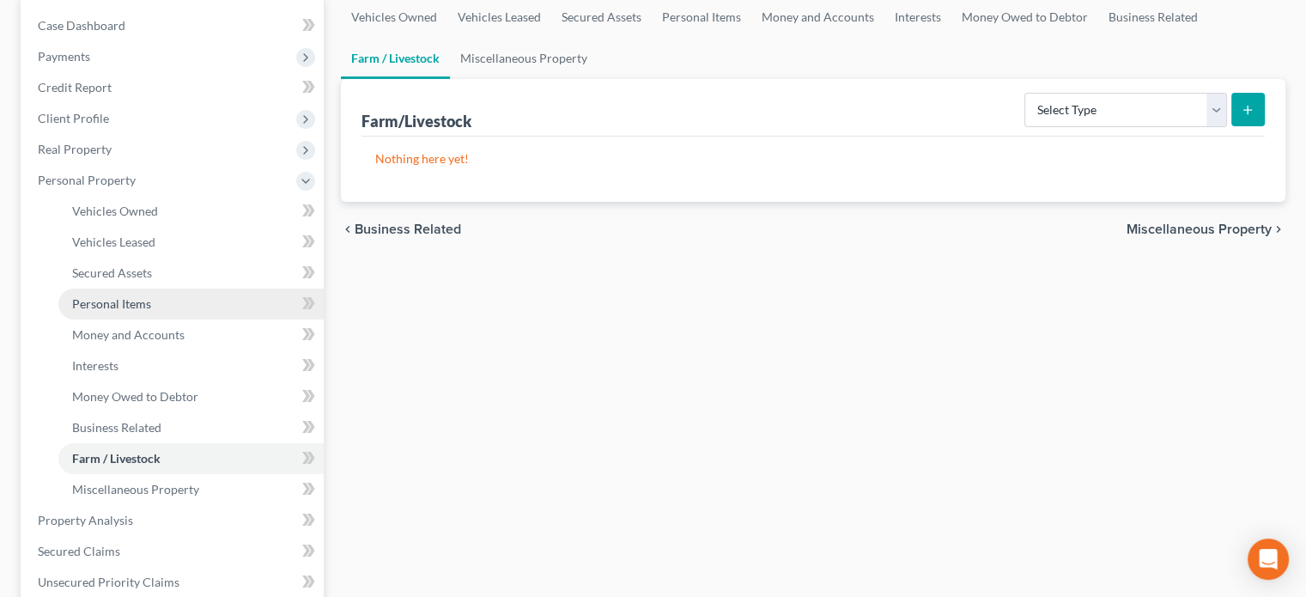
scroll to position [173, 0]
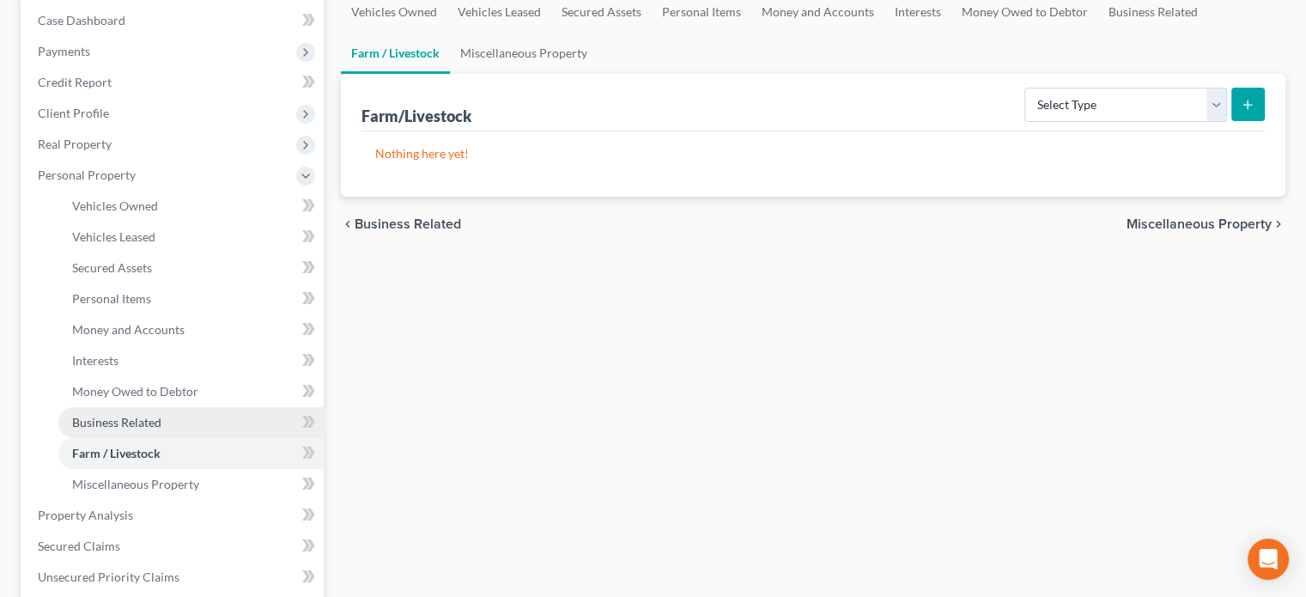
click at [140, 411] on link "Business Related" at bounding box center [190, 422] width 265 height 31
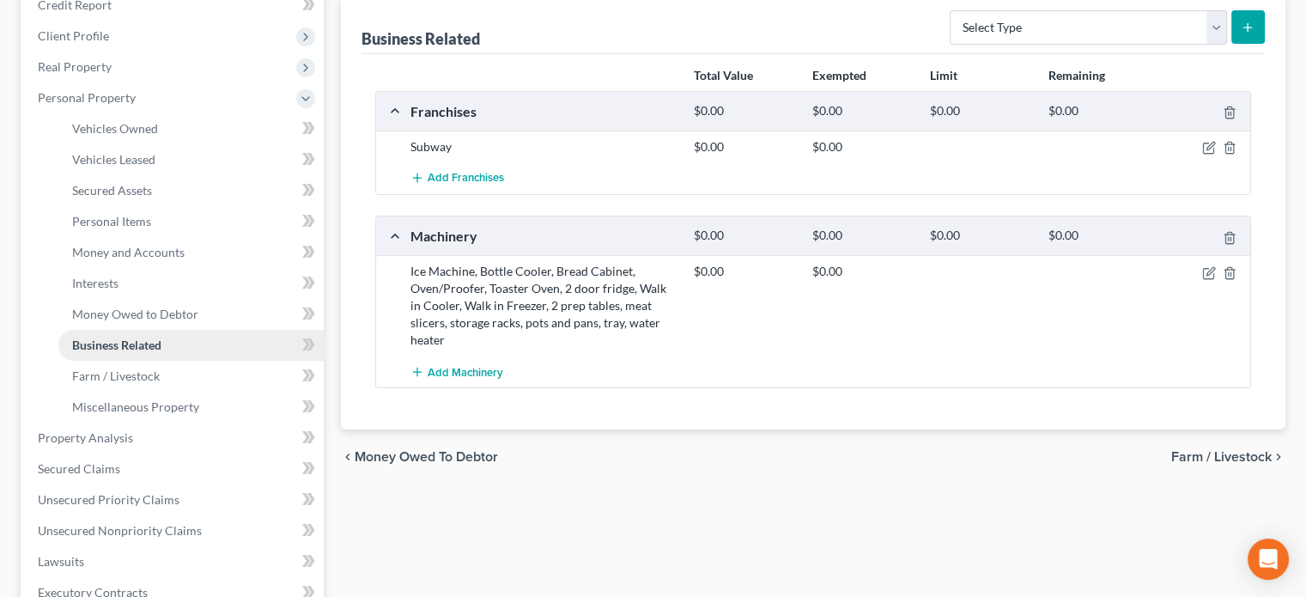
scroll to position [254, 0]
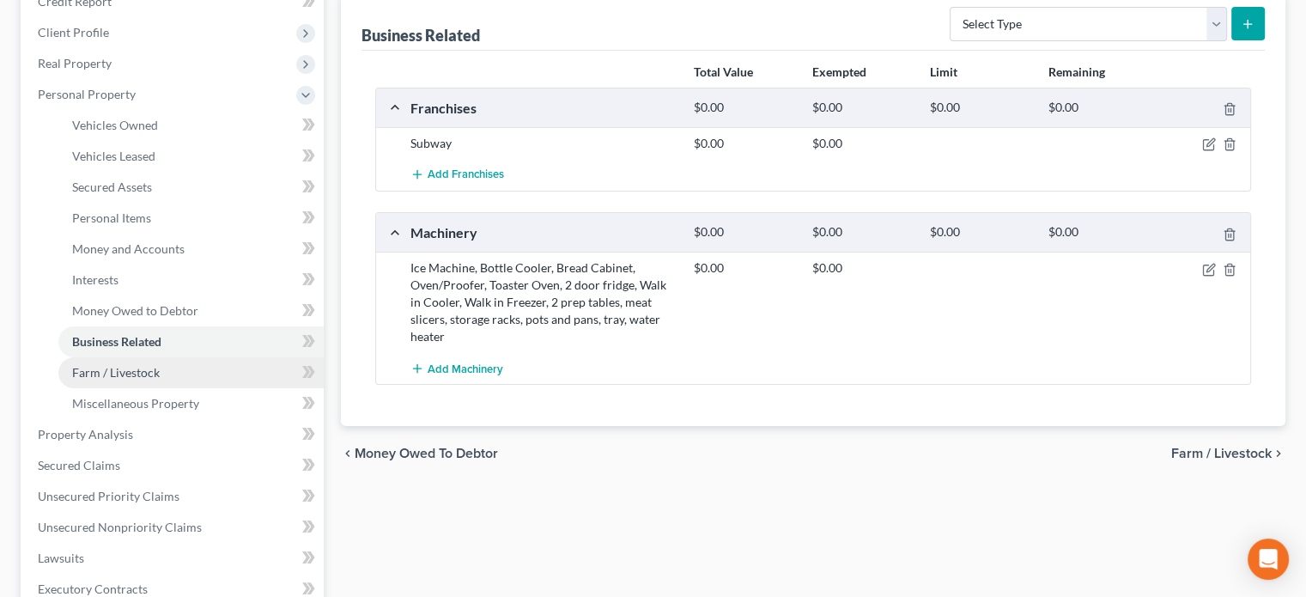
click at [247, 373] on link "Farm / Livestock" at bounding box center [190, 372] width 265 height 31
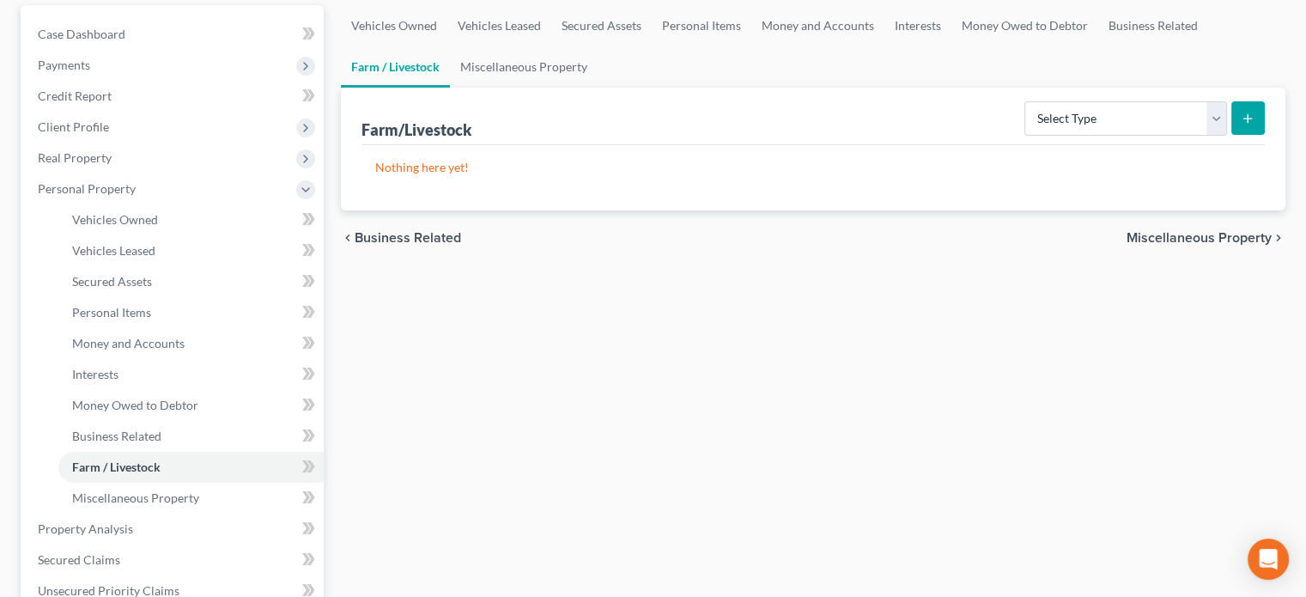
scroll to position [161, 0]
click at [227, 501] on link "Miscellaneous Property" at bounding box center [190, 496] width 265 height 31
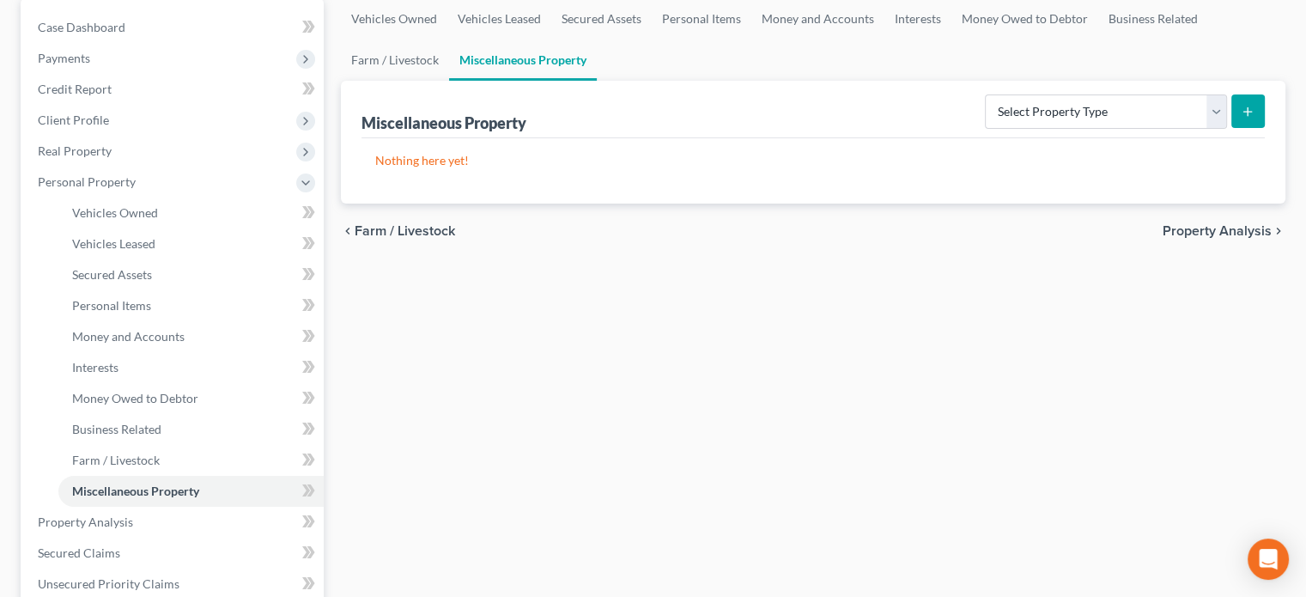
scroll to position [211, 0]
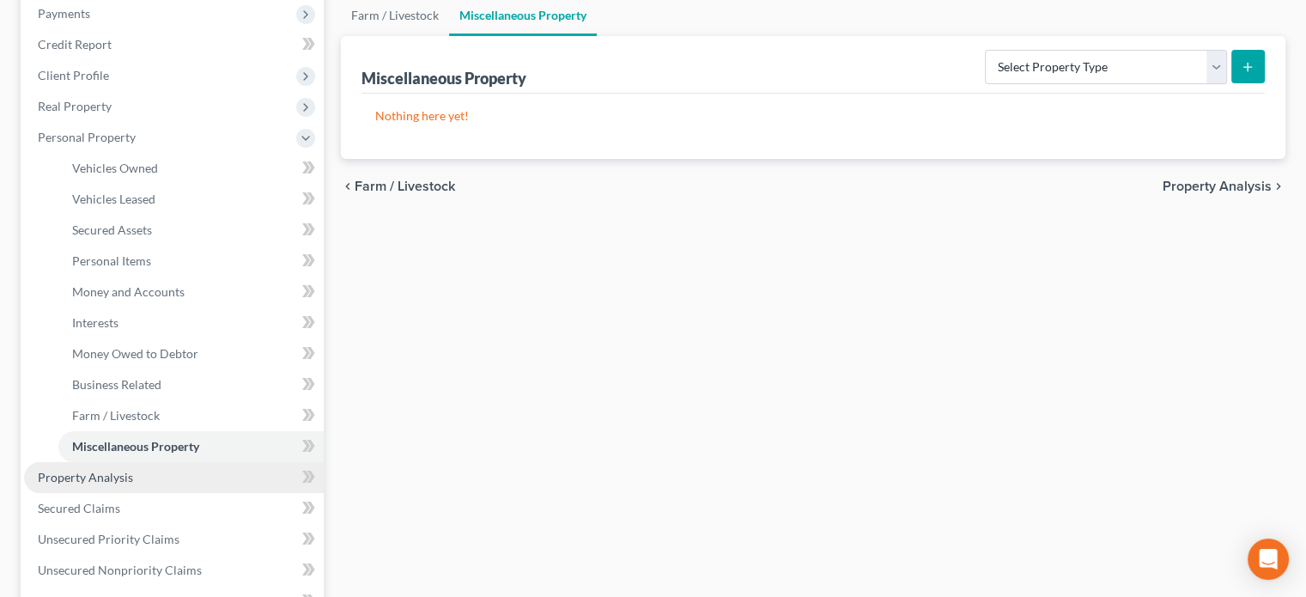
click at [170, 482] on link "Property Analysis" at bounding box center [174, 477] width 300 height 31
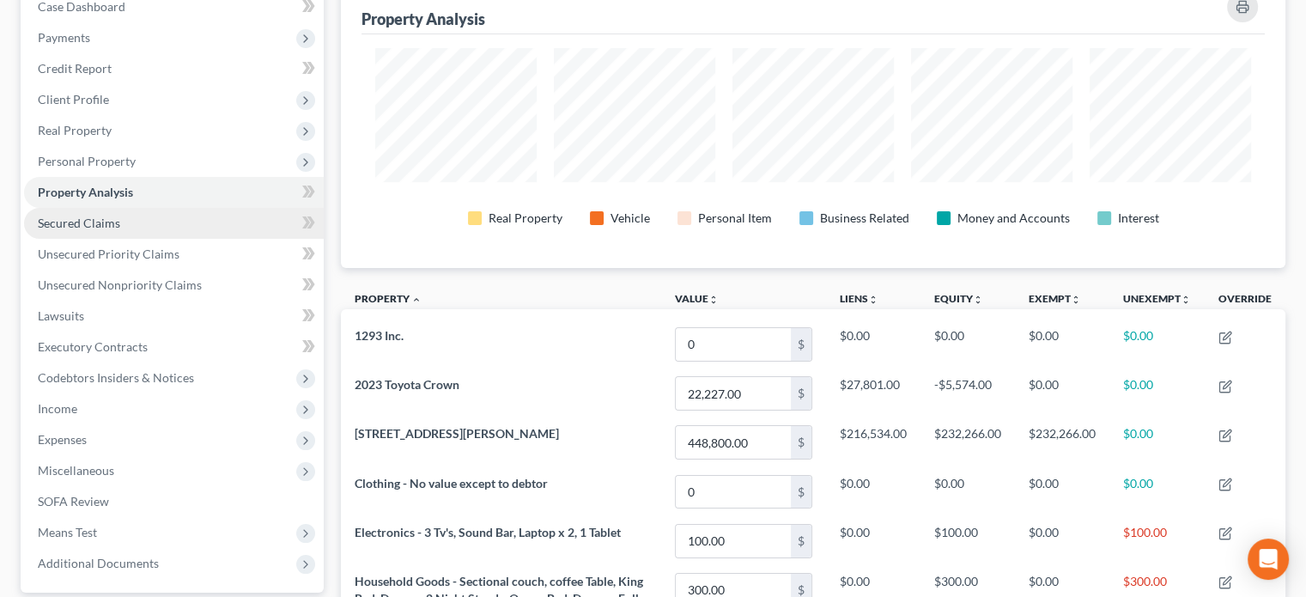
scroll to position [175, 0]
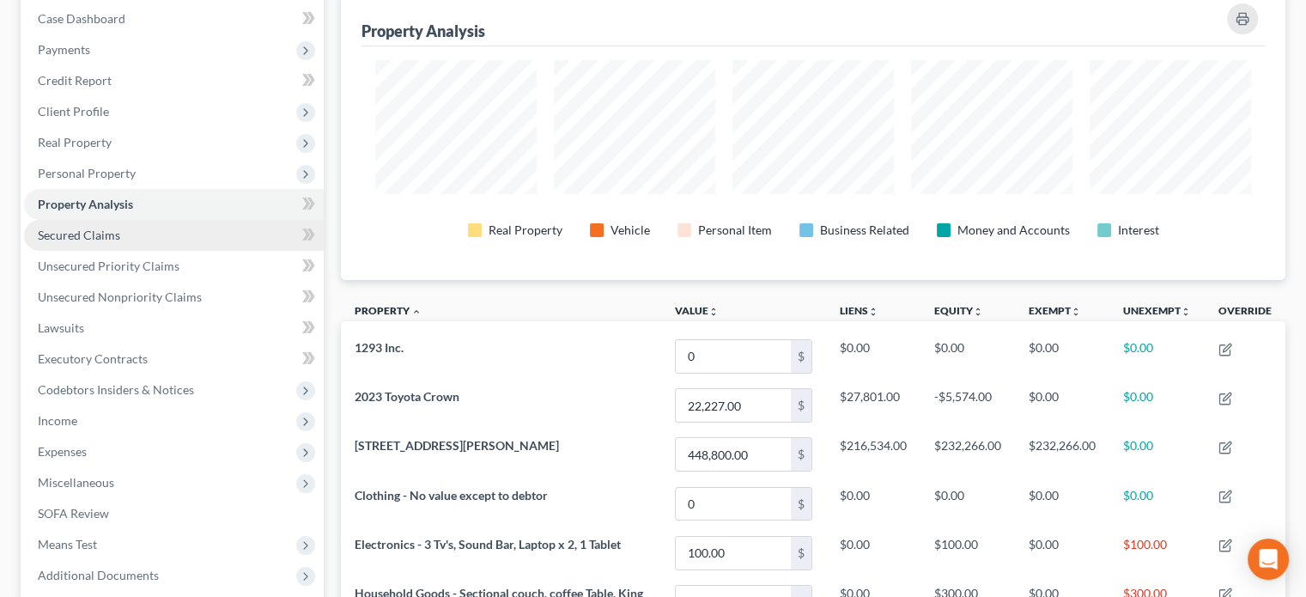
click at [179, 236] on link "Secured Claims" at bounding box center [174, 235] width 300 height 31
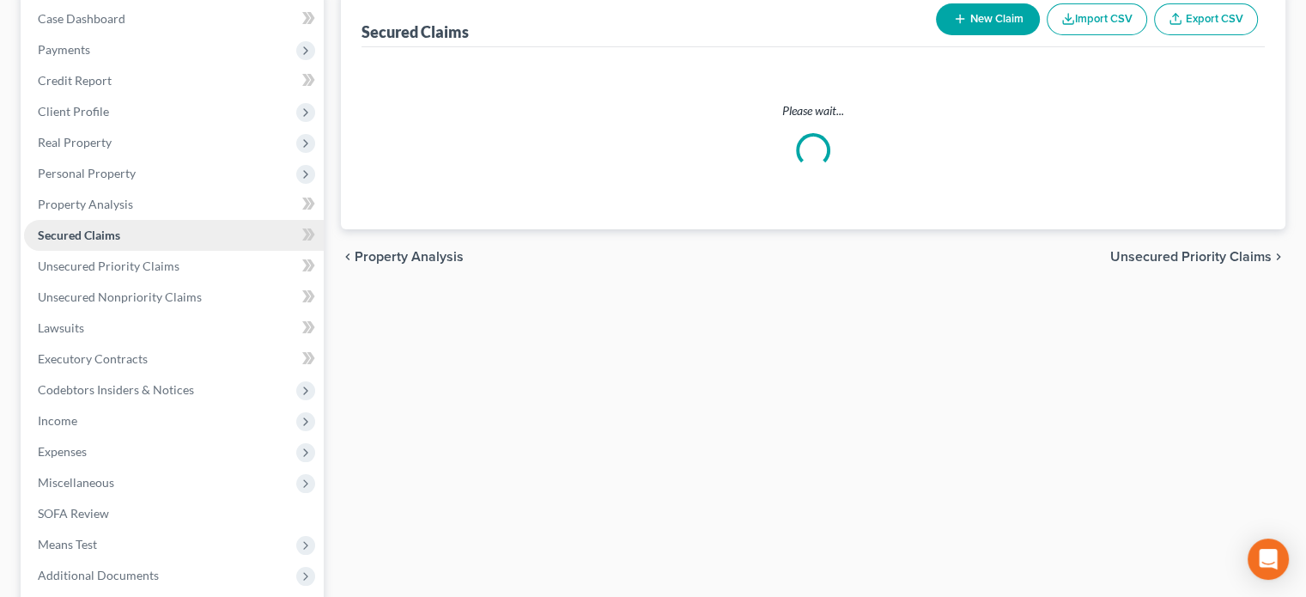
scroll to position [34, 0]
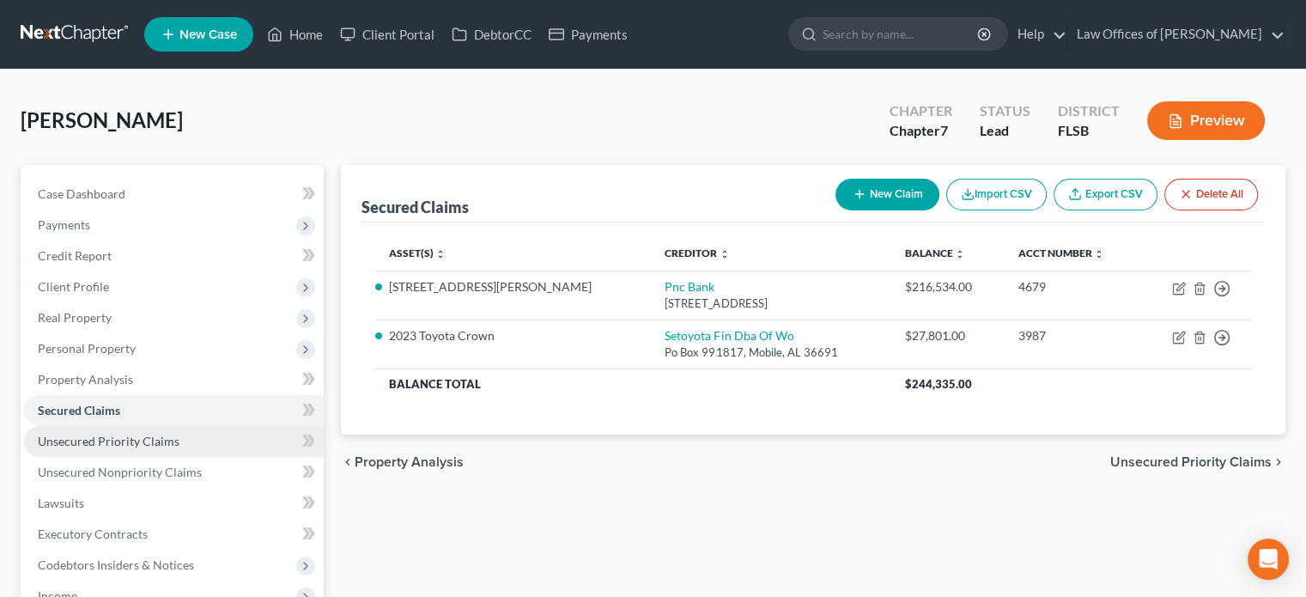
click at [181, 434] on link "Unsecured Priority Claims" at bounding box center [174, 441] width 300 height 31
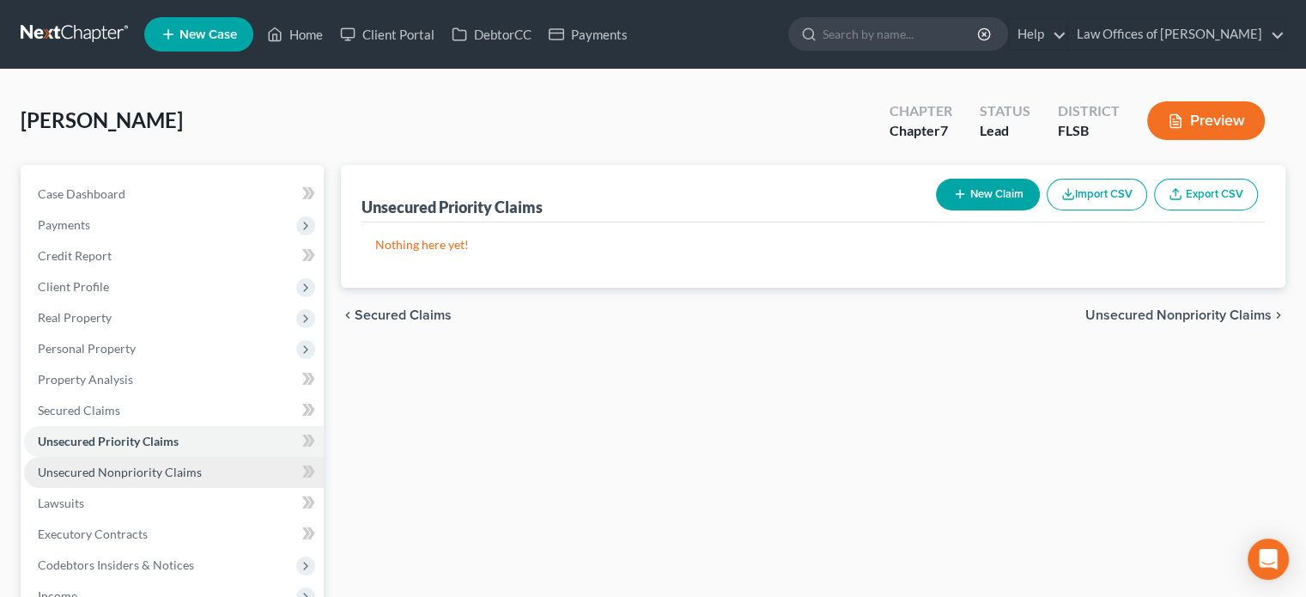
click at [197, 478] on link "Unsecured Nonpriority Claims" at bounding box center [174, 472] width 300 height 31
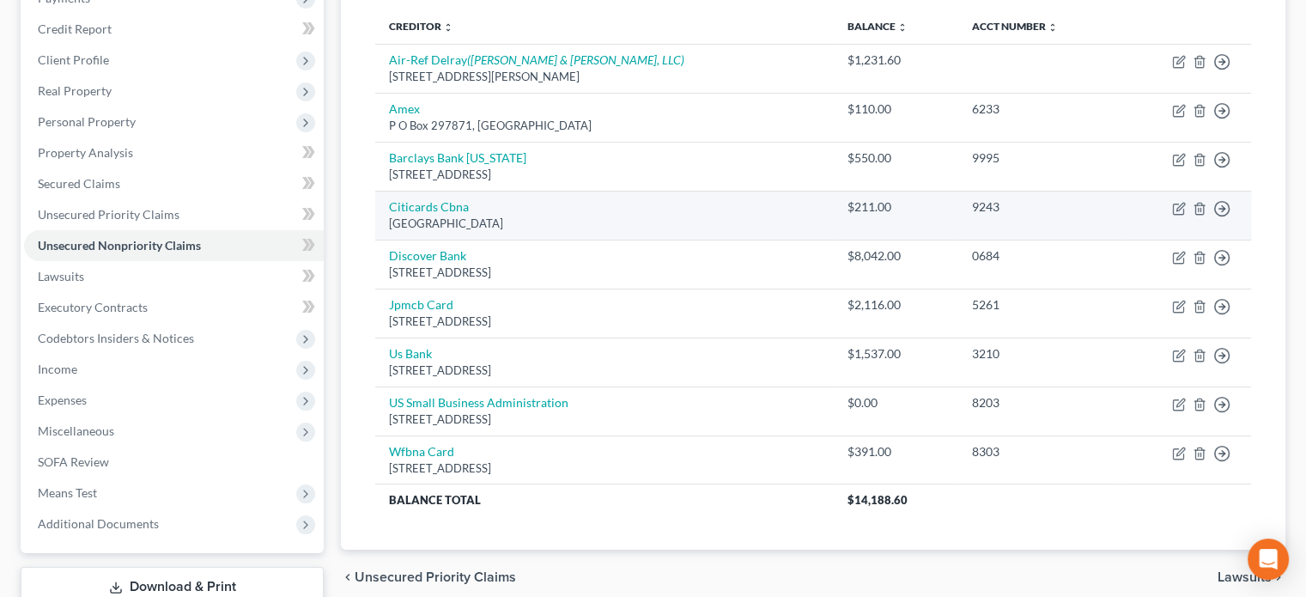
scroll to position [252, 0]
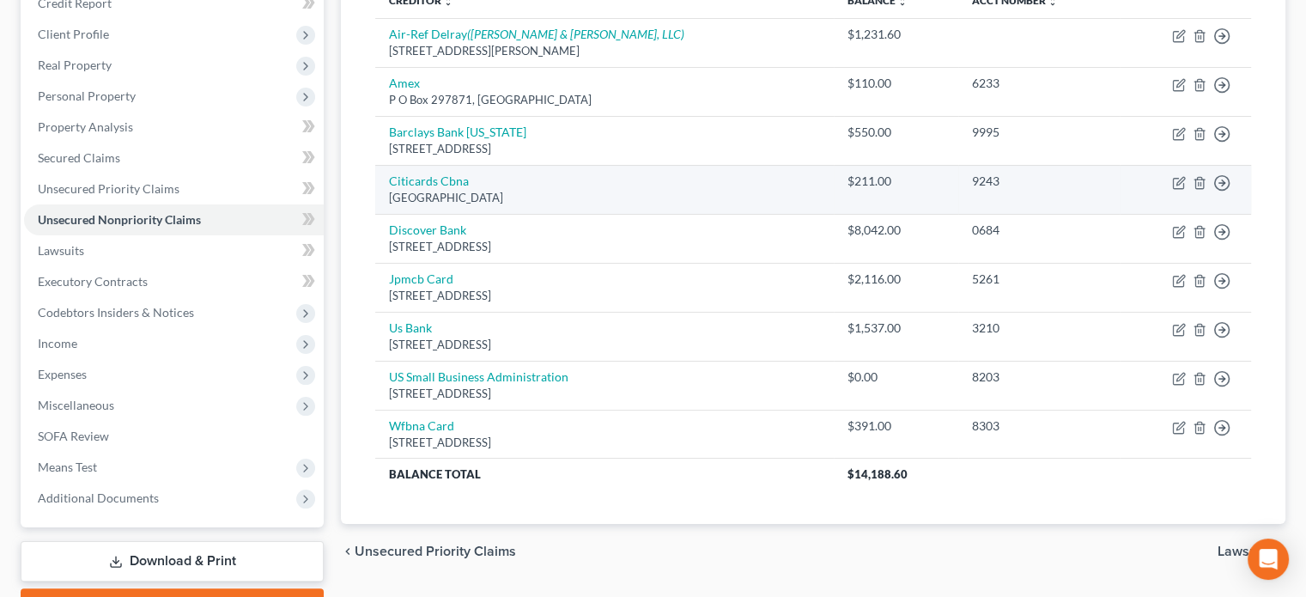
click at [486, 429] on td "Wfbna Card [GEOGRAPHIC_DATA]" at bounding box center [604, 434] width 458 height 49
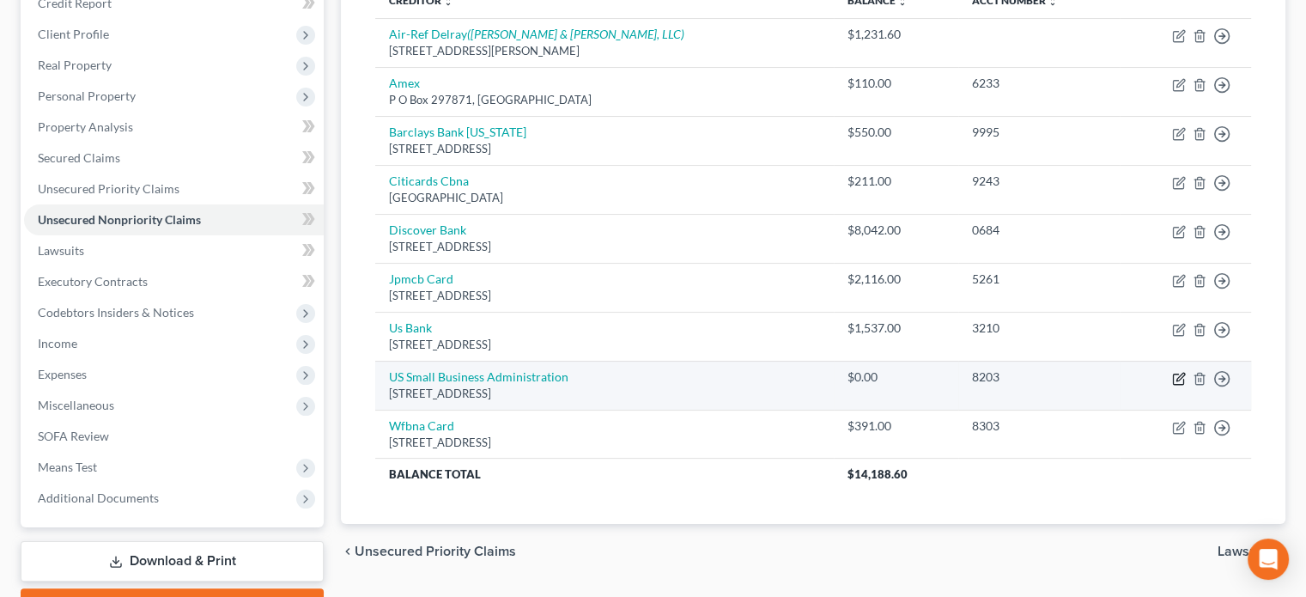
click at [1181, 377] on icon "button" at bounding box center [1179, 379] width 14 height 14
select select "9"
select select "0"
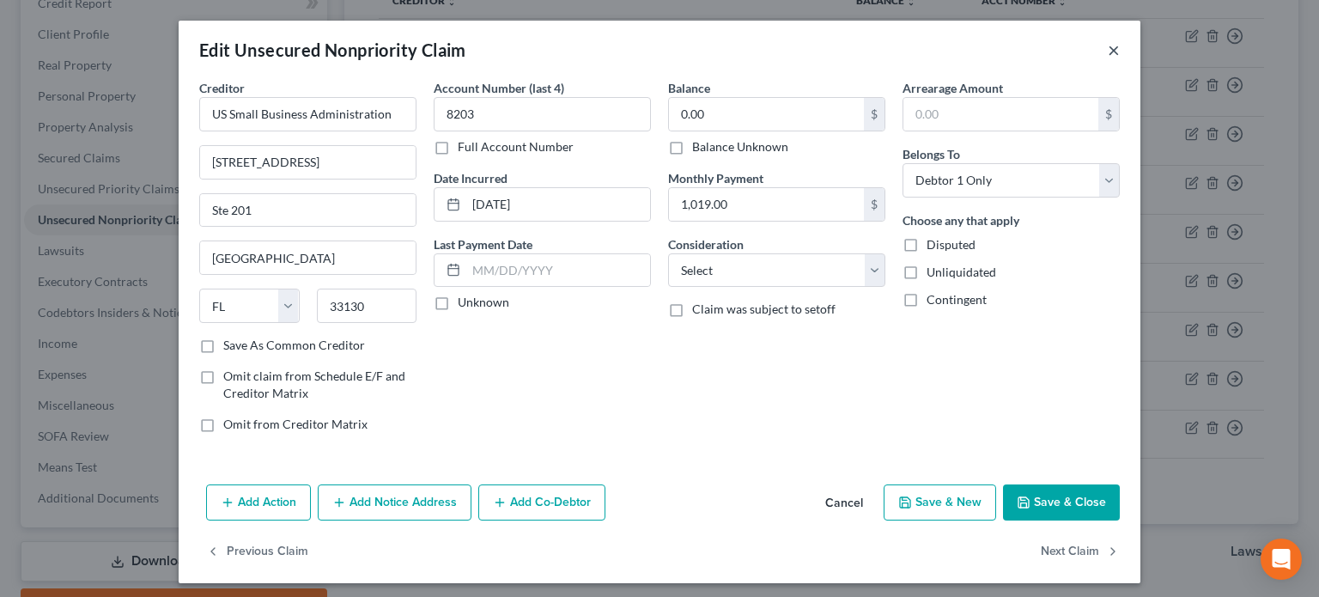
click at [1108, 52] on button "×" at bounding box center [1114, 49] width 12 height 21
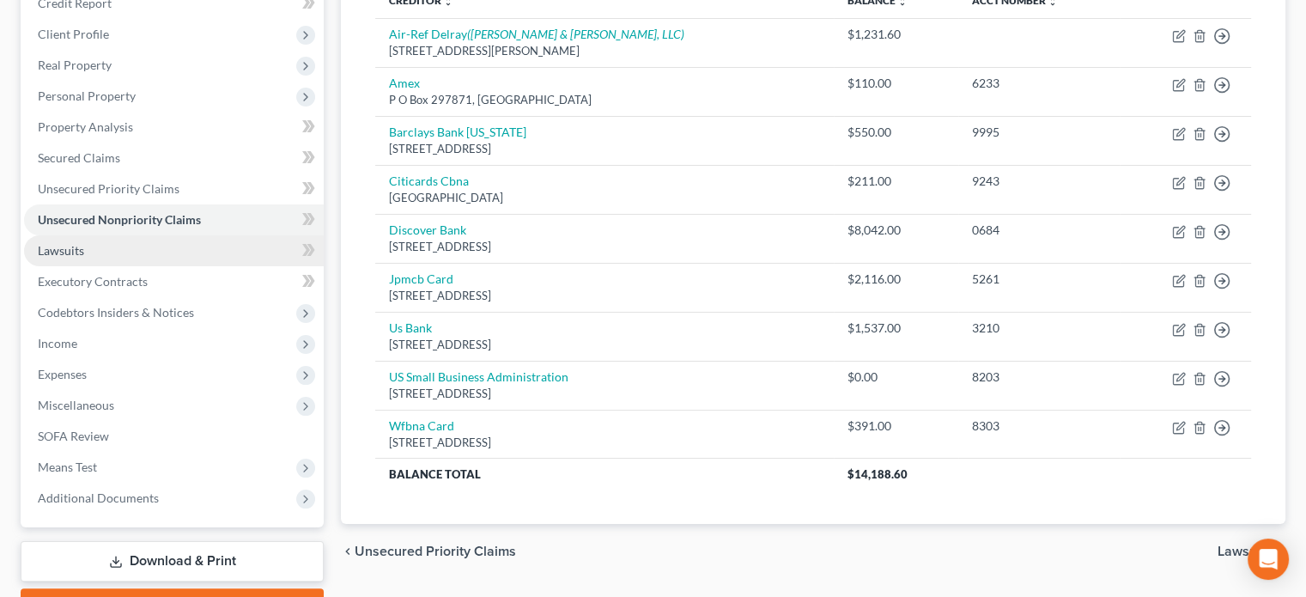
click at [224, 250] on link "Lawsuits" at bounding box center [174, 250] width 300 height 31
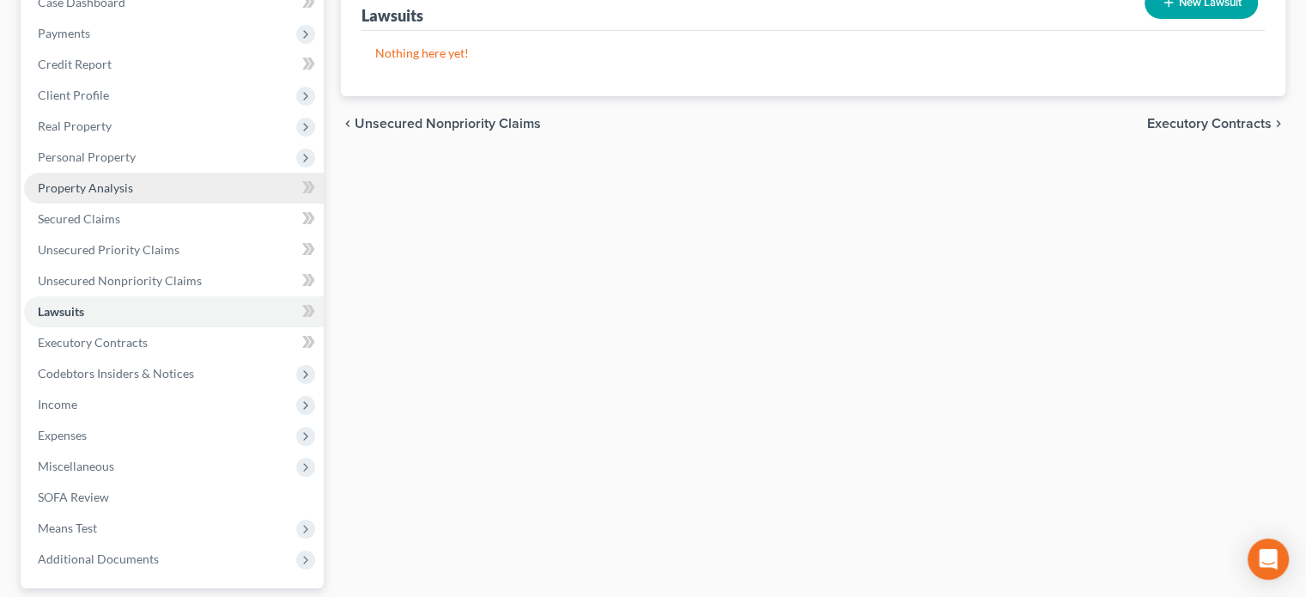
scroll to position [192, 0]
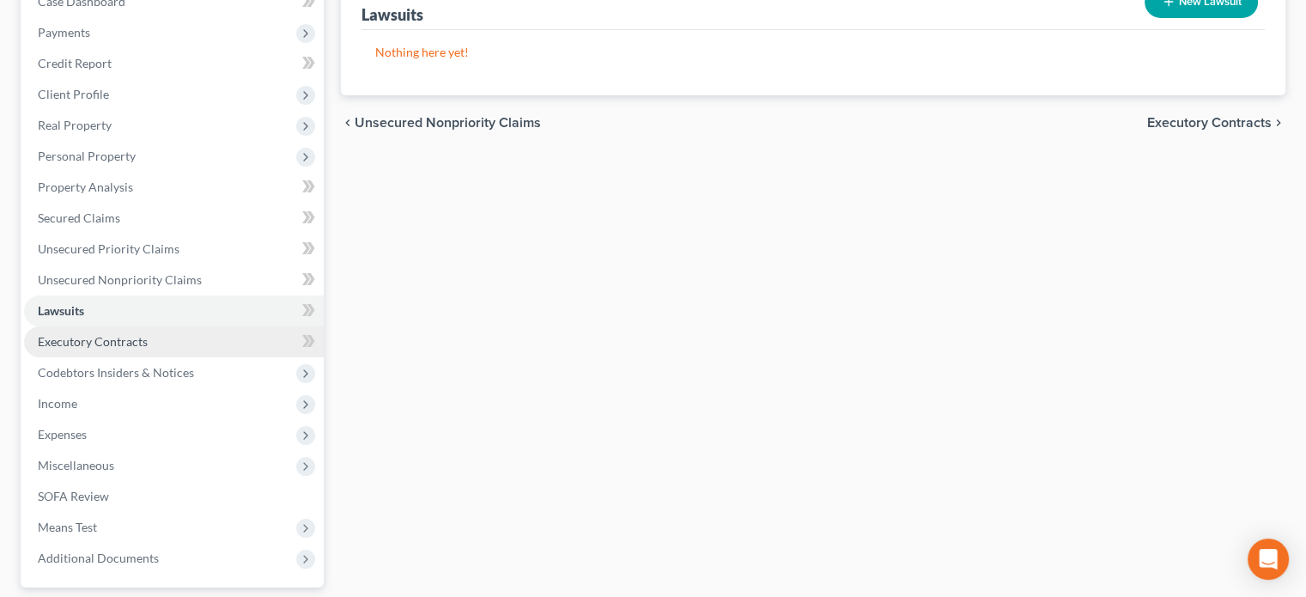
click at [194, 345] on link "Executory Contracts" at bounding box center [174, 341] width 300 height 31
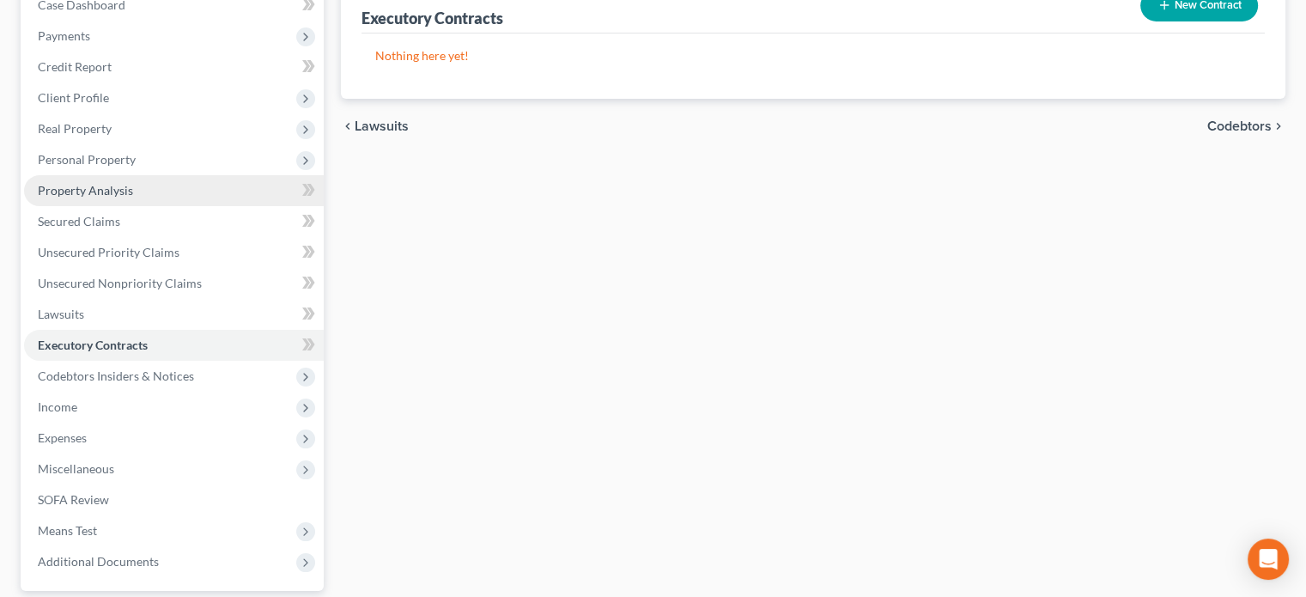
scroll to position [191, 0]
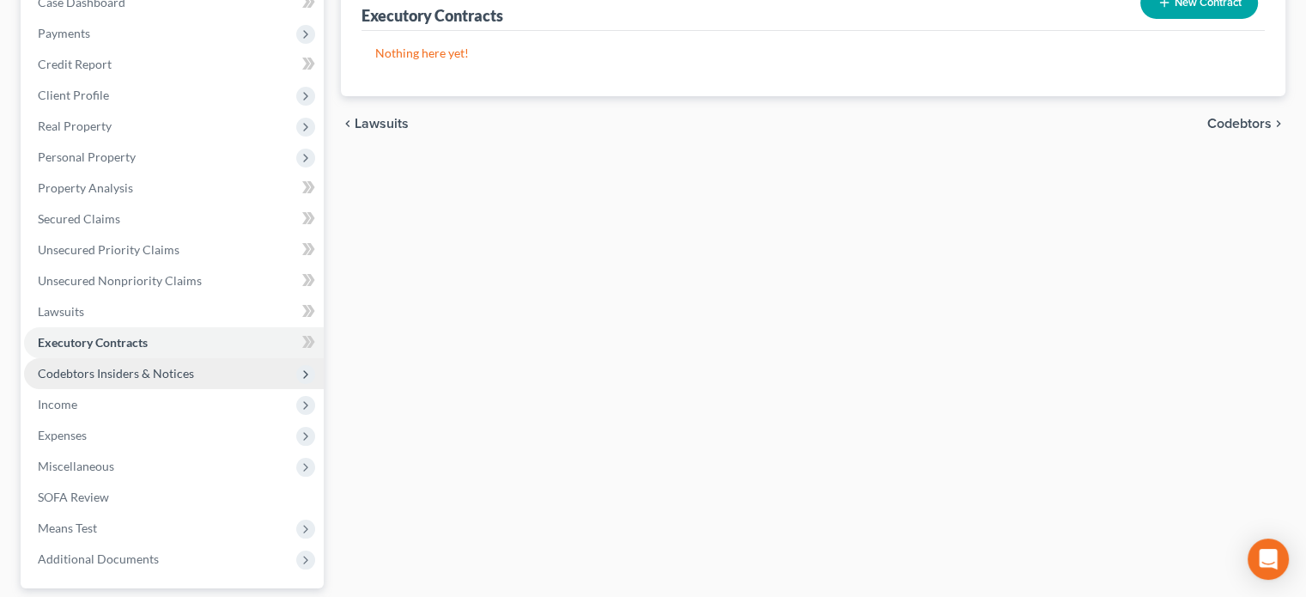
click at [206, 369] on span "Codebtors Insiders & Notices" at bounding box center [174, 373] width 300 height 31
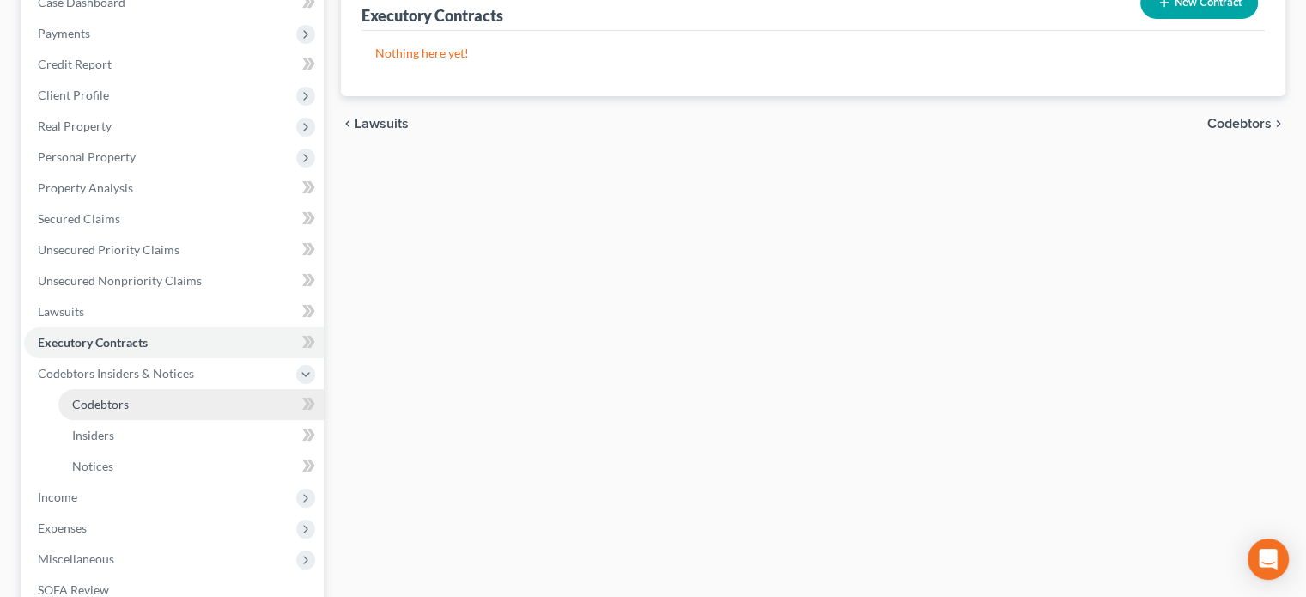
click at [209, 408] on link "Codebtors" at bounding box center [190, 404] width 265 height 31
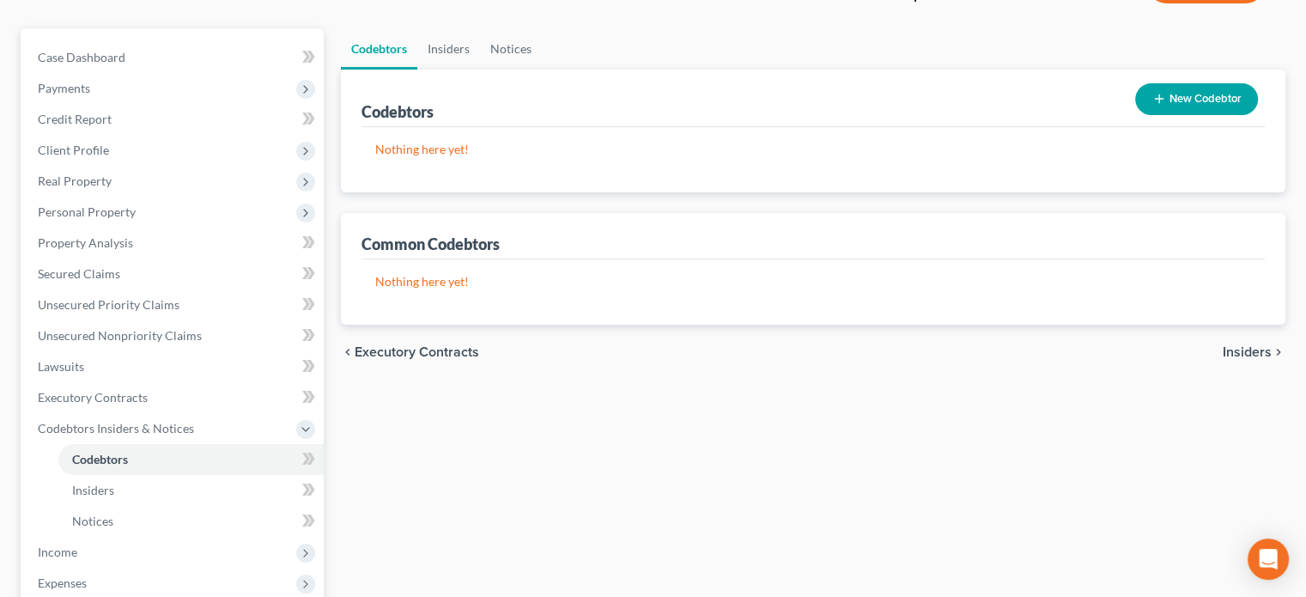
scroll to position [130, 0]
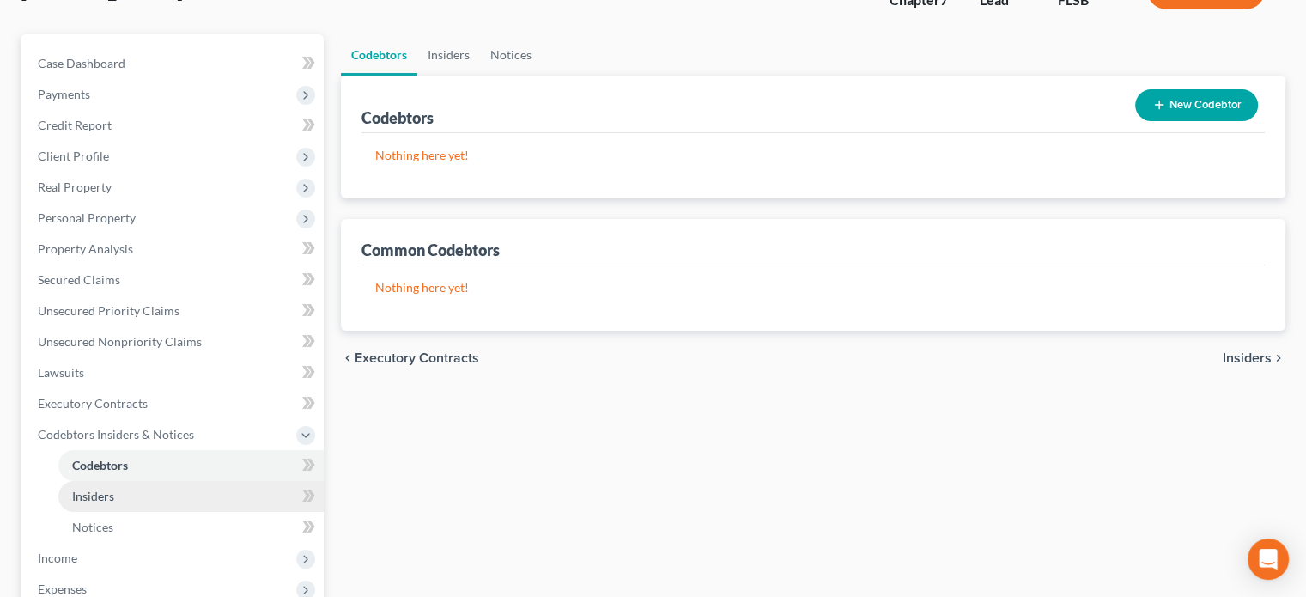
click at [232, 494] on link "Insiders" at bounding box center [190, 496] width 265 height 31
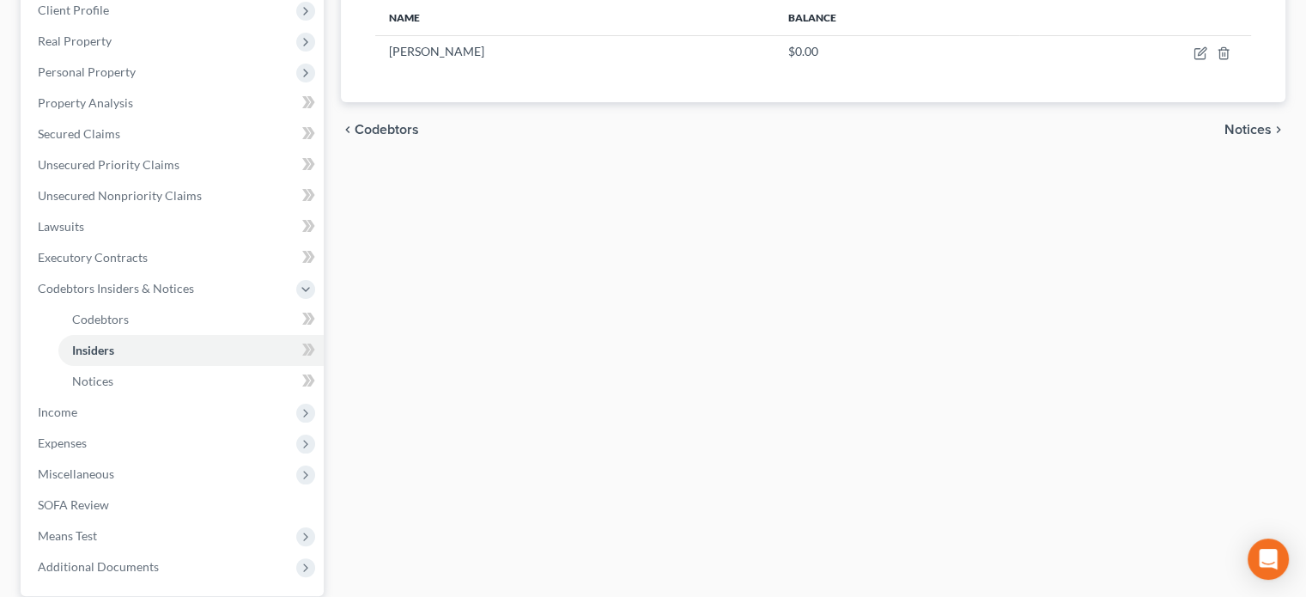
scroll to position [300, 0]
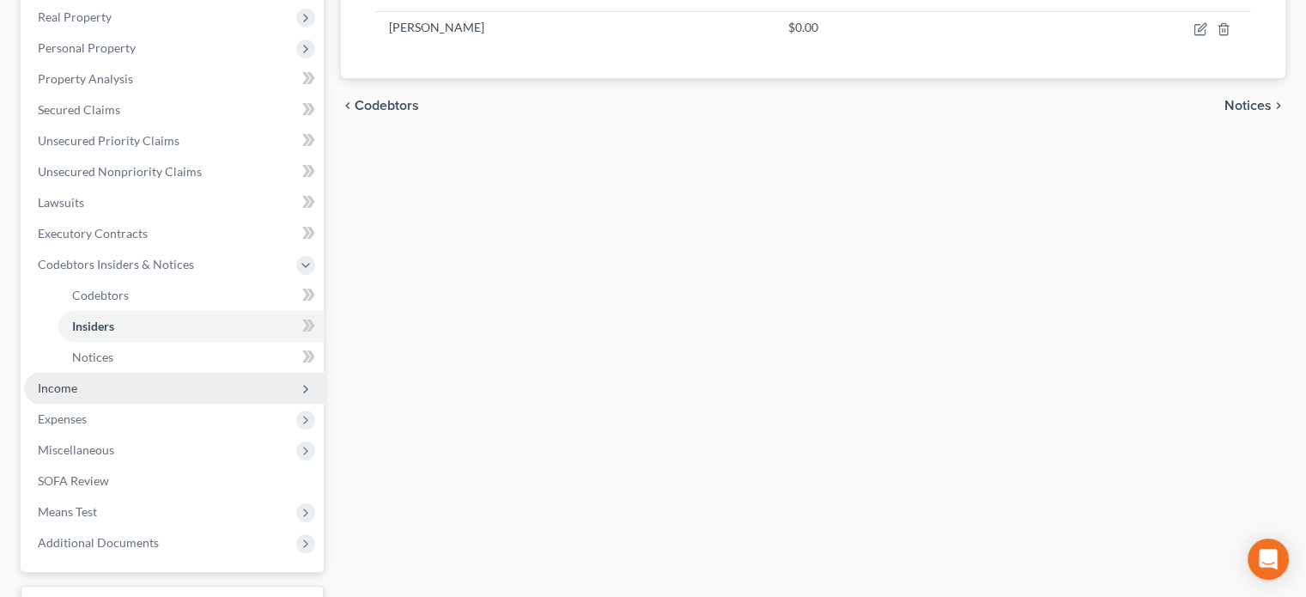
click at [186, 385] on span "Income" at bounding box center [174, 388] width 300 height 31
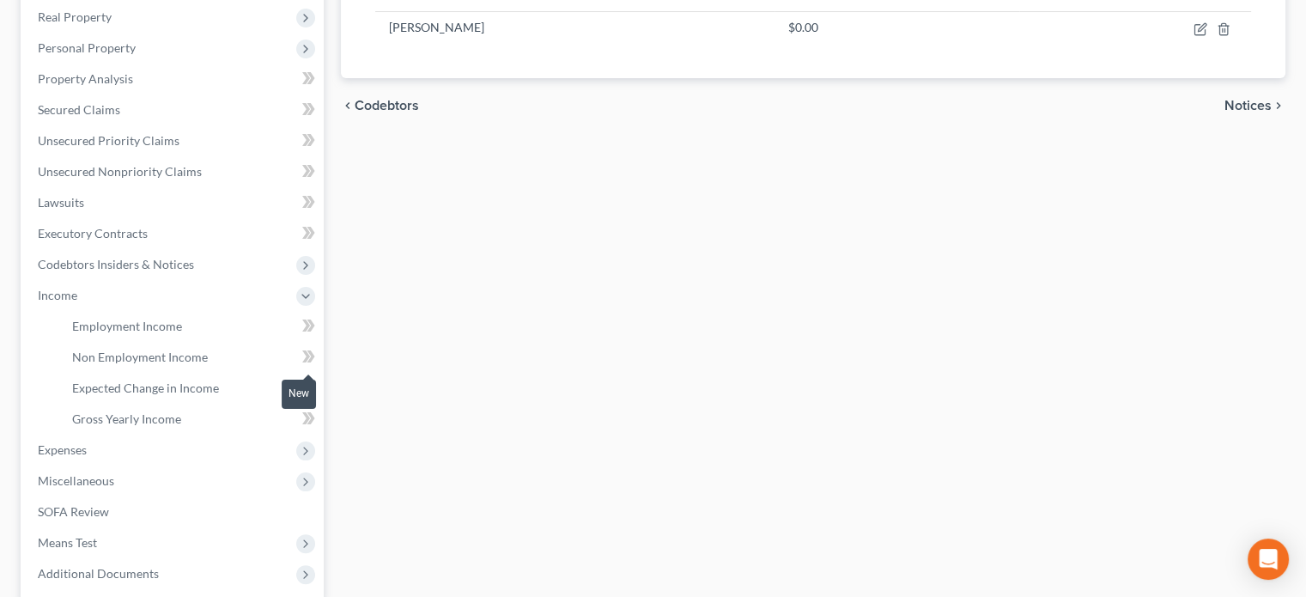
click at [295, 351] on span at bounding box center [309, 359] width 30 height 26
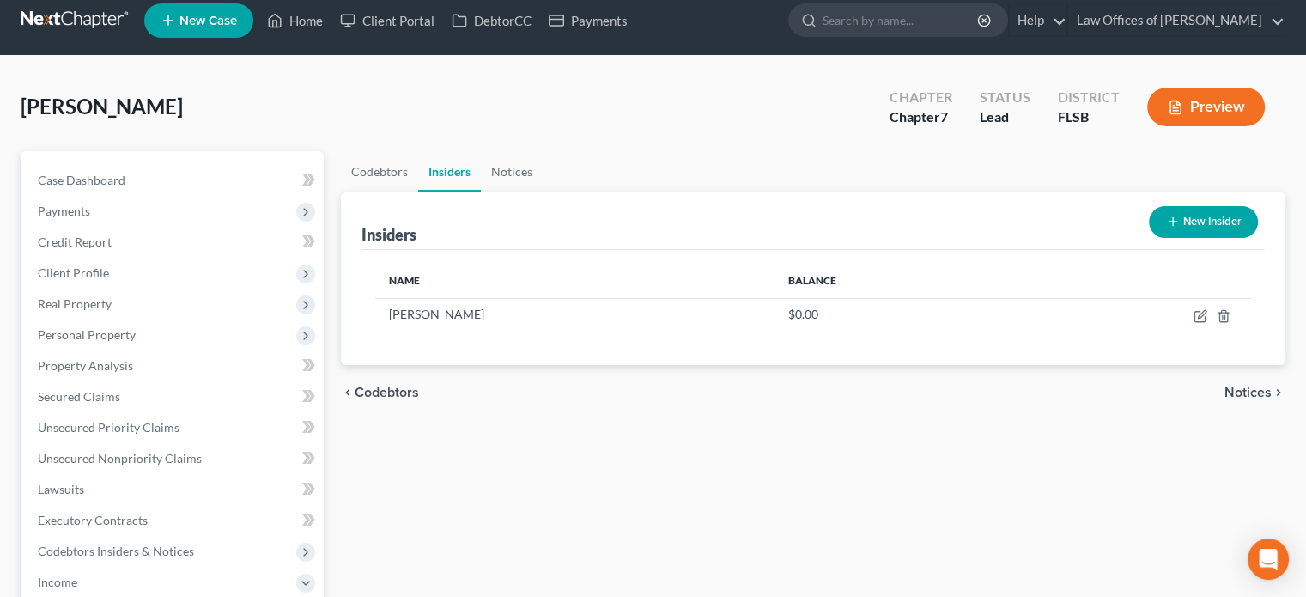
scroll to position [0, 0]
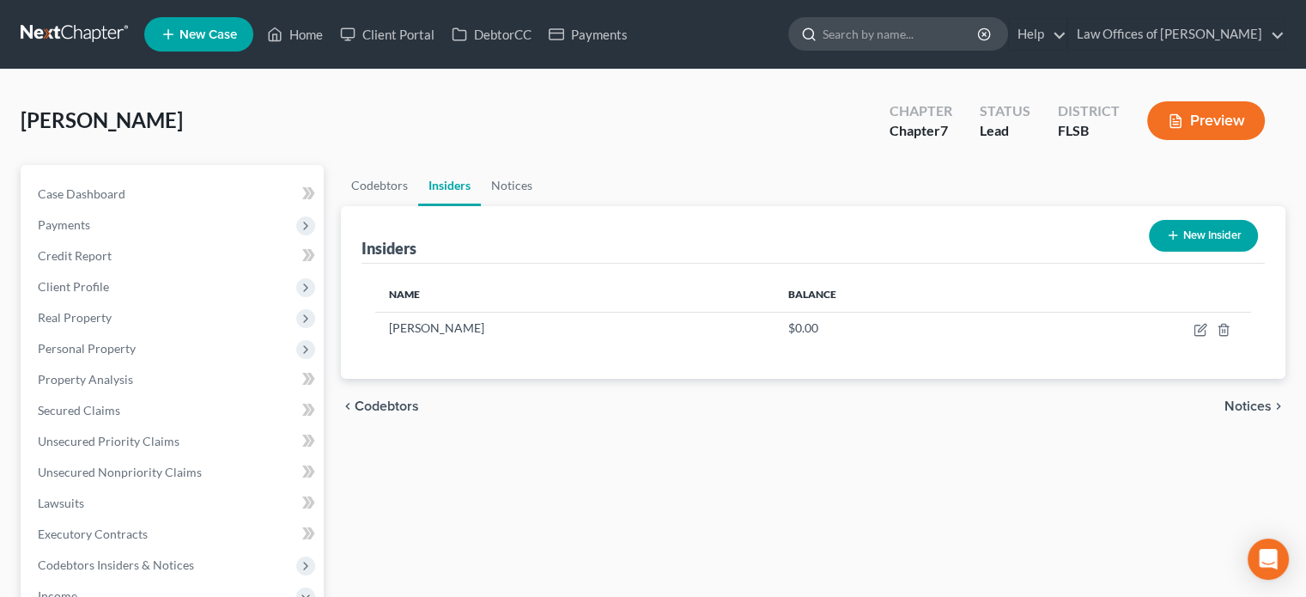
click at [939, 38] on input "search" at bounding box center [900, 34] width 157 height 32
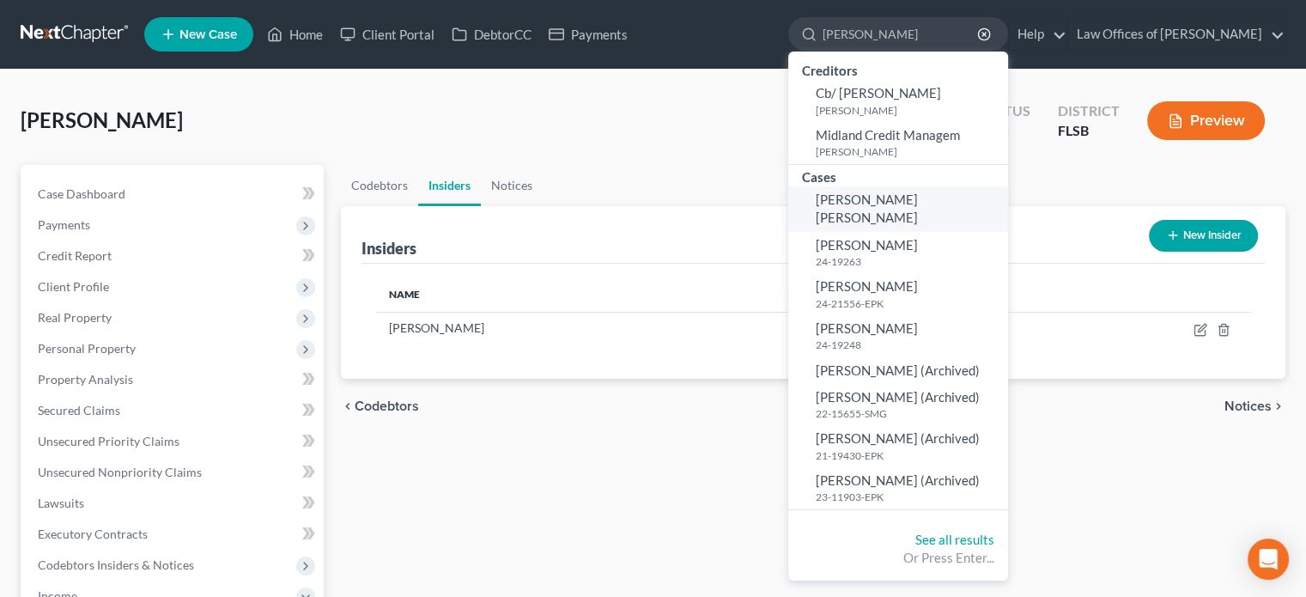
type input "[PERSON_NAME]"
click at [918, 201] on span "[PERSON_NAME] [PERSON_NAME]" at bounding box center [867, 207] width 102 height 33
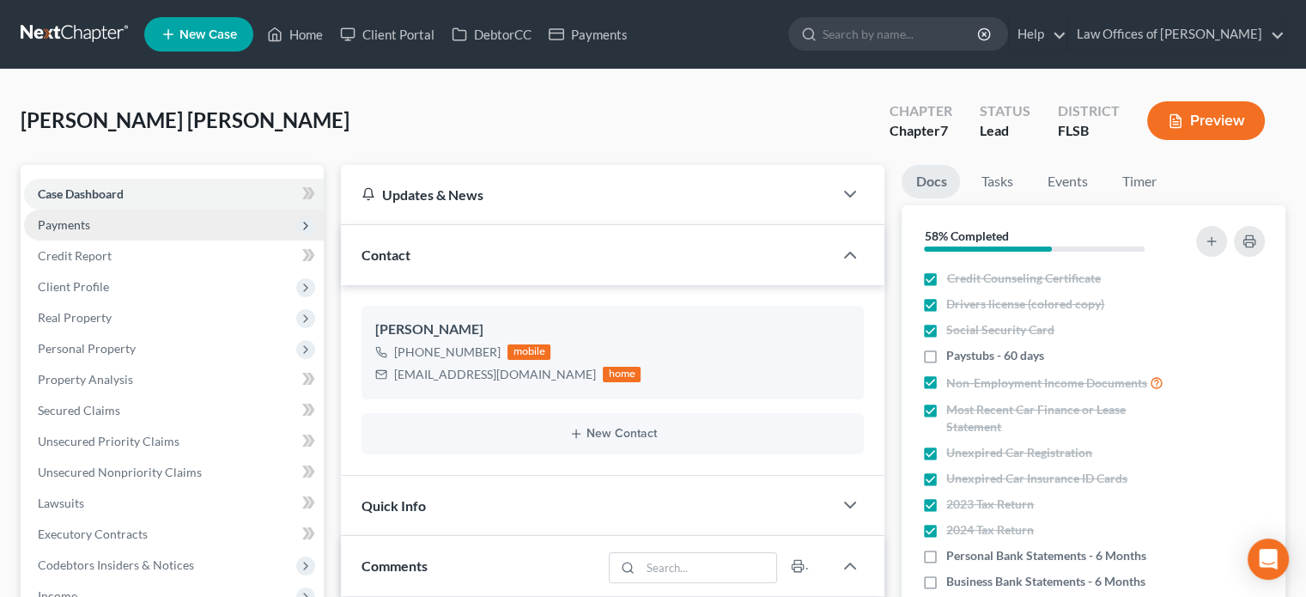
click at [147, 228] on span "Payments" at bounding box center [174, 224] width 300 height 31
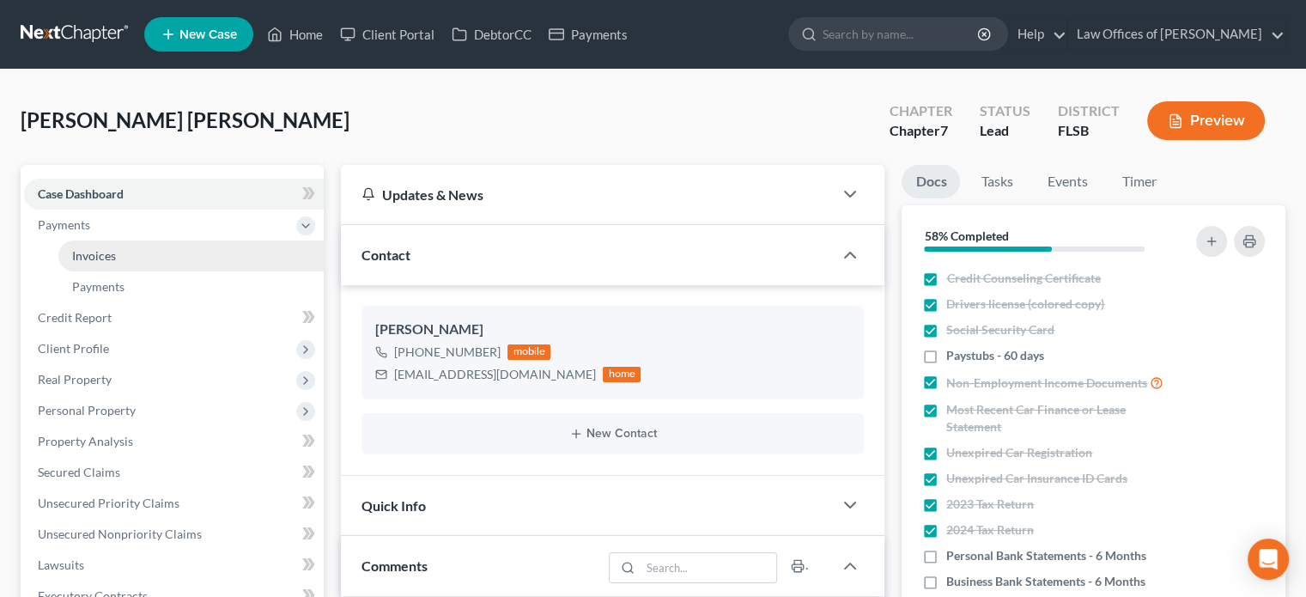
click at [137, 257] on link "Invoices" at bounding box center [190, 255] width 265 height 31
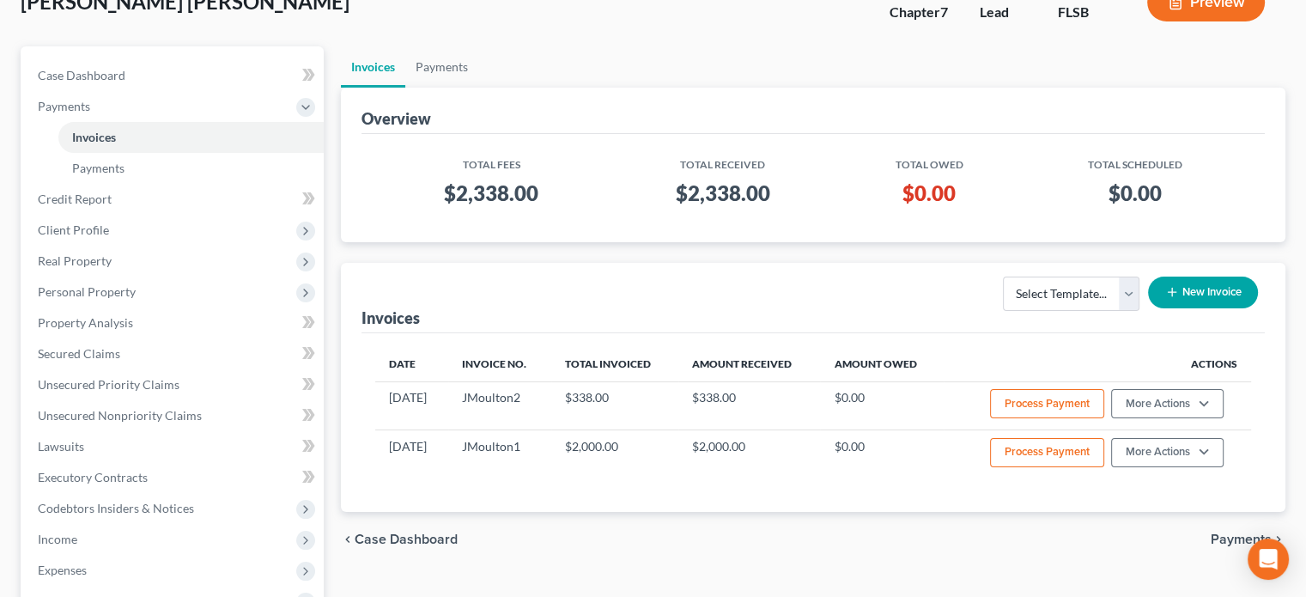
scroll to position [120, 0]
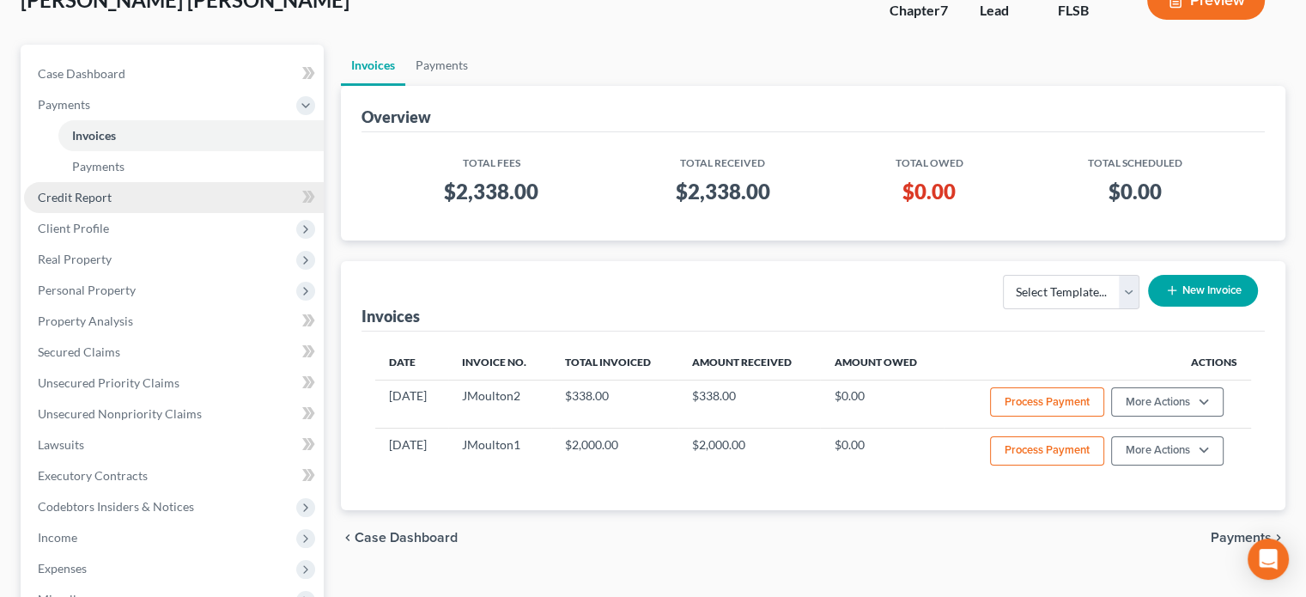
click at [202, 191] on link "Credit Report" at bounding box center [174, 197] width 300 height 31
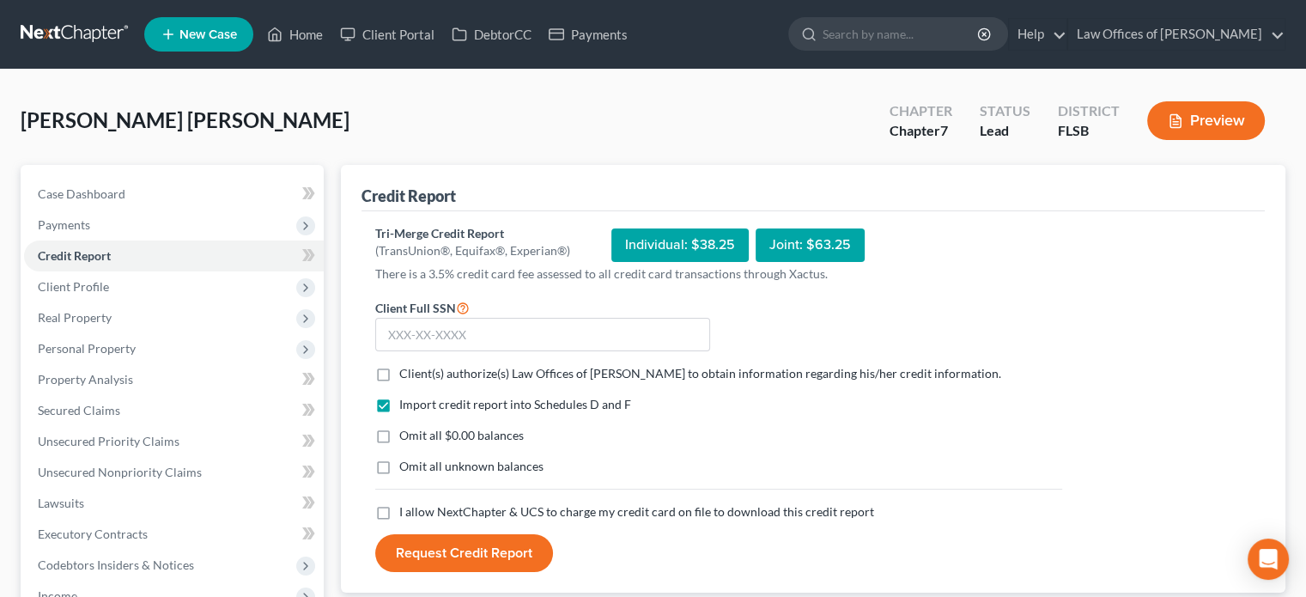
click at [399, 368] on label "Client(s) authorize(s) Law Offices of [PERSON_NAME] to obtain information regar…" at bounding box center [700, 373] width 602 height 17
click at [406, 368] on input "Client(s) authorize(s) Law Offices of [PERSON_NAME] to obtain information regar…" at bounding box center [411, 370] width 11 height 11
checkbox input "true"
click at [399, 432] on label "Omit all $0.00 balances" at bounding box center [461, 435] width 124 height 17
click at [406, 432] on input "Omit all $0.00 balances" at bounding box center [411, 432] width 11 height 11
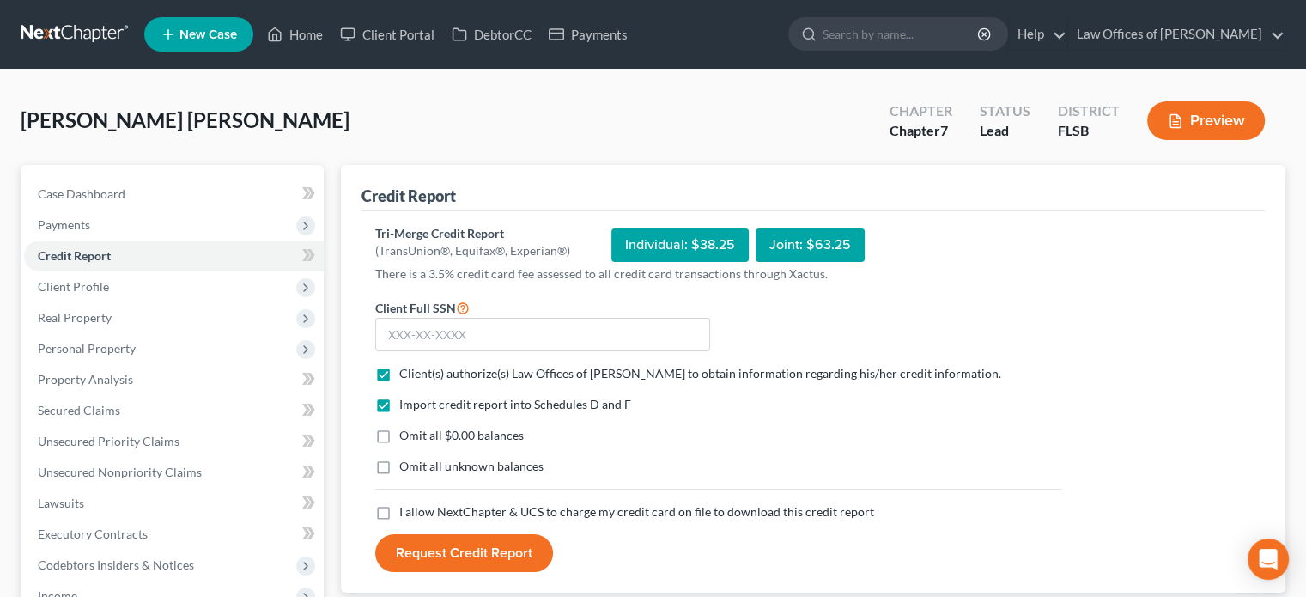
checkbox input "true"
click at [890, 269] on p "There is a 3.5% credit card fee assessed to all credit card transactions throug…" at bounding box center [718, 273] width 687 height 17
click at [536, 339] on input "text" at bounding box center [542, 335] width 335 height 34
type input "751-74-1418"
click at [399, 510] on label "I allow NextChapter & UCS to charge my credit card on file to download this cre…" at bounding box center [636, 511] width 475 height 17
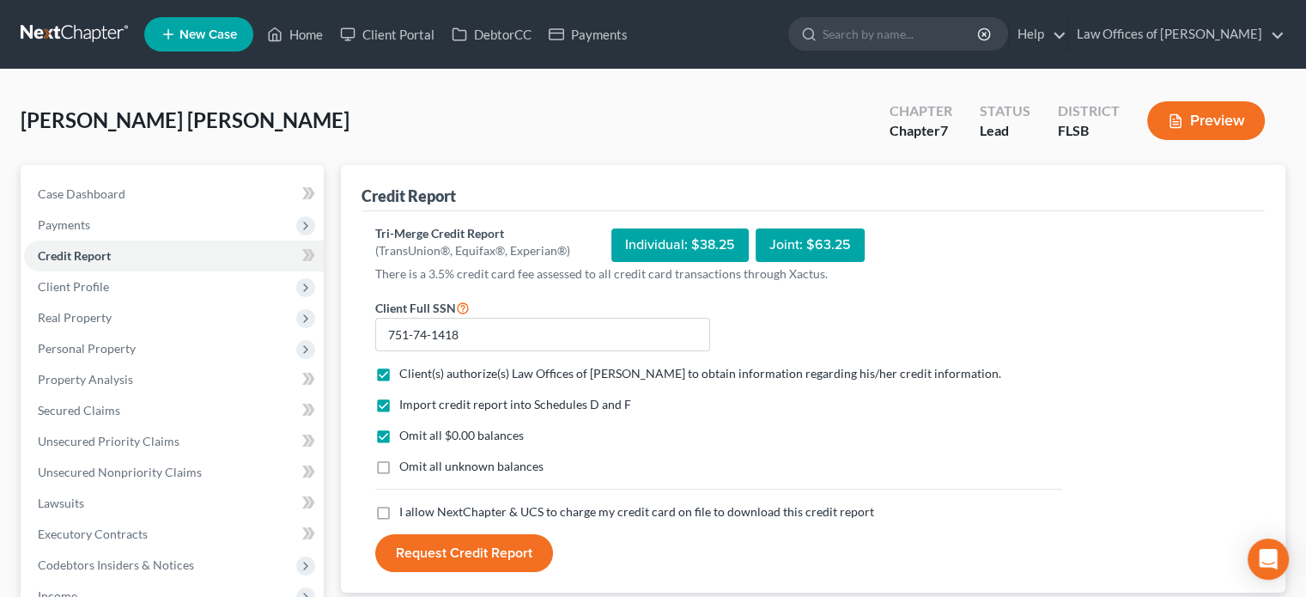
click at [406, 510] on input "I allow NextChapter & UCS to charge my credit card on file to download this cre…" at bounding box center [411, 508] width 11 height 11
checkbox input "true"
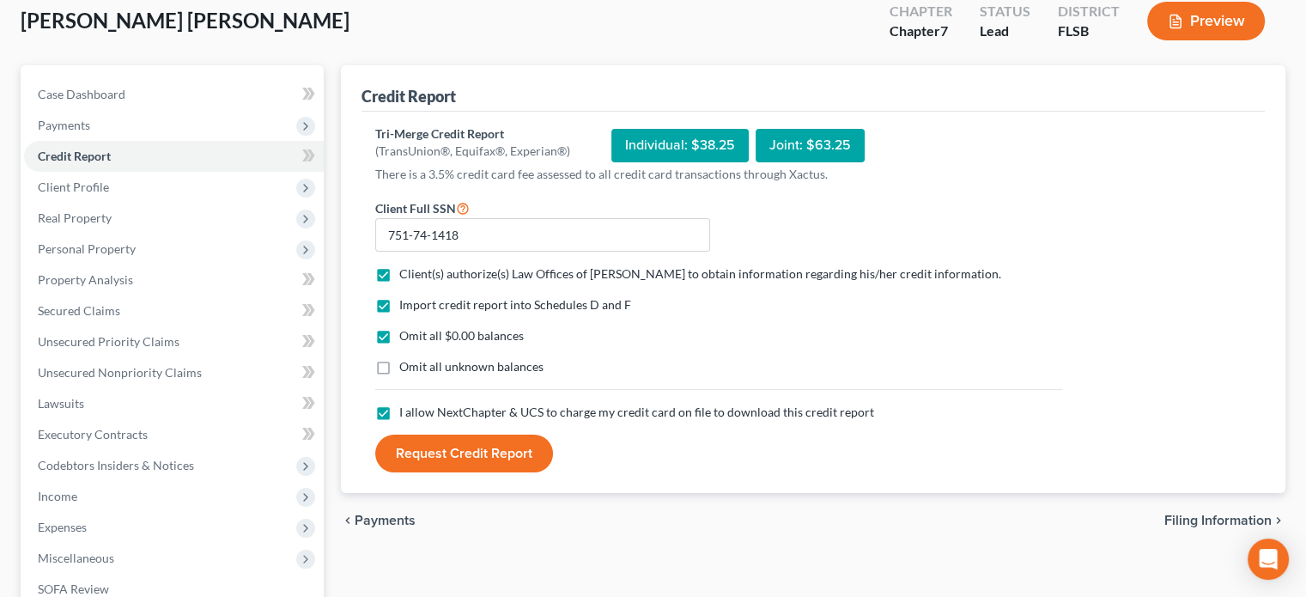
scroll to position [103, 0]
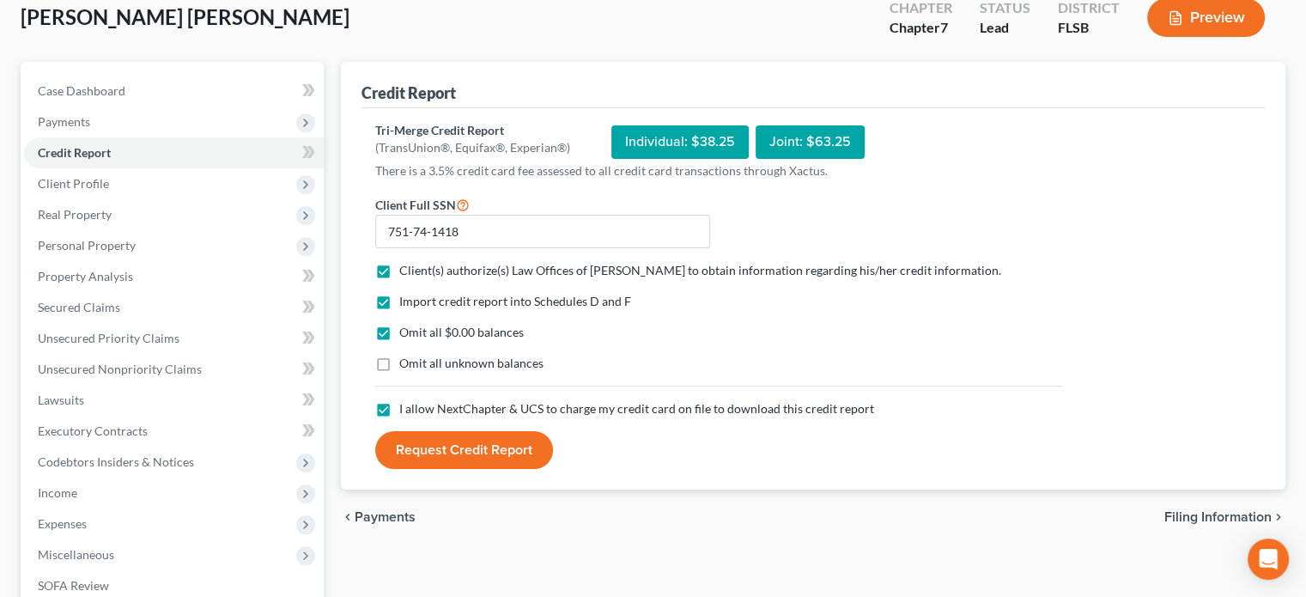
click at [480, 445] on button "Request Credit Report" at bounding box center [464, 450] width 178 height 38
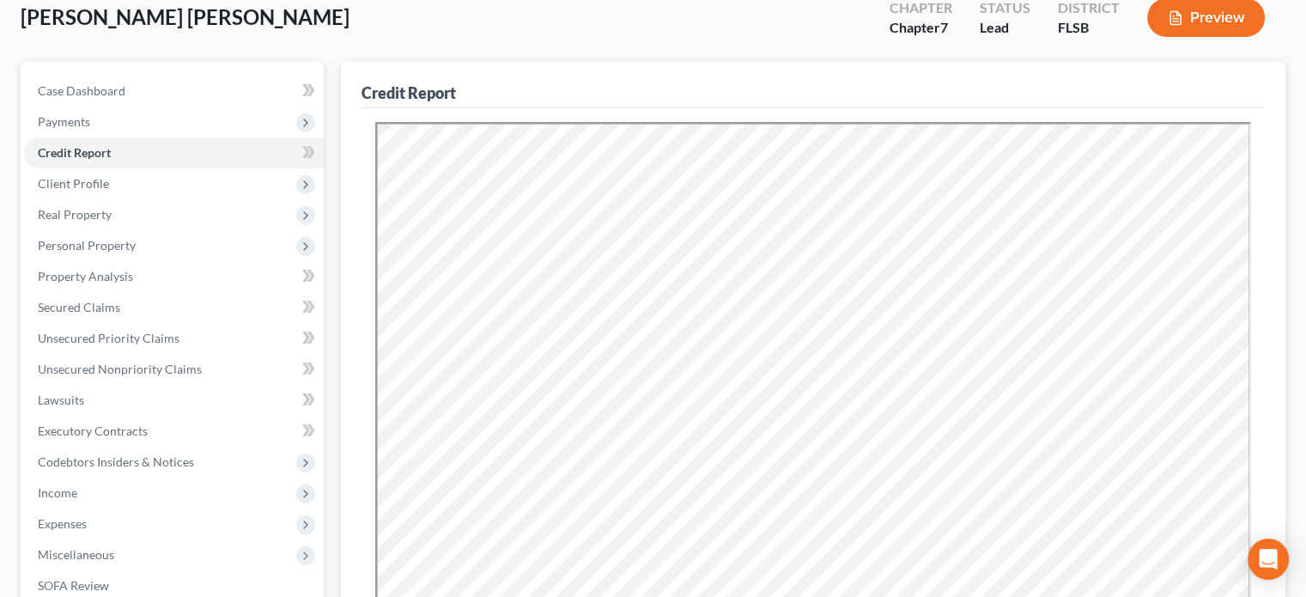
scroll to position [0, 0]
